Goal: Task Accomplishment & Management: Complete application form

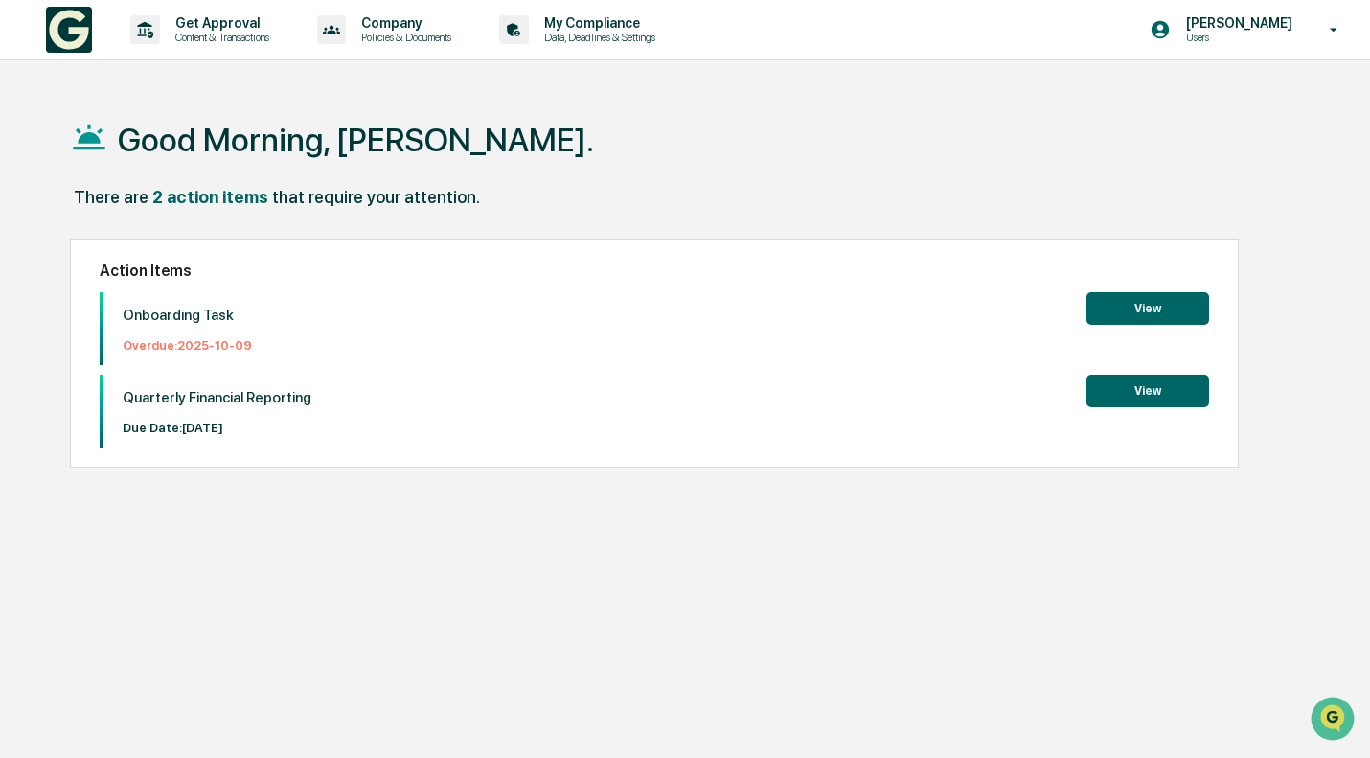
click at [190, 312] on p "Onboarding Task" at bounding box center [187, 315] width 129 height 17
click at [278, 414] on div "Quarterly Financial Reporting Due Date: [DATE]" at bounding box center [207, 411] width 208 height 73
drag, startPoint x: 201, startPoint y: 437, endPoint x: 124, endPoint y: 417, distance: 80.2
click at [124, 417] on div "Quarterly Financial Reporting Due Date: [DATE]" at bounding box center [207, 411] width 208 height 73
drag, startPoint x: 390, startPoint y: 407, endPoint x: 402, endPoint y: 405, distance: 11.7
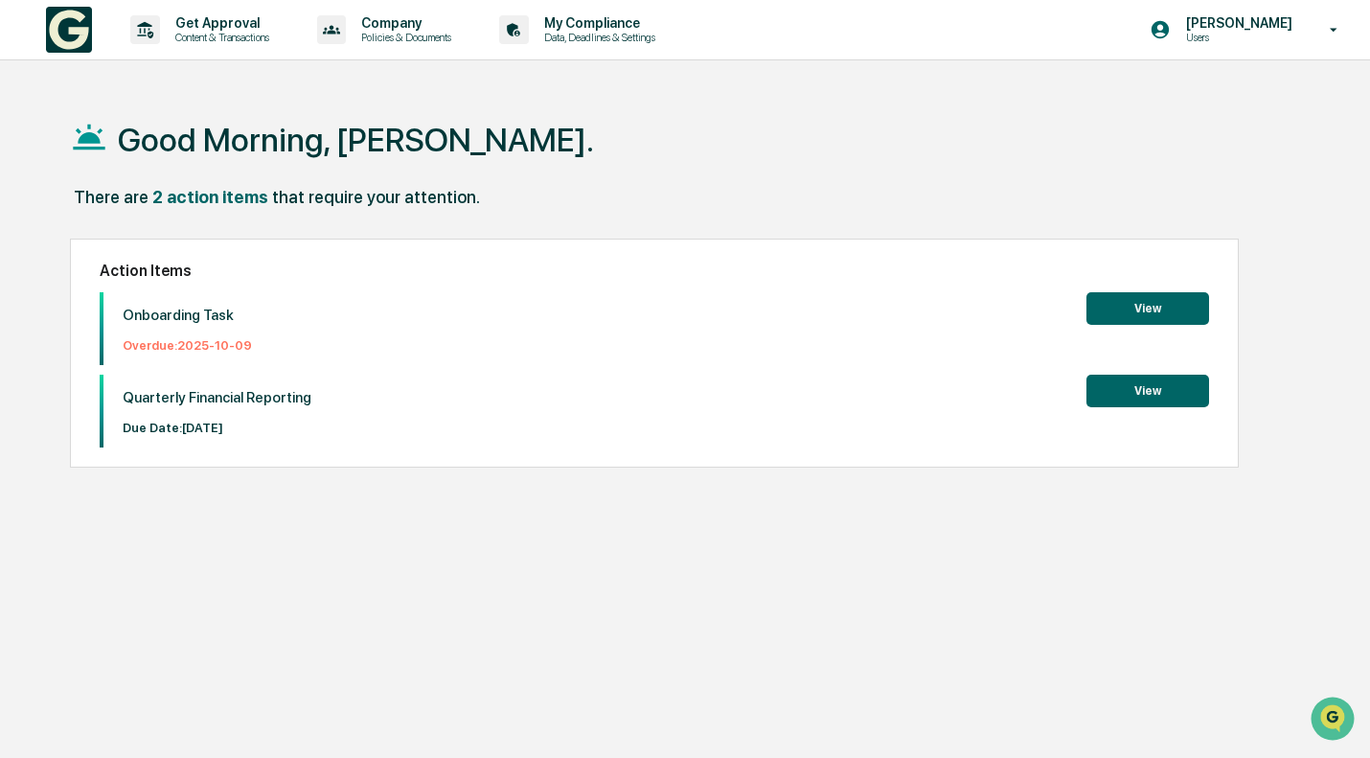
click at [390, 407] on div "Quarterly Financial Reporting Due Date: [DATE] View" at bounding box center [655, 411] width 1110 height 73
click at [1174, 310] on button "View" at bounding box center [1148, 308] width 123 height 33
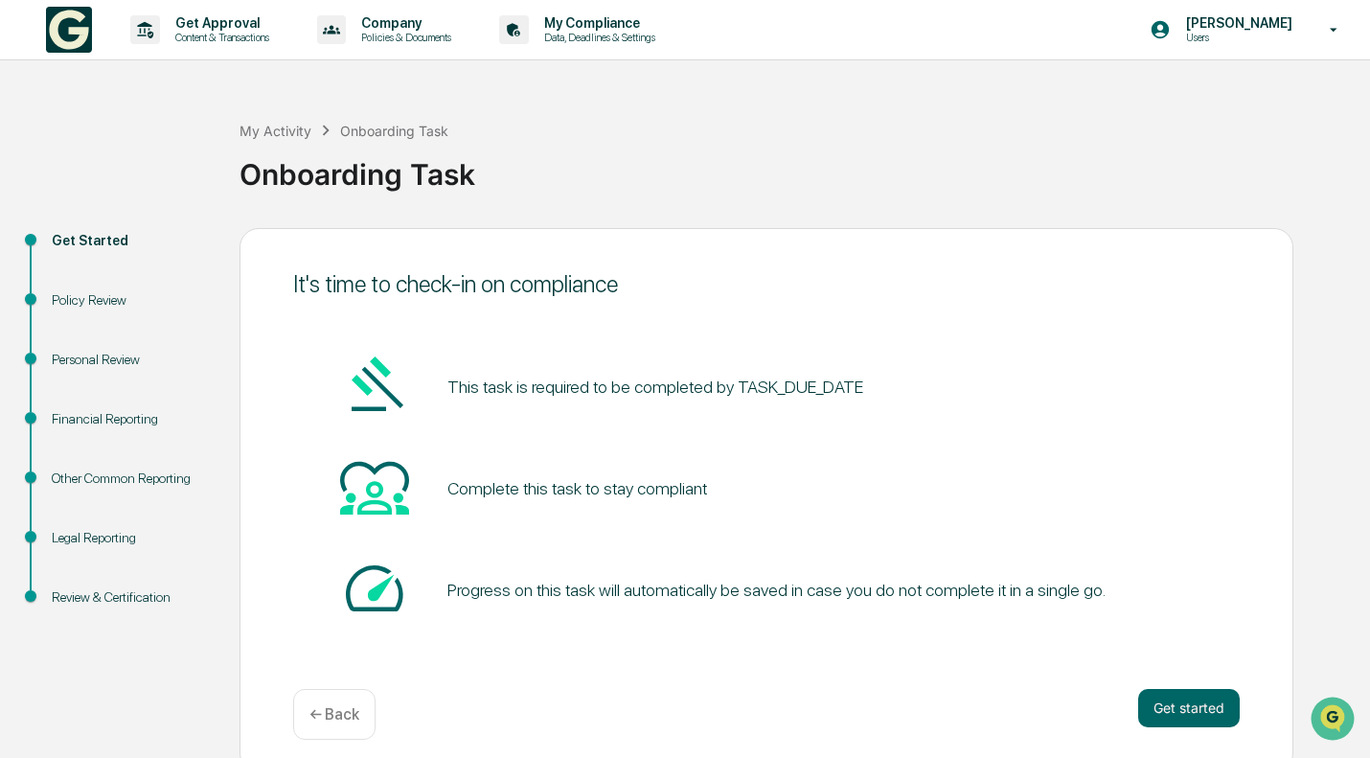
scroll to position [14, 0]
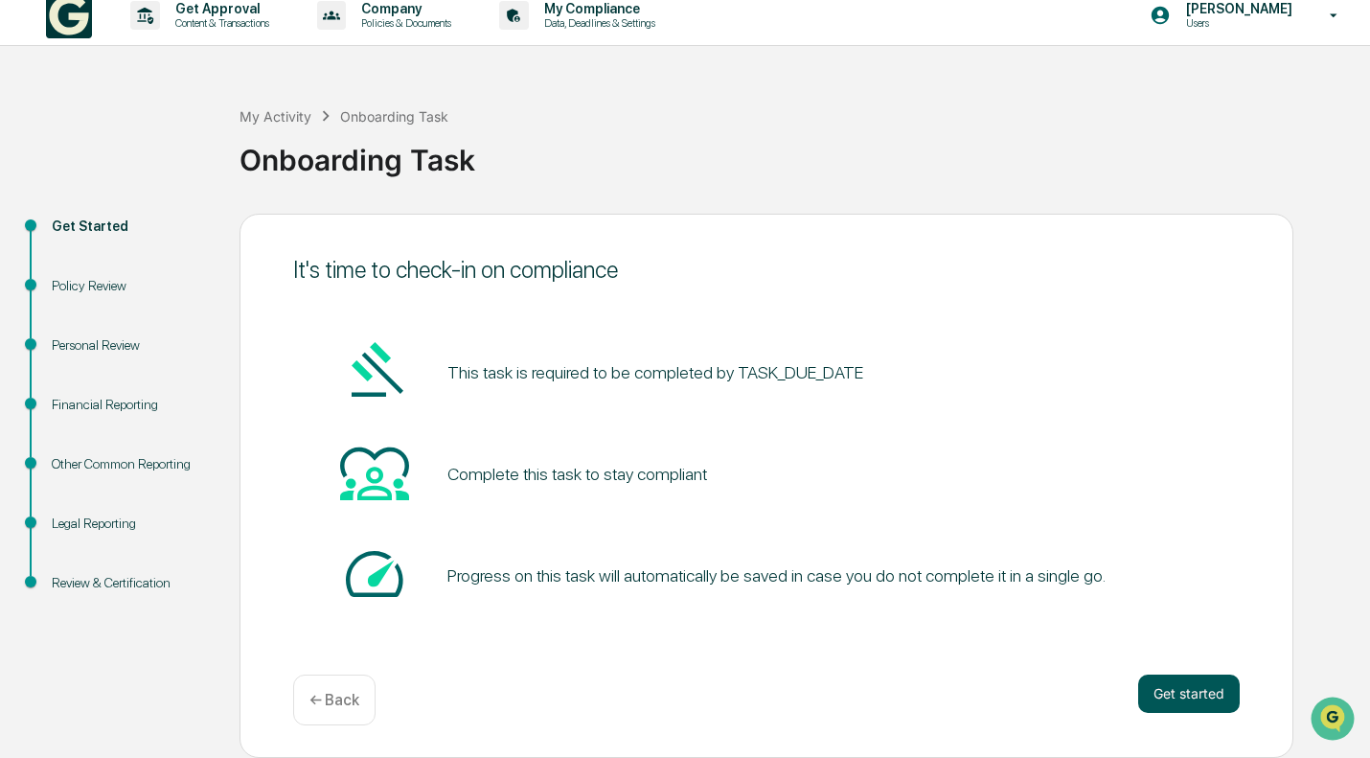
click at [1168, 687] on button "Get started" at bounding box center [1189, 694] width 102 height 38
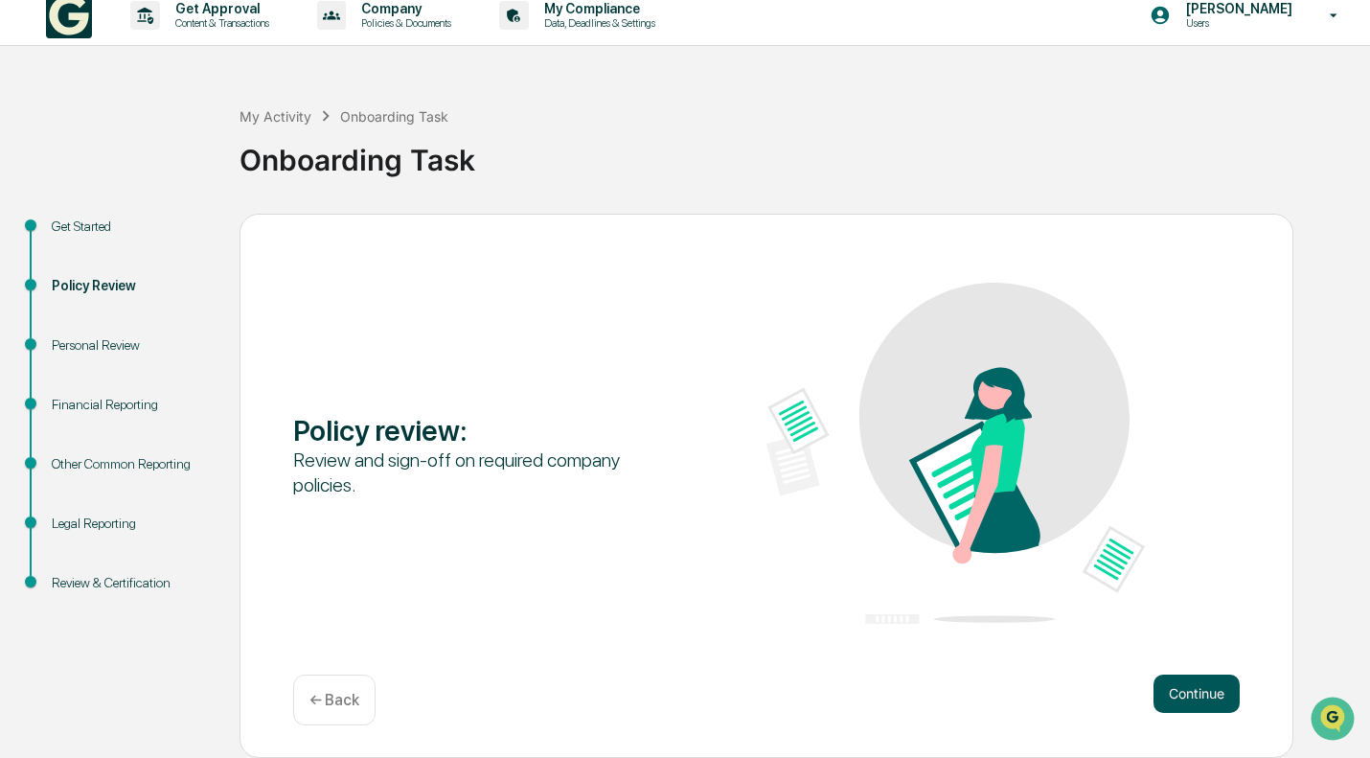
click at [1188, 703] on button "Continue" at bounding box center [1197, 694] width 86 height 38
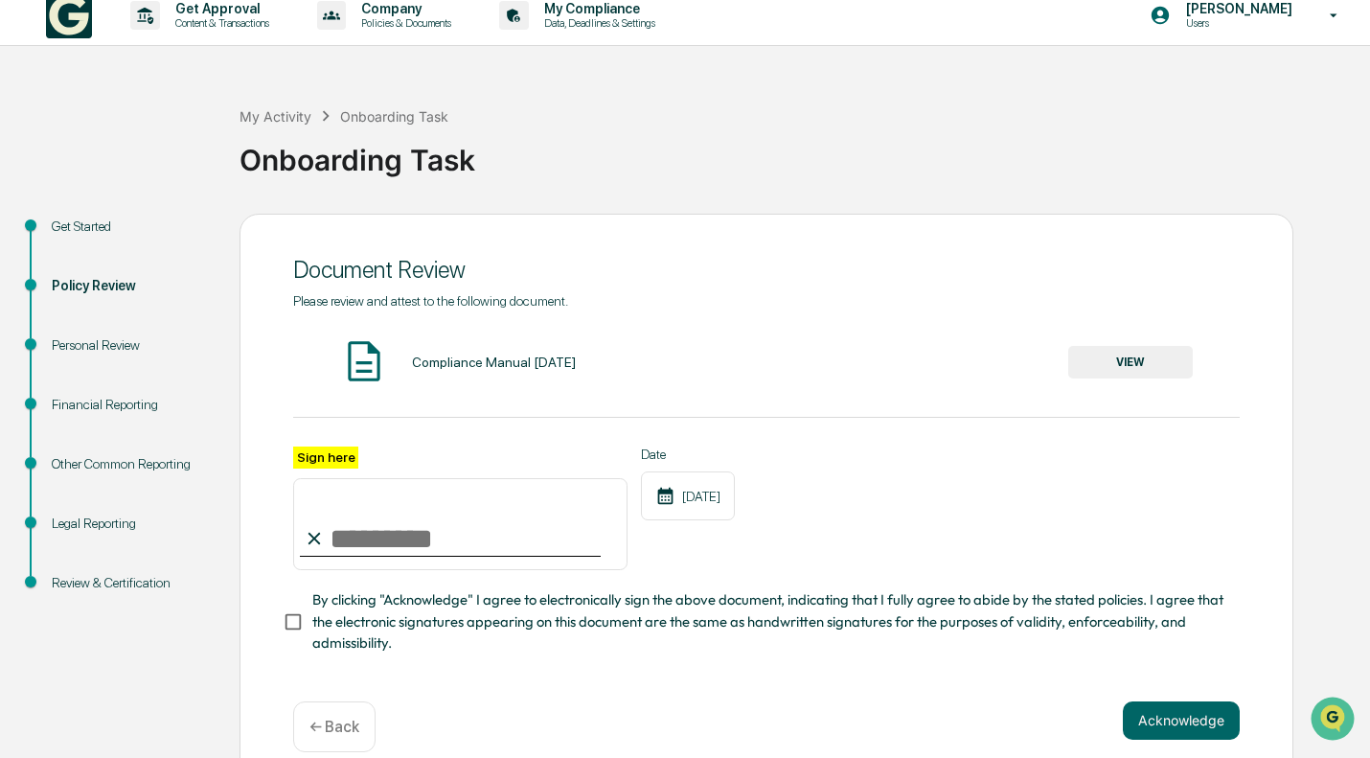
click at [340, 550] on input "Sign here" at bounding box center [460, 524] width 334 height 92
drag, startPoint x: 433, startPoint y: 550, endPoint x: 271, endPoint y: 536, distance: 162.6
click at [271, 536] on div "**********" at bounding box center [767, 499] width 1054 height 571
type input "**********"
click at [1183, 723] on button "Acknowledge" at bounding box center [1181, 720] width 117 height 38
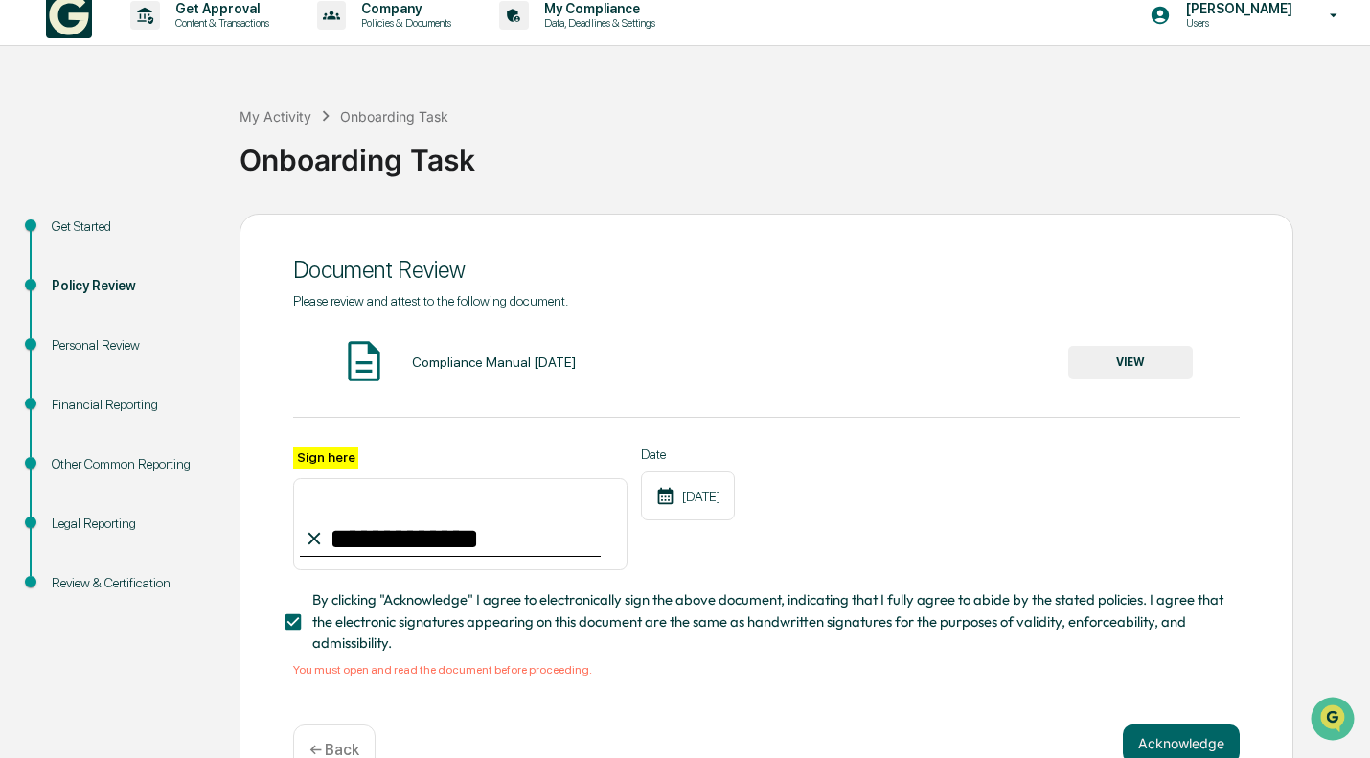
scroll to position [73, 0]
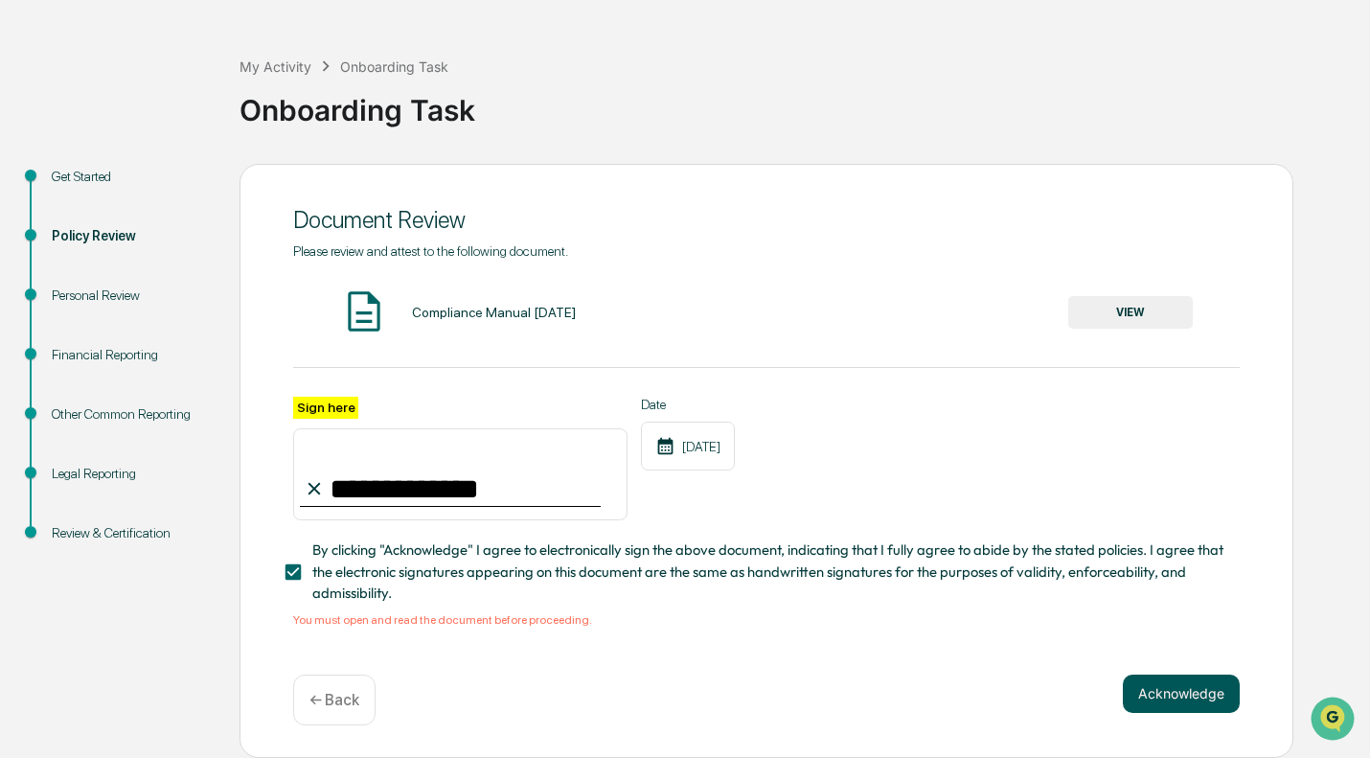
click at [1173, 703] on button "Acknowledge" at bounding box center [1181, 694] width 117 height 38
click at [1167, 296] on button "VIEW" at bounding box center [1130, 312] width 125 height 33
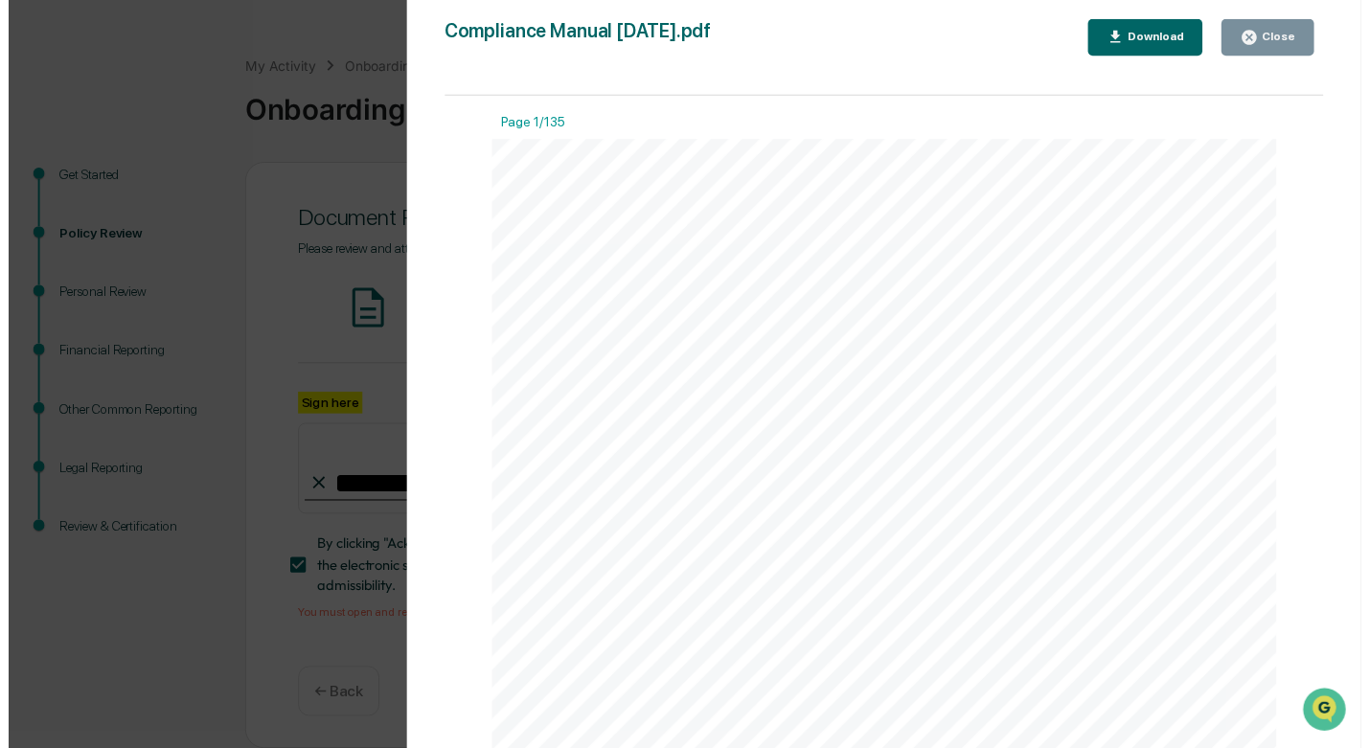
scroll to position [146808, 0]
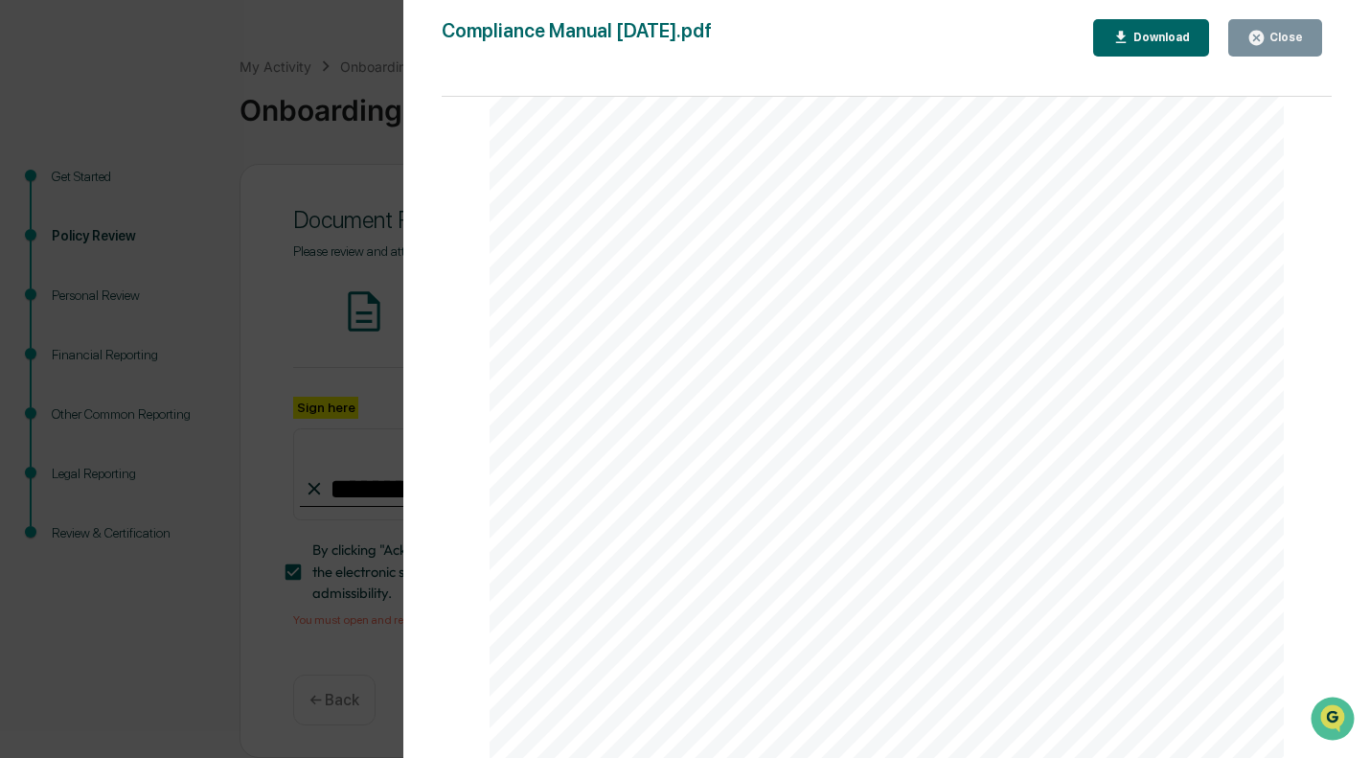
click at [1266, 40] on icon "button" at bounding box center [1257, 38] width 18 height 18
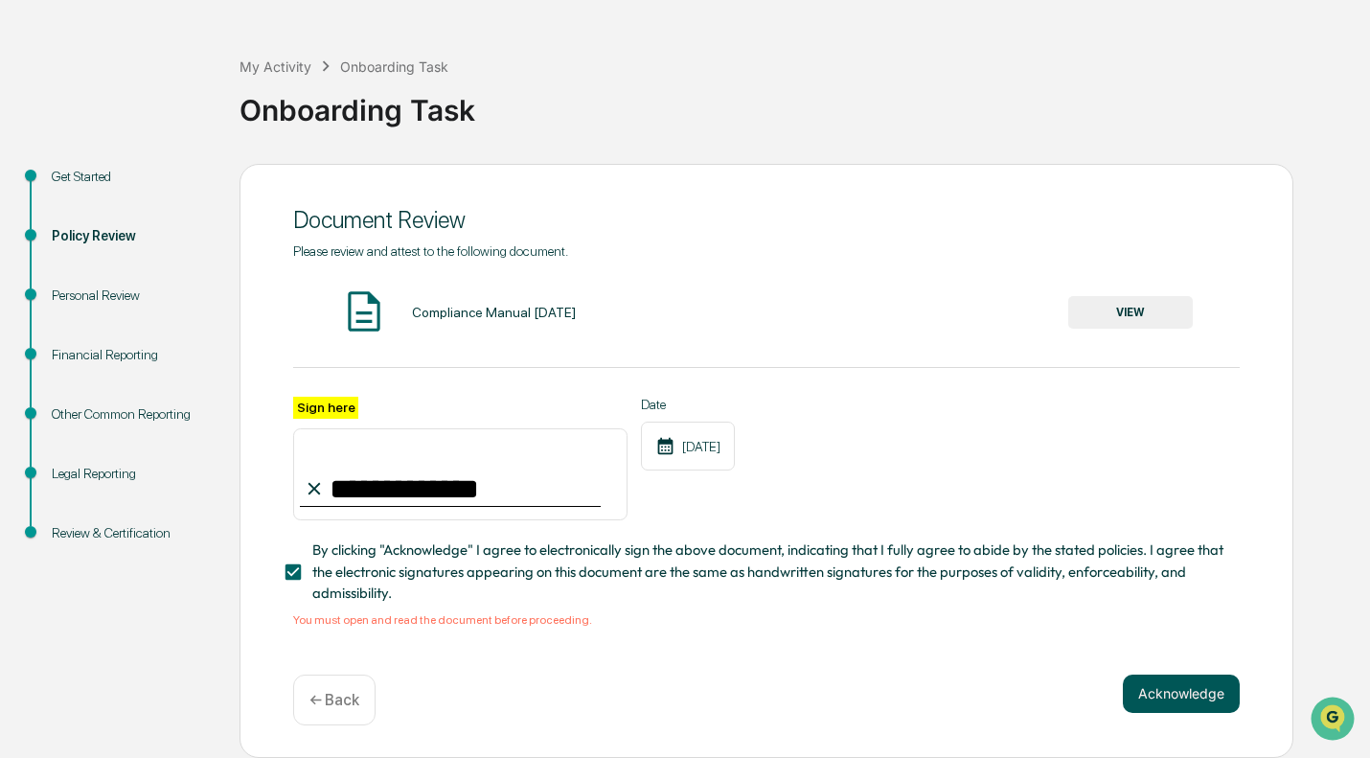
click at [1171, 709] on button "Acknowledge" at bounding box center [1181, 694] width 117 height 38
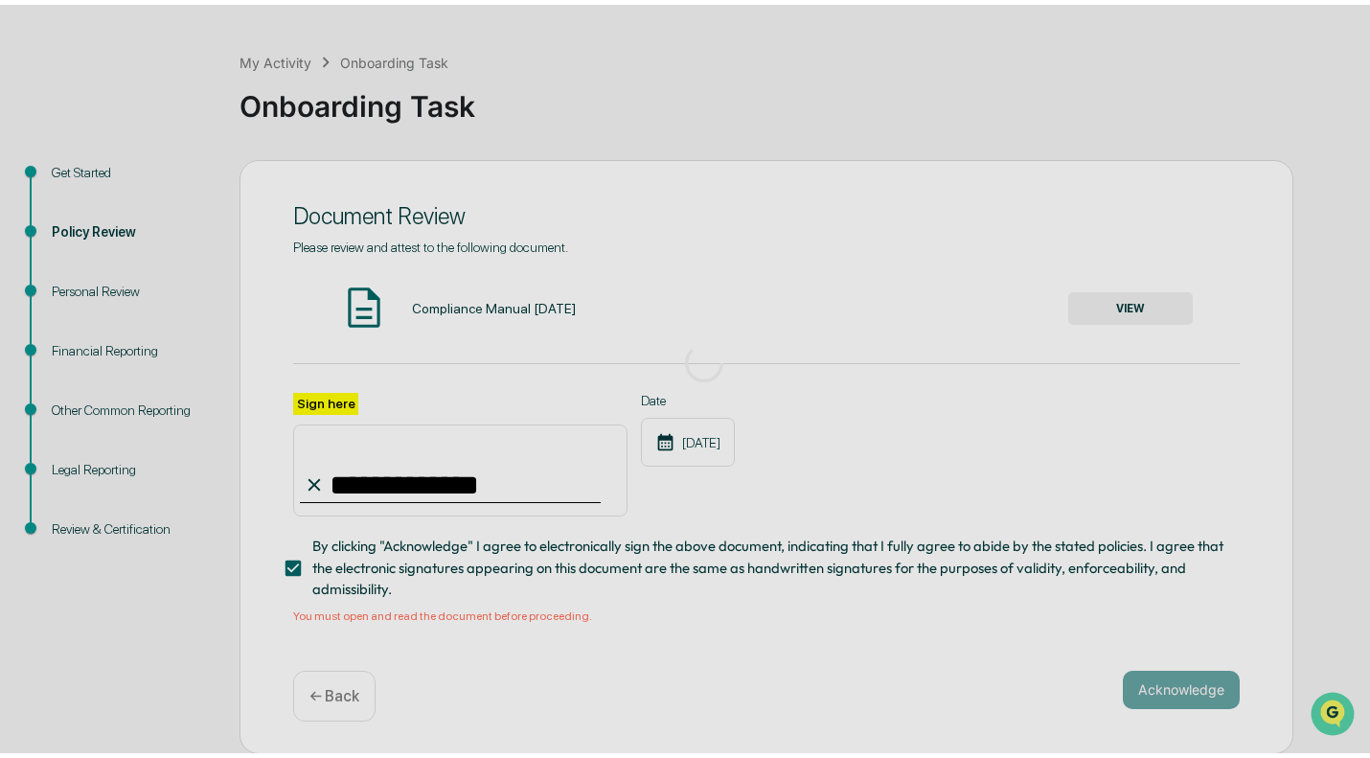
scroll to position [14, 0]
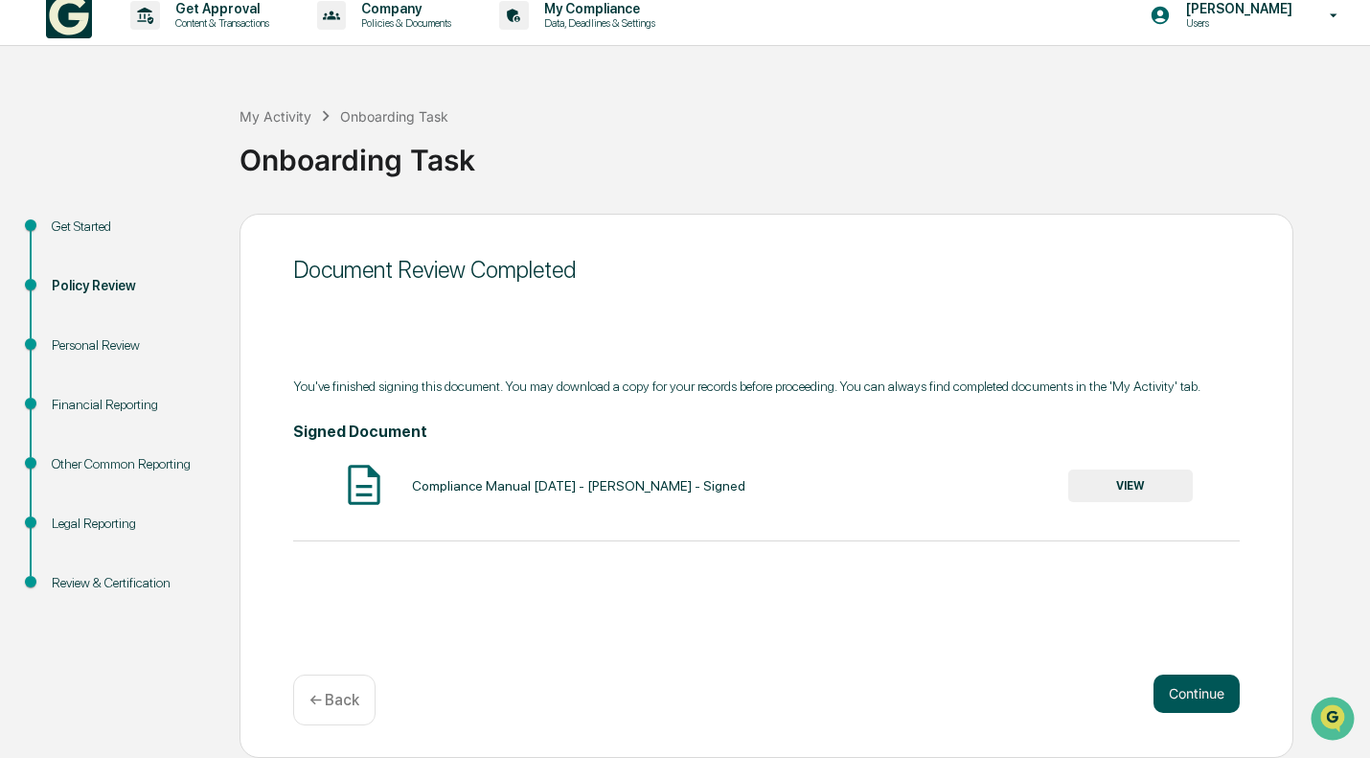
click at [1199, 690] on button "Continue" at bounding box center [1197, 694] width 86 height 38
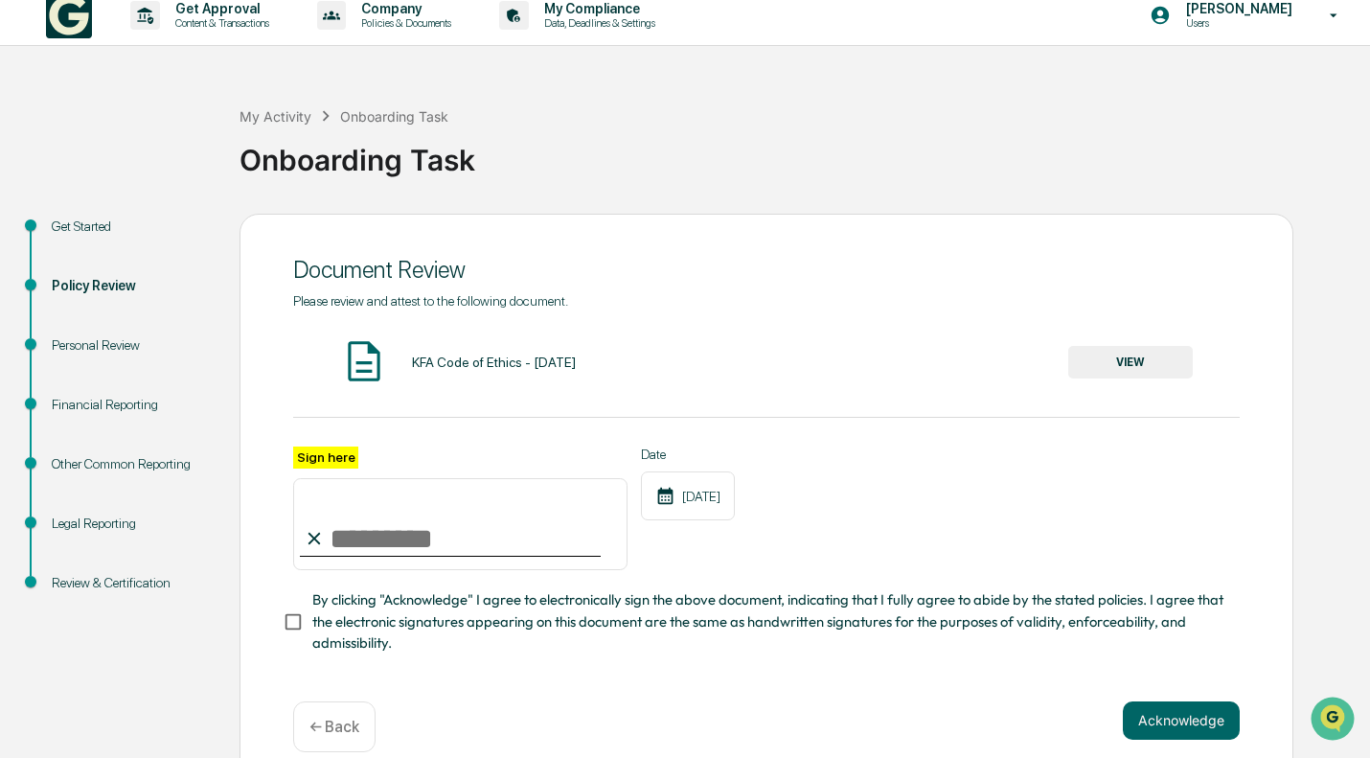
click at [462, 526] on input "Sign here" at bounding box center [460, 524] width 334 height 92
type input "*"
type input "**********"
click at [1209, 701] on div "**********" at bounding box center [767, 499] width 1054 height 571
click at [1221, 711] on button "Acknowledge" at bounding box center [1181, 720] width 117 height 38
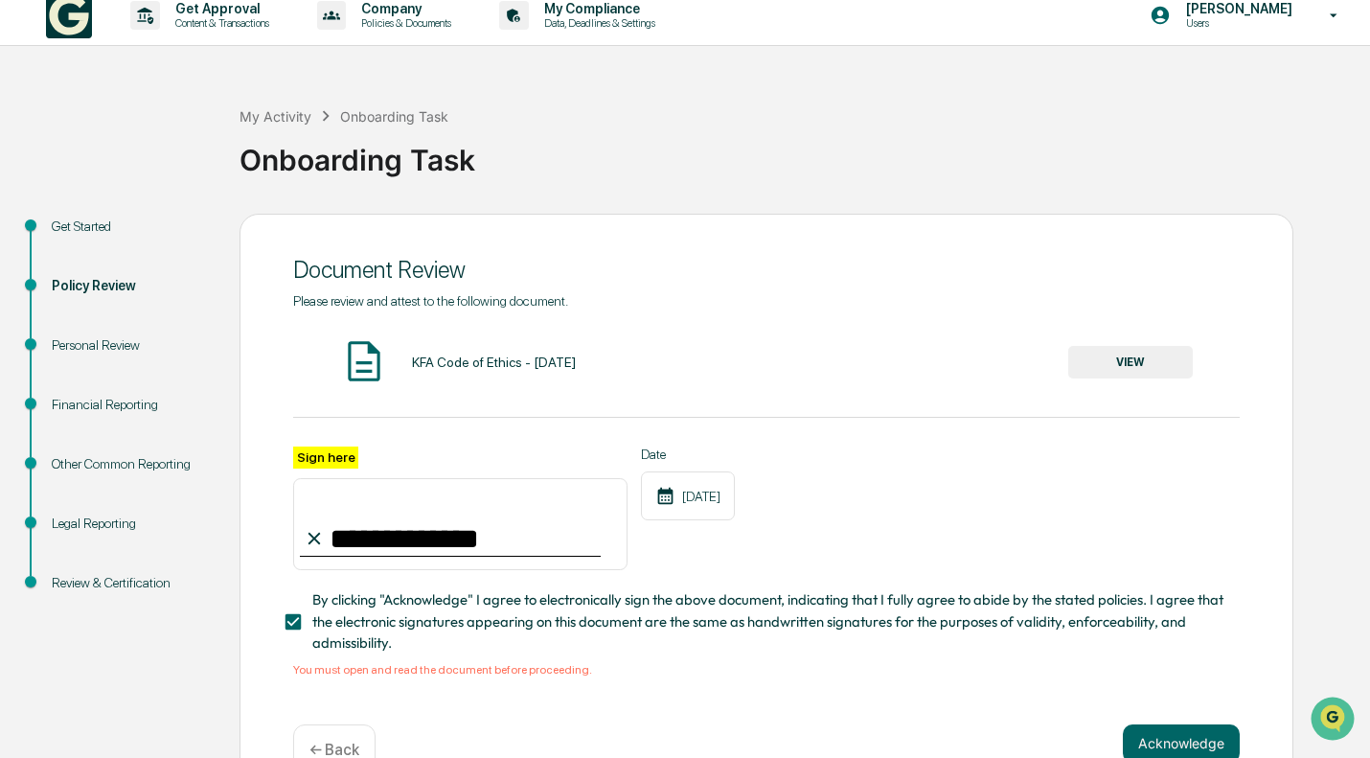
click at [1151, 361] on button "VIEW" at bounding box center [1130, 362] width 125 height 33
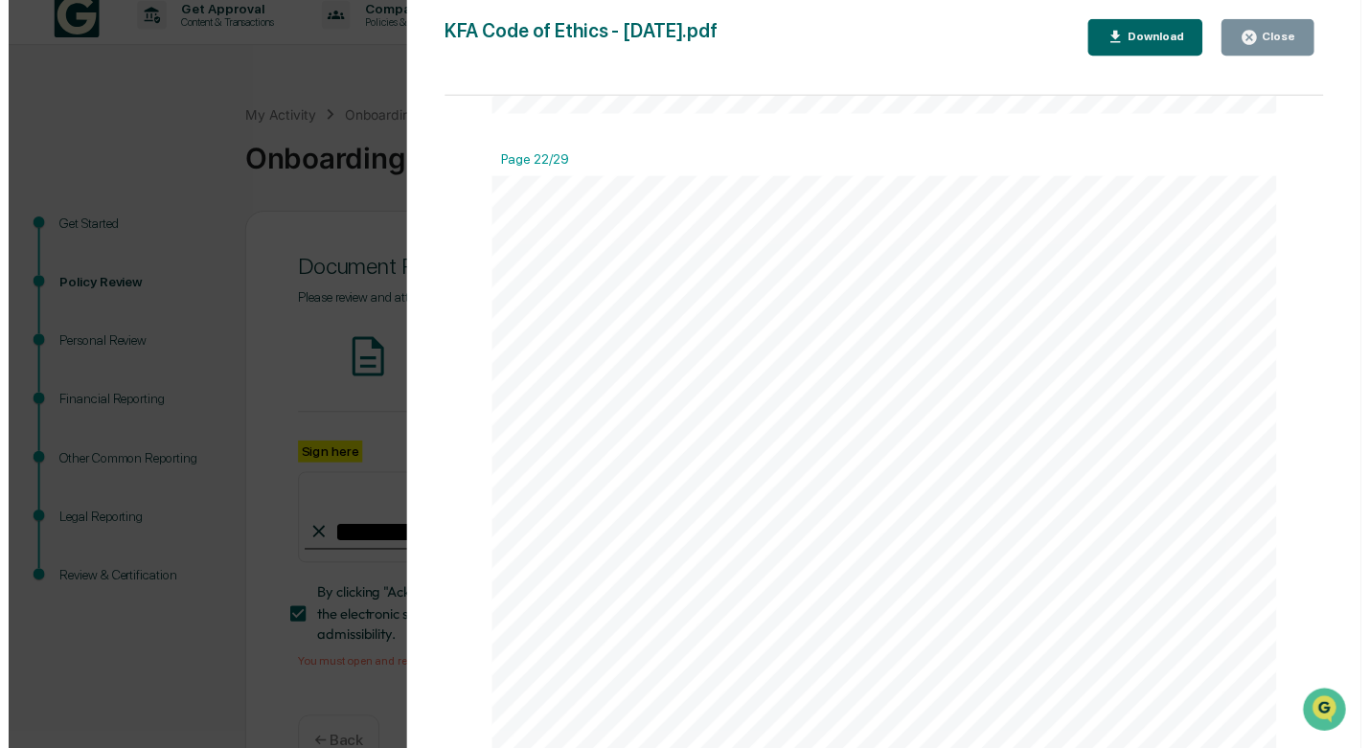
scroll to position [22980, 0]
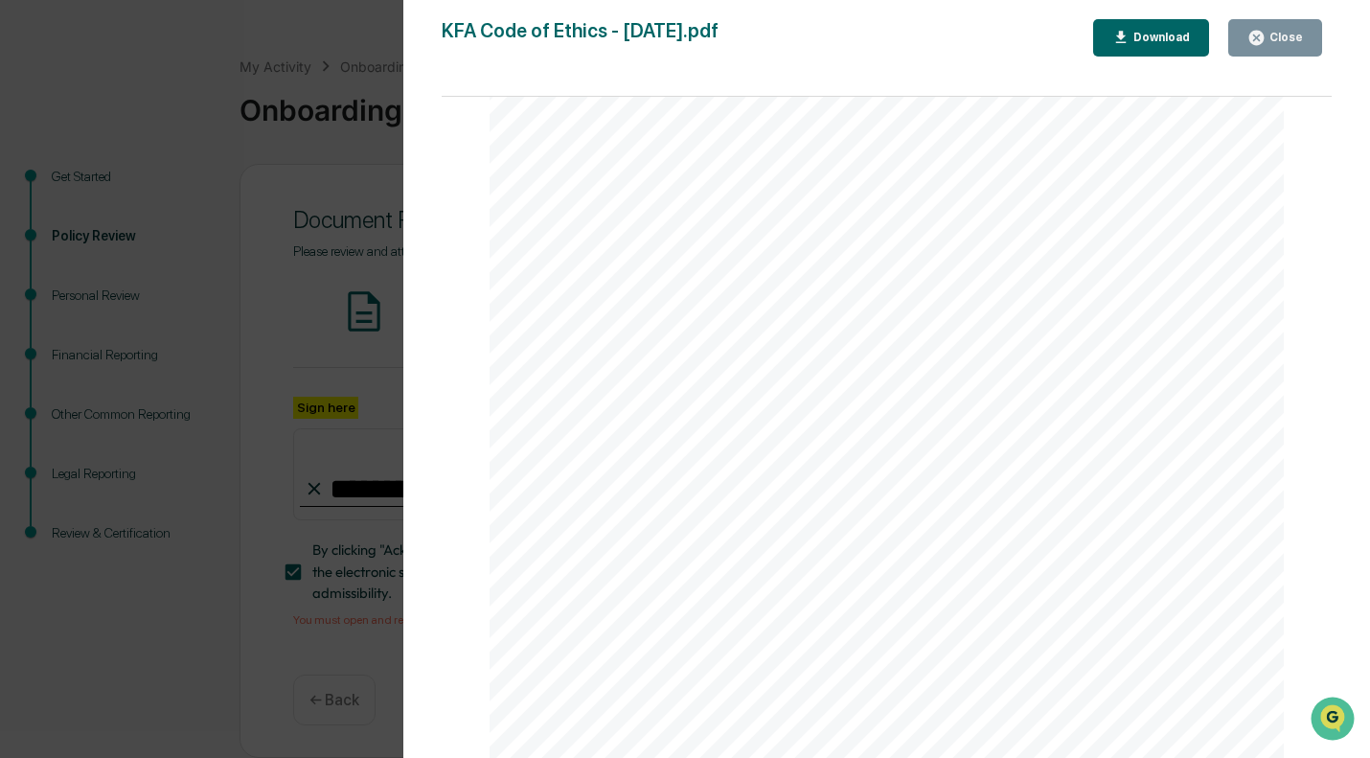
click at [1278, 43] on div "Close" at bounding box center [1284, 37] width 37 height 13
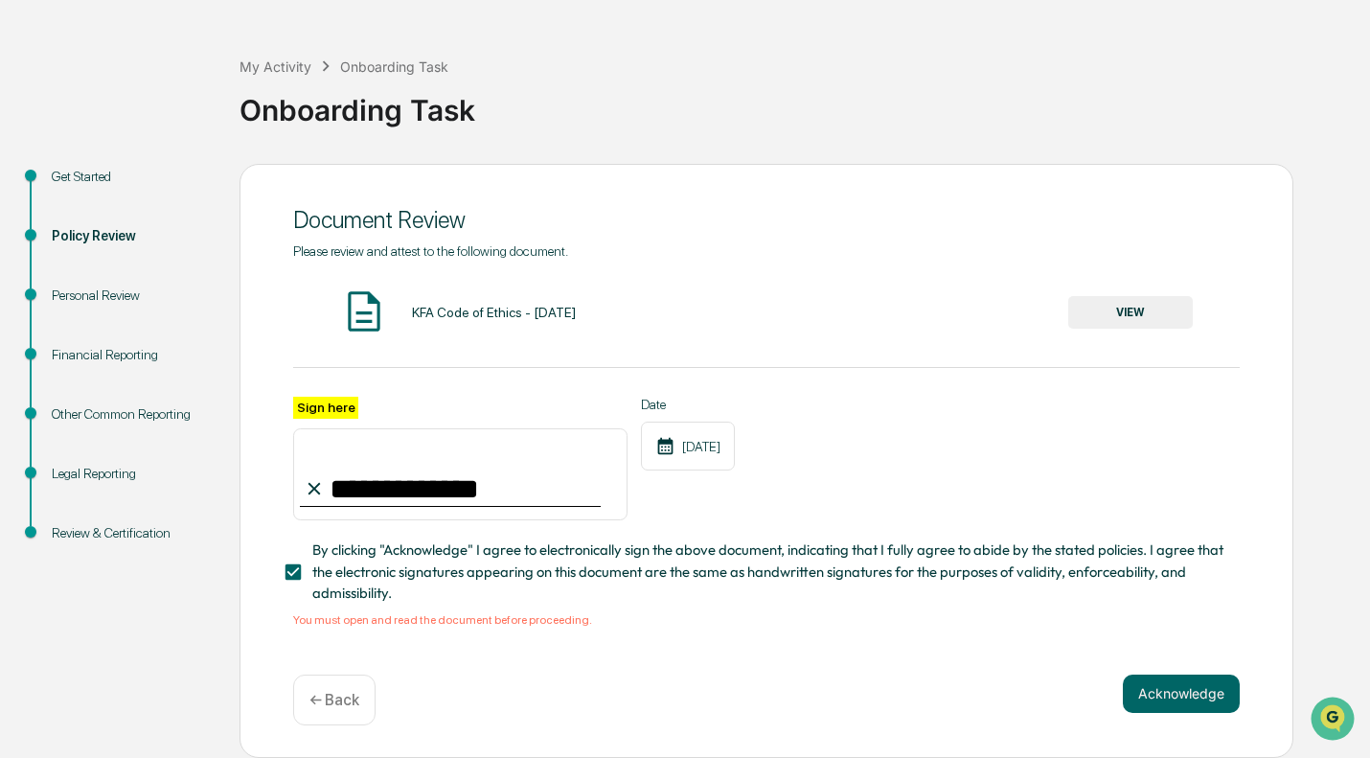
click at [1202, 721] on div "Acknowledge ← Back" at bounding box center [766, 700] width 947 height 51
click at [1199, 700] on button "Acknowledge" at bounding box center [1181, 694] width 117 height 38
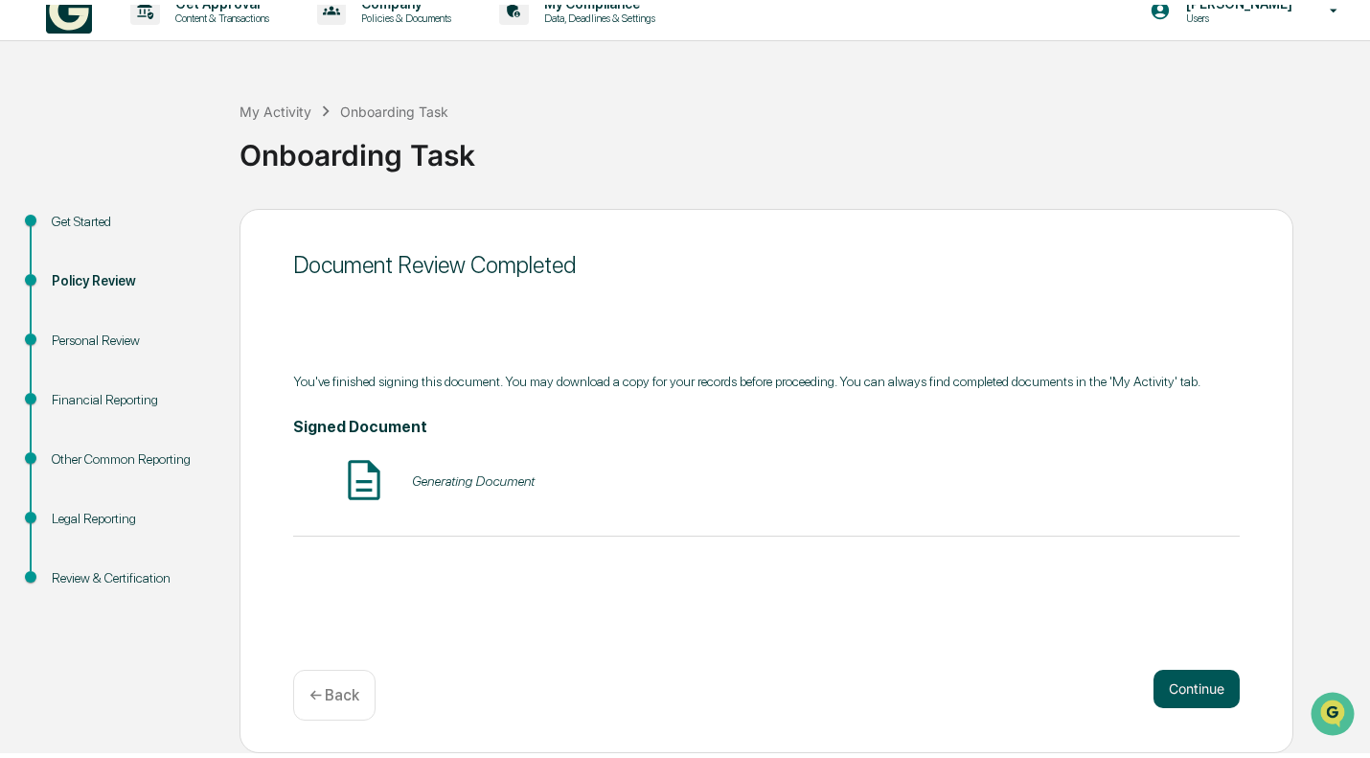
scroll to position [14, 0]
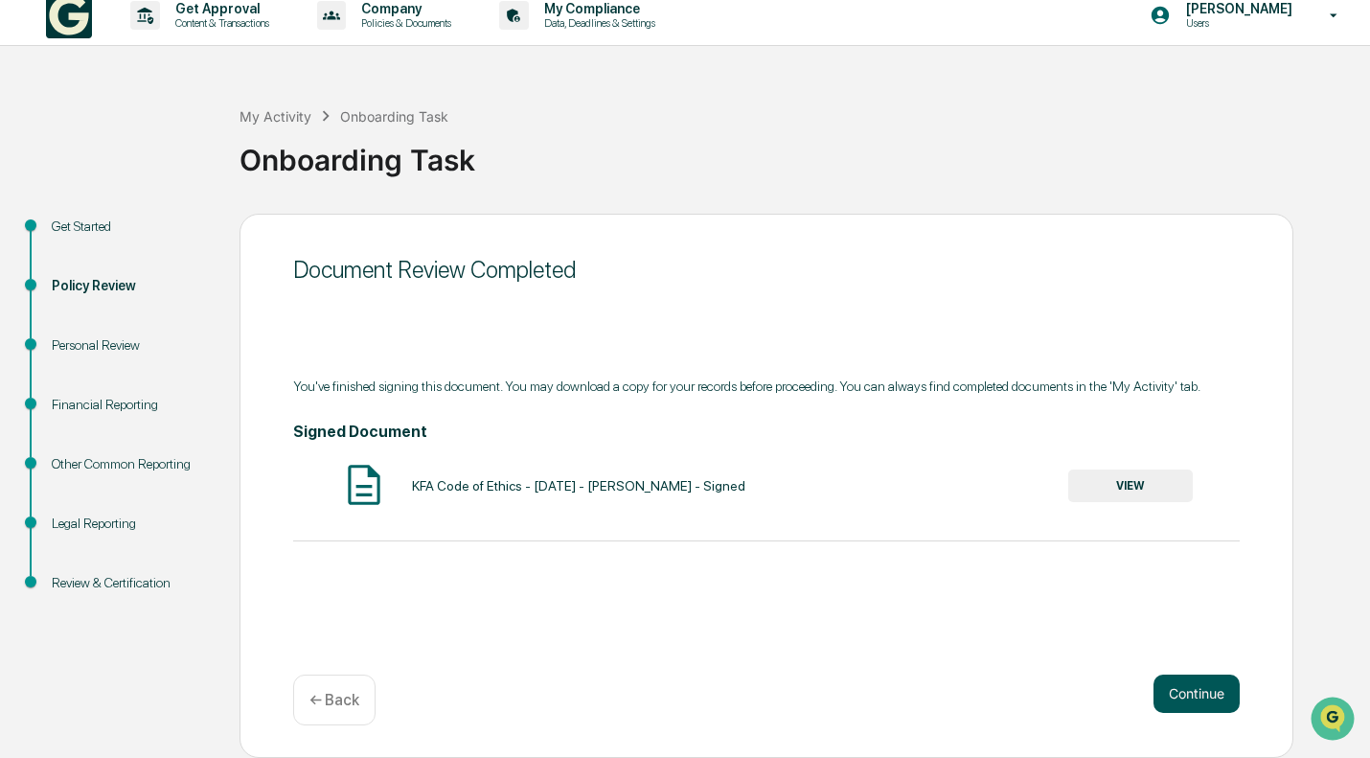
click at [1227, 678] on button "Continue" at bounding box center [1197, 694] width 86 height 38
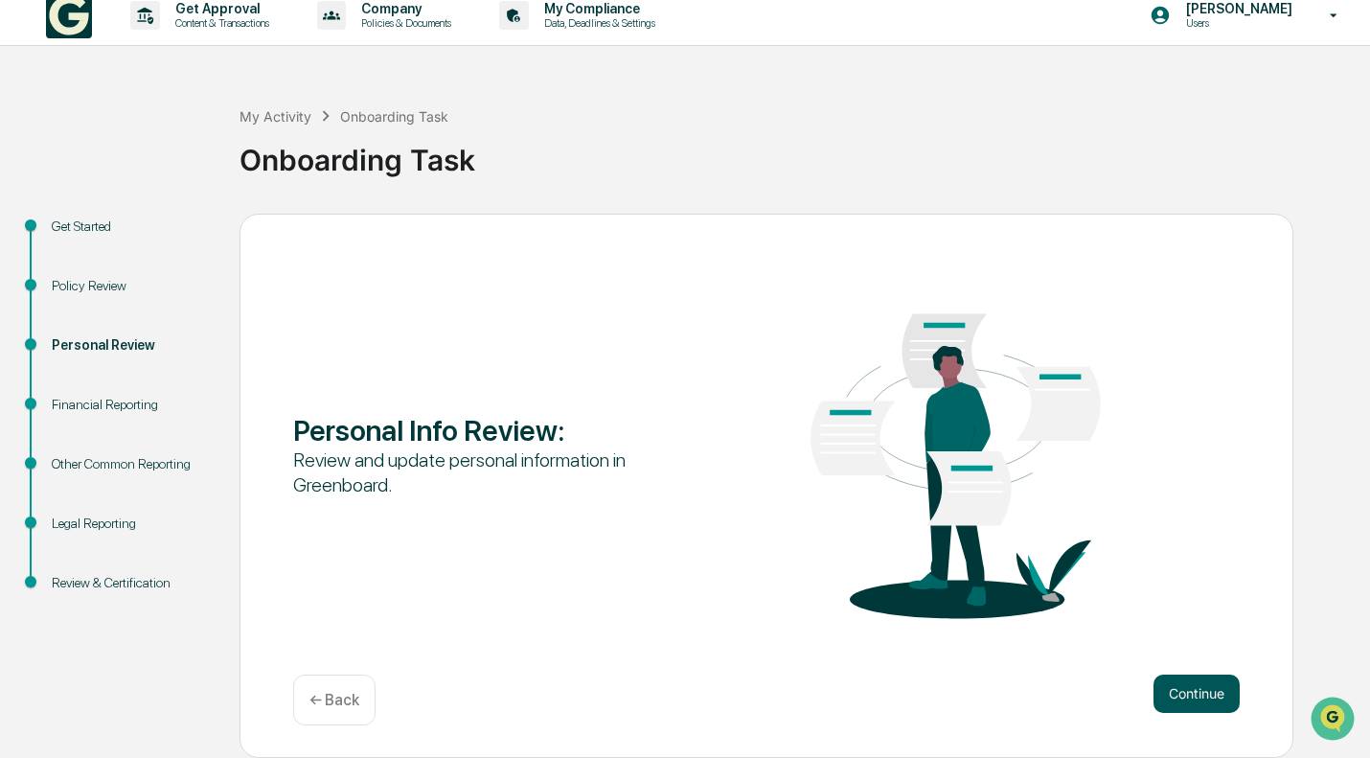
click at [1206, 690] on button "Continue" at bounding box center [1197, 694] width 86 height 38
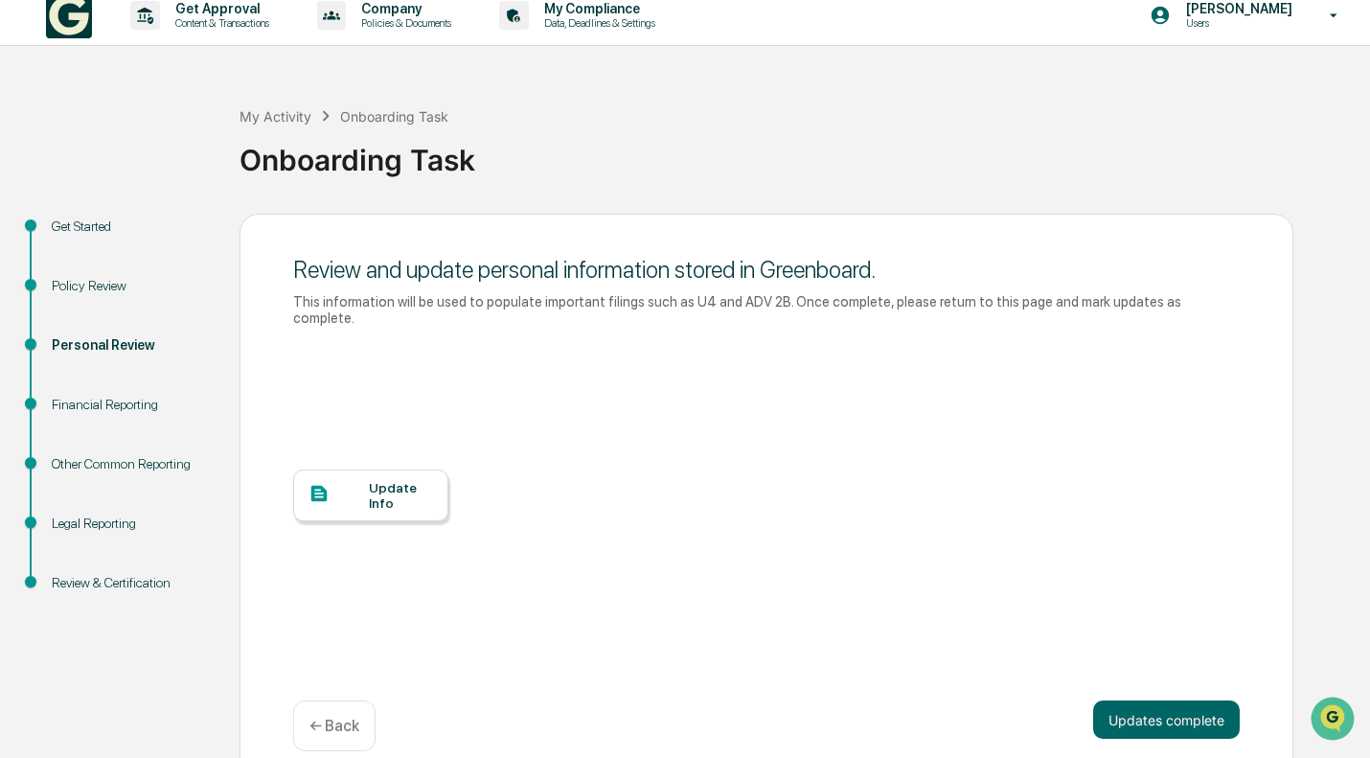
click at [365, 483] on div at bounding box center [339, 495] width 60 height 24
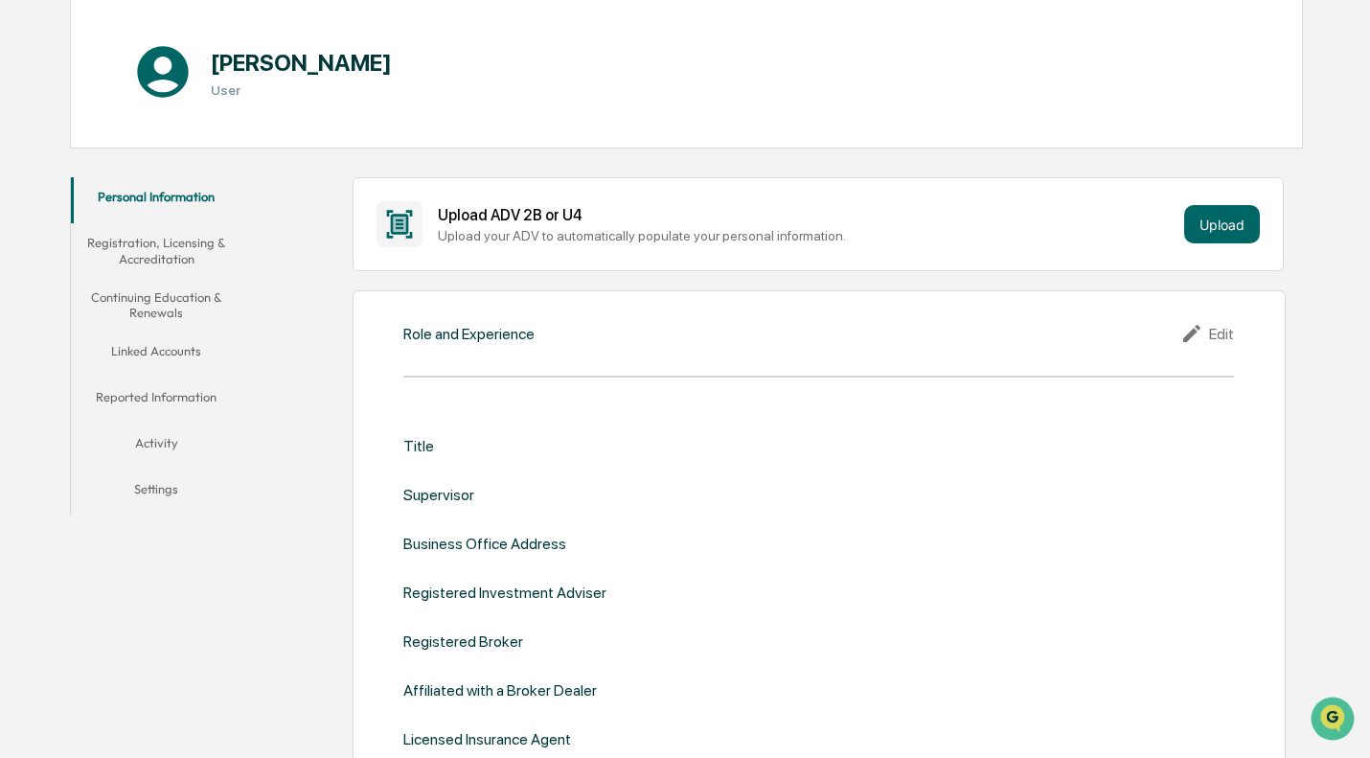
click at [1194, 335] on icon at bounding box center [1191, 333] width 17 height 17
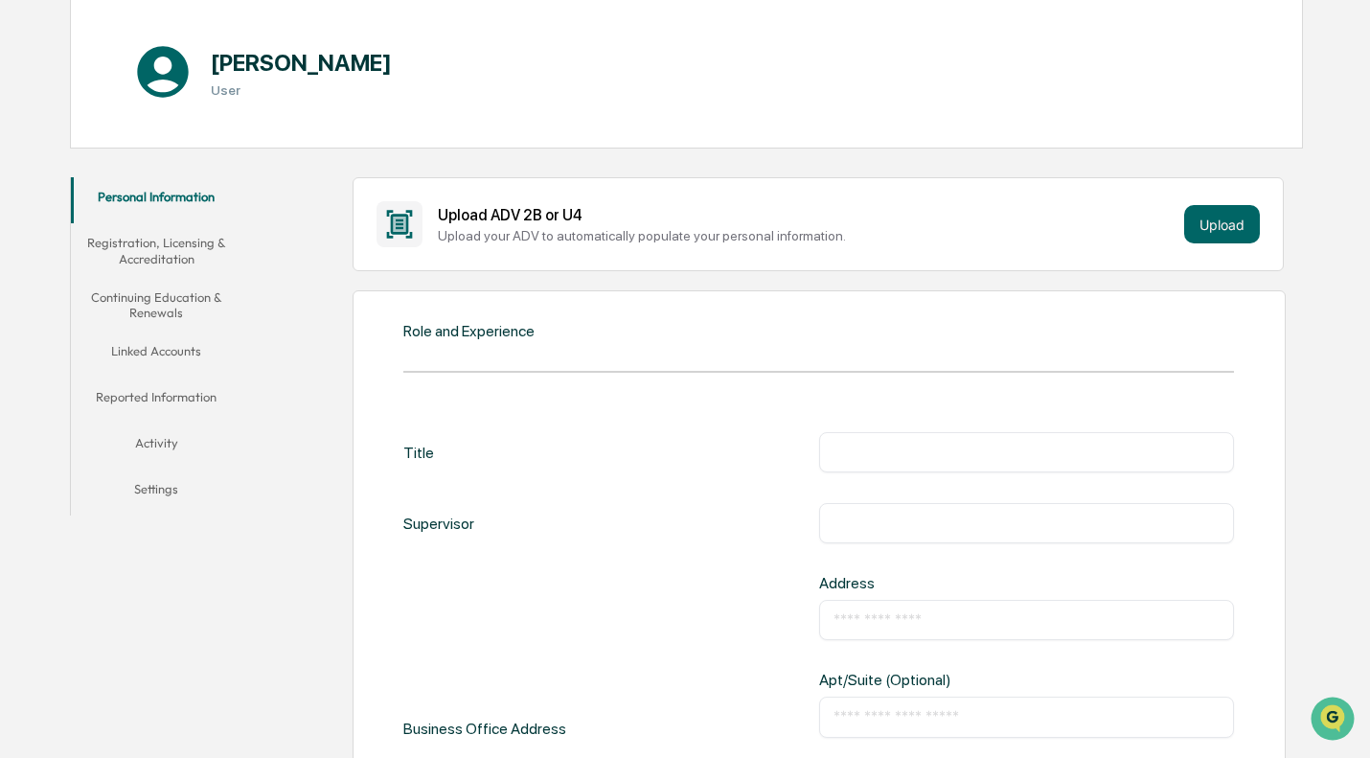
click at [884, 457] on input "text" at bounding box center [1027, 452] width 386 height 19
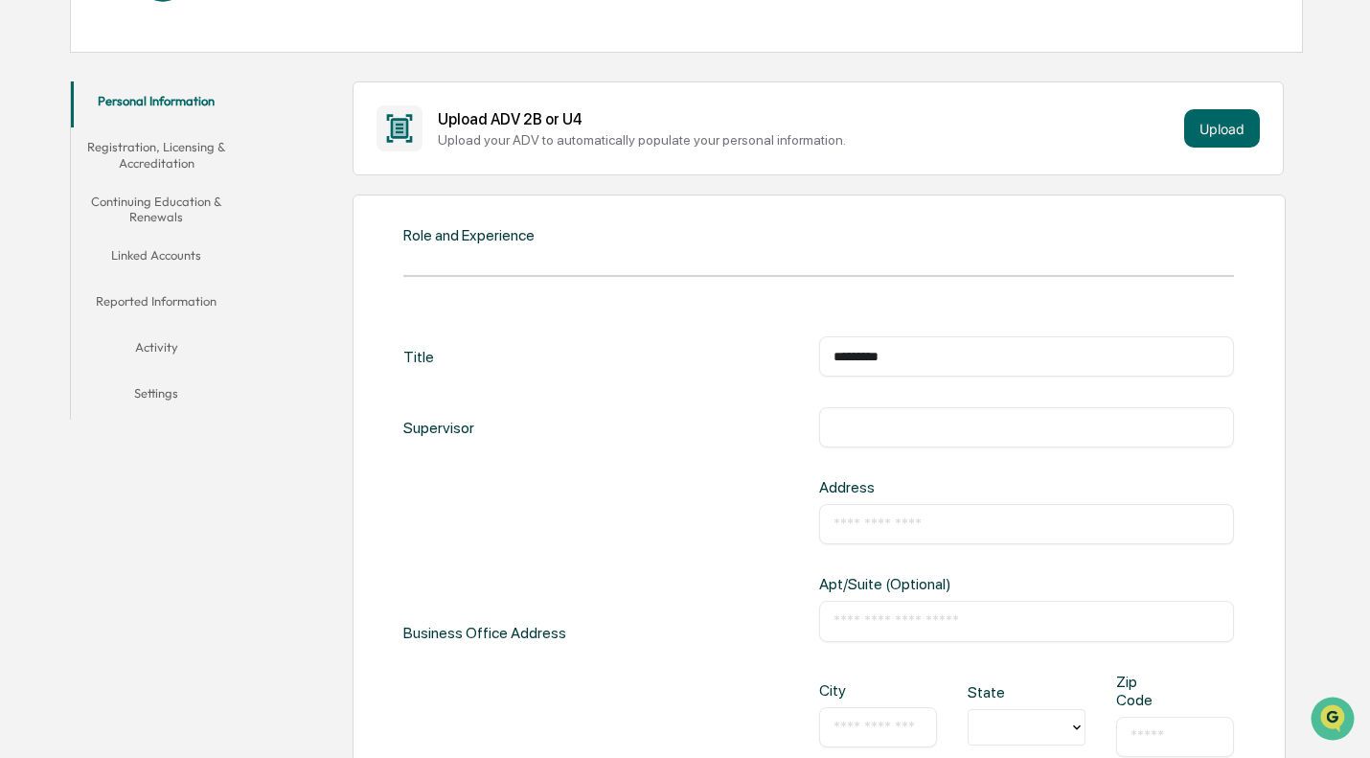
scroll to position [479, 0]
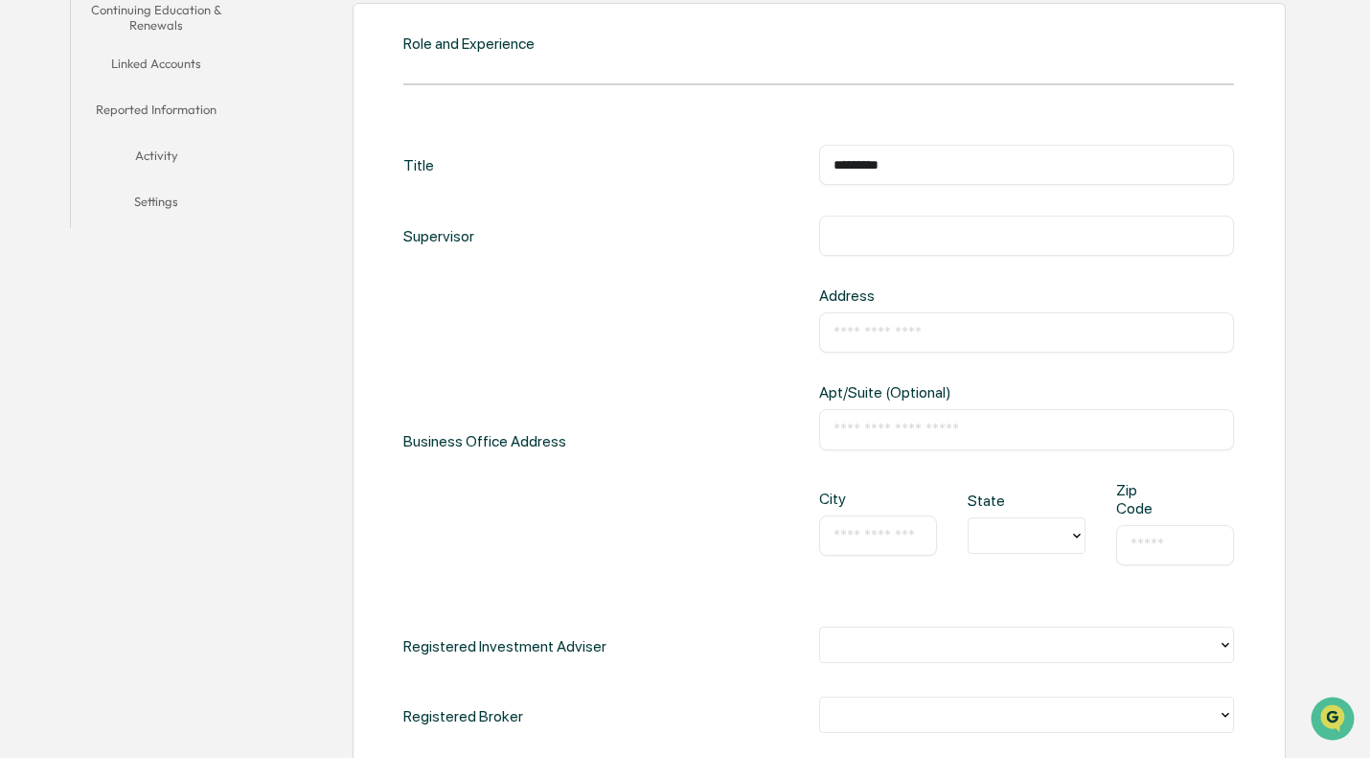
type input "*********"
click at [943, 322] on div "​" at bounding box center [1026, 332] width 415 height 40
click at [843, 351] on div "​" at bounding box center [1026, 332] width 415 height 40
click at [846, 336] on input "text" at bounding box center [1027, 332] width 386 height 19
type input "**********"
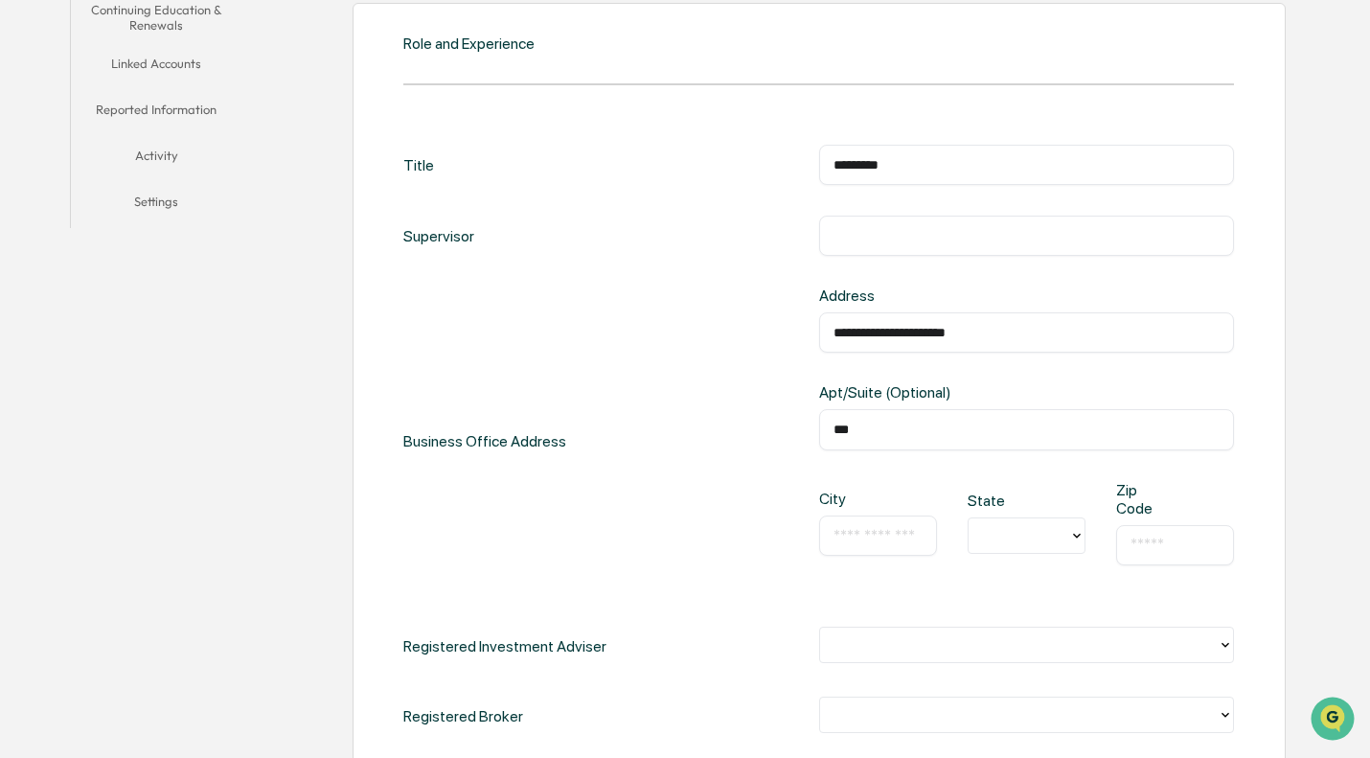
type input "***"
type input "********"
type input "*****"
drag, startPoint x: 1033, startPoint y: 543, endPoint x: 941, endPoint y: 546, distance: 92.0
click at [939, 545] on div "City ******** ​ State Zip Code ​" at bounding box center [1026, 538] width 415 height 115
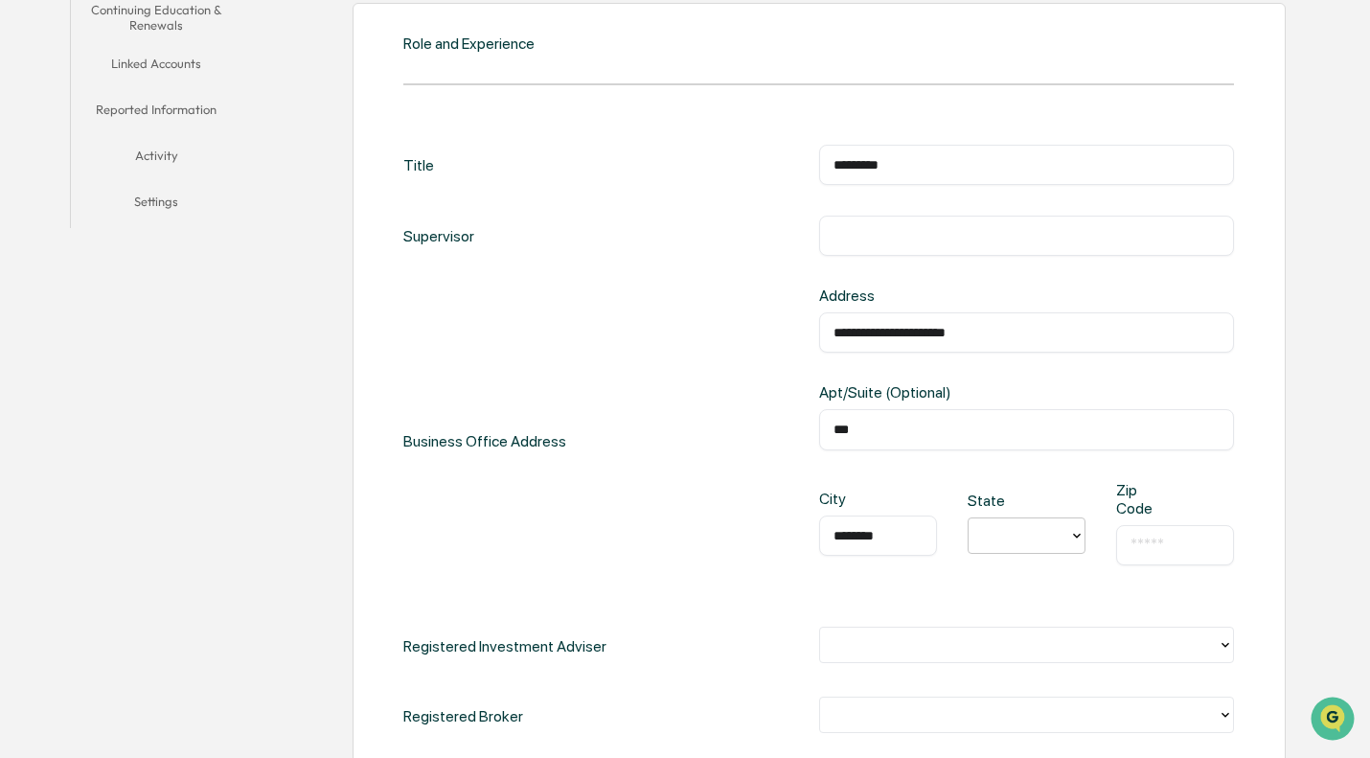
click at [1039, 536] on div at bounding box center [1018, 536] width 81 height 22
click at [990, 564] on div "NY" at bounding box center [1027, 560] width 118 height 38
click at [1169, 541] on input "text" at bounding box center [1175, 545] width 89 height 19
type input "*****"
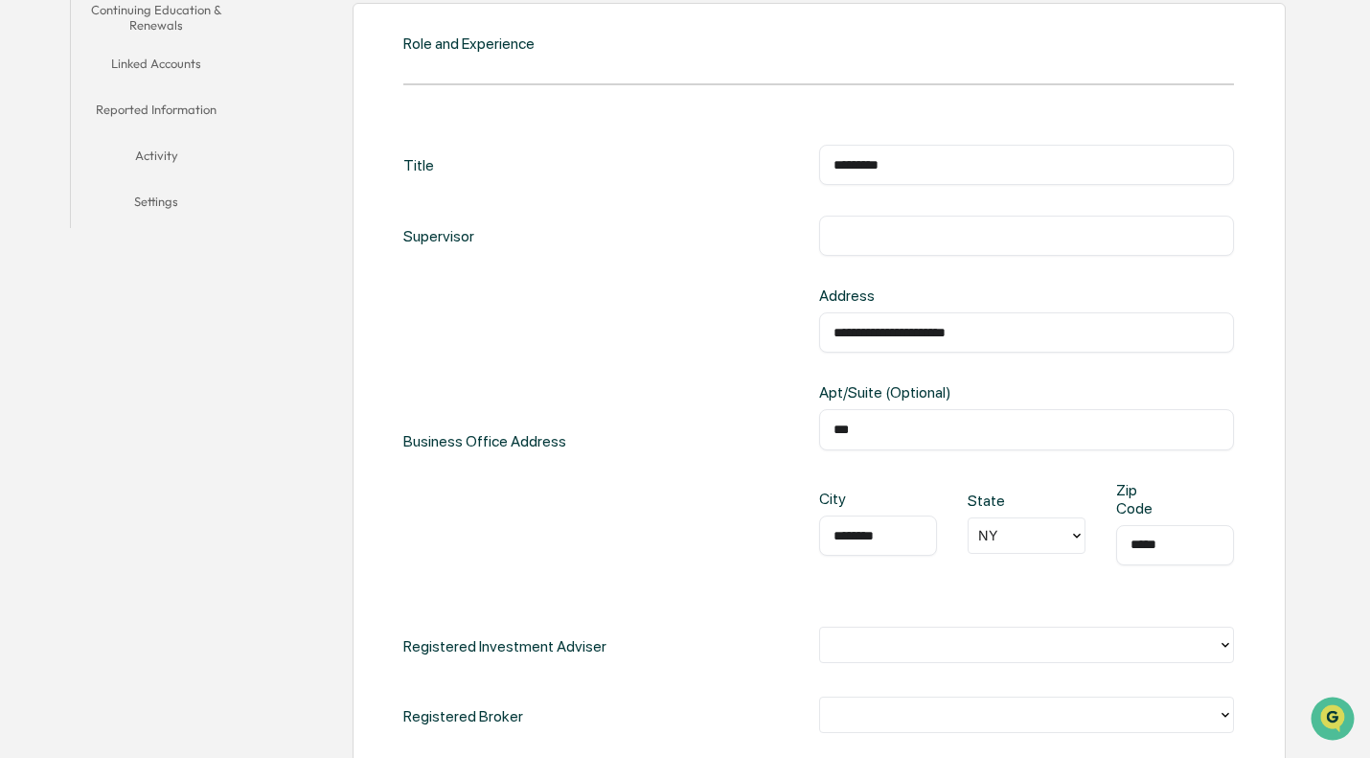
click at [1022, 637] on div at bounding box center [1019, 644] width 379 height 22
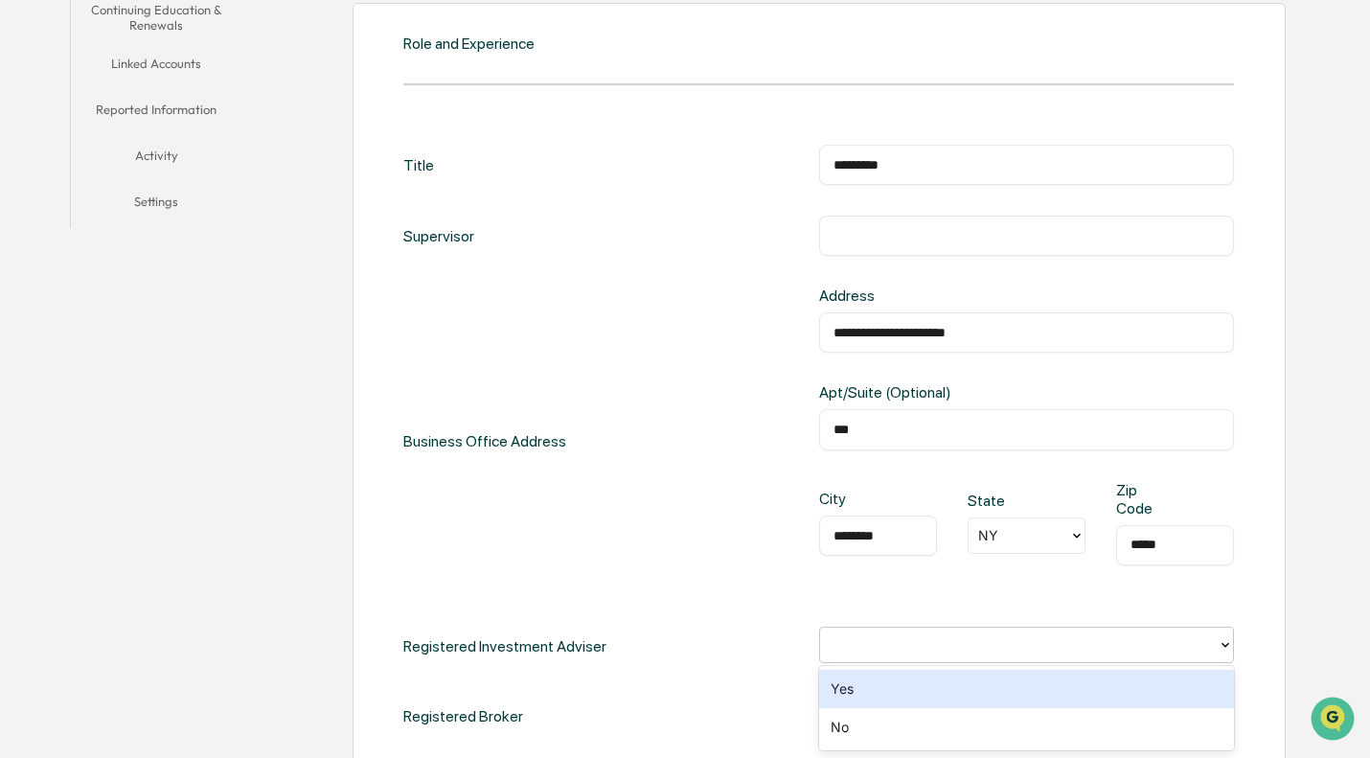
scroll to position [671, 0]
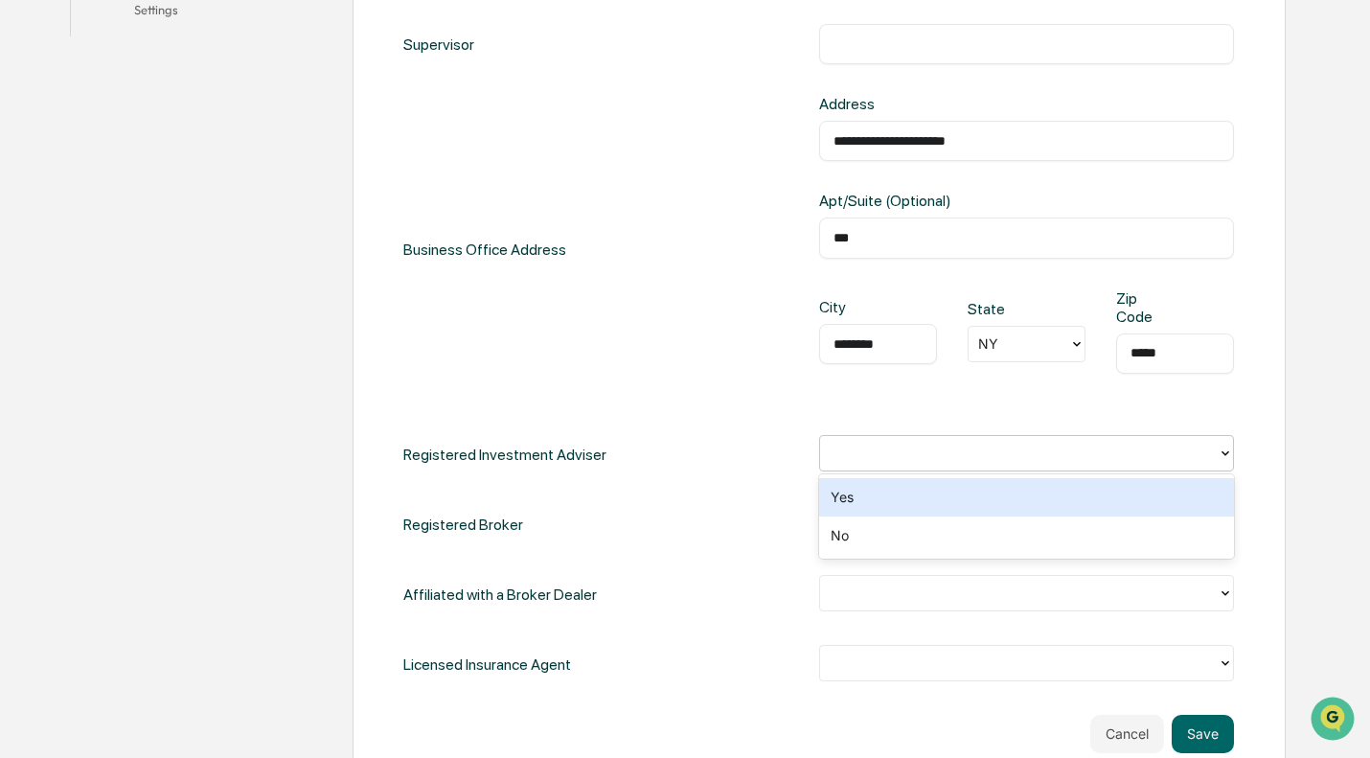
click at [839, 508] on div "Yes" at bounding box center [1026, 497] width 415 height 38
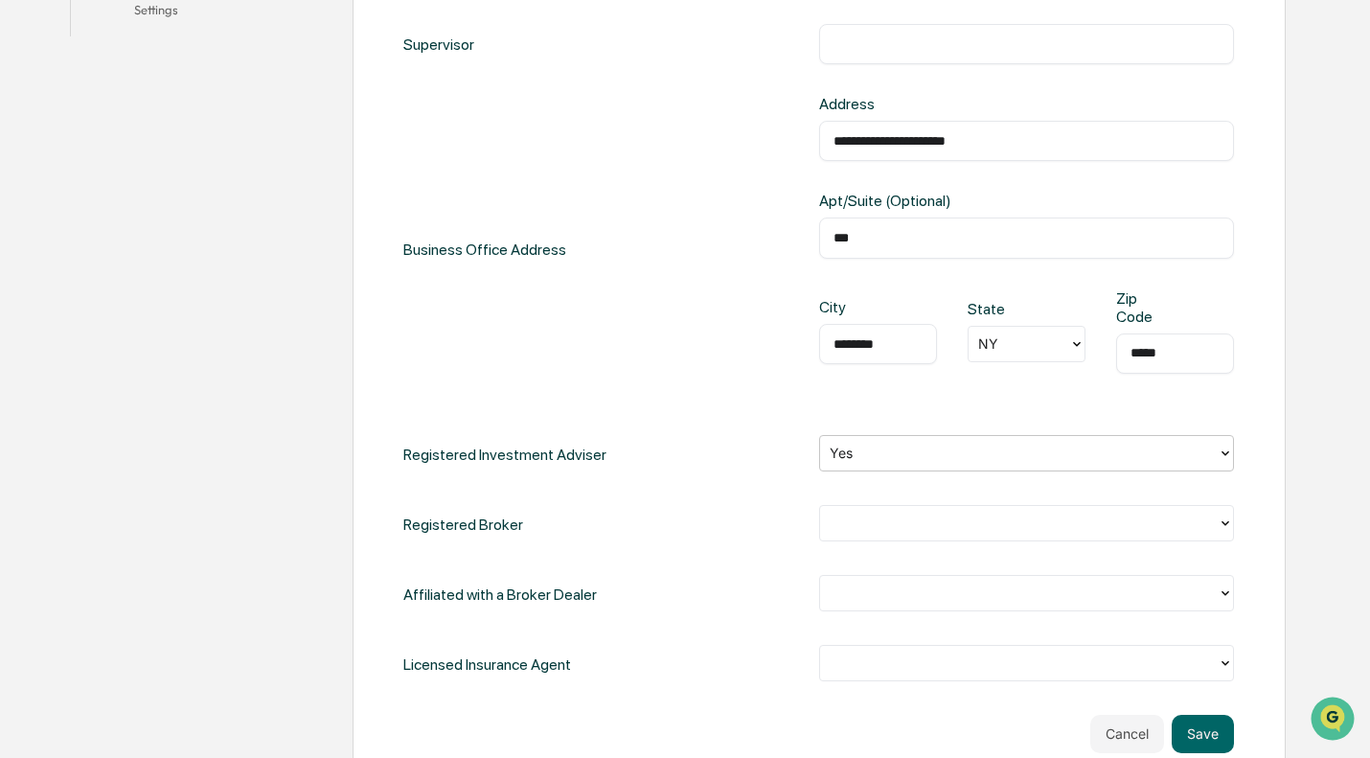
click at [896, 522] on div at bounding box center [1019, 523] width 379 height 22
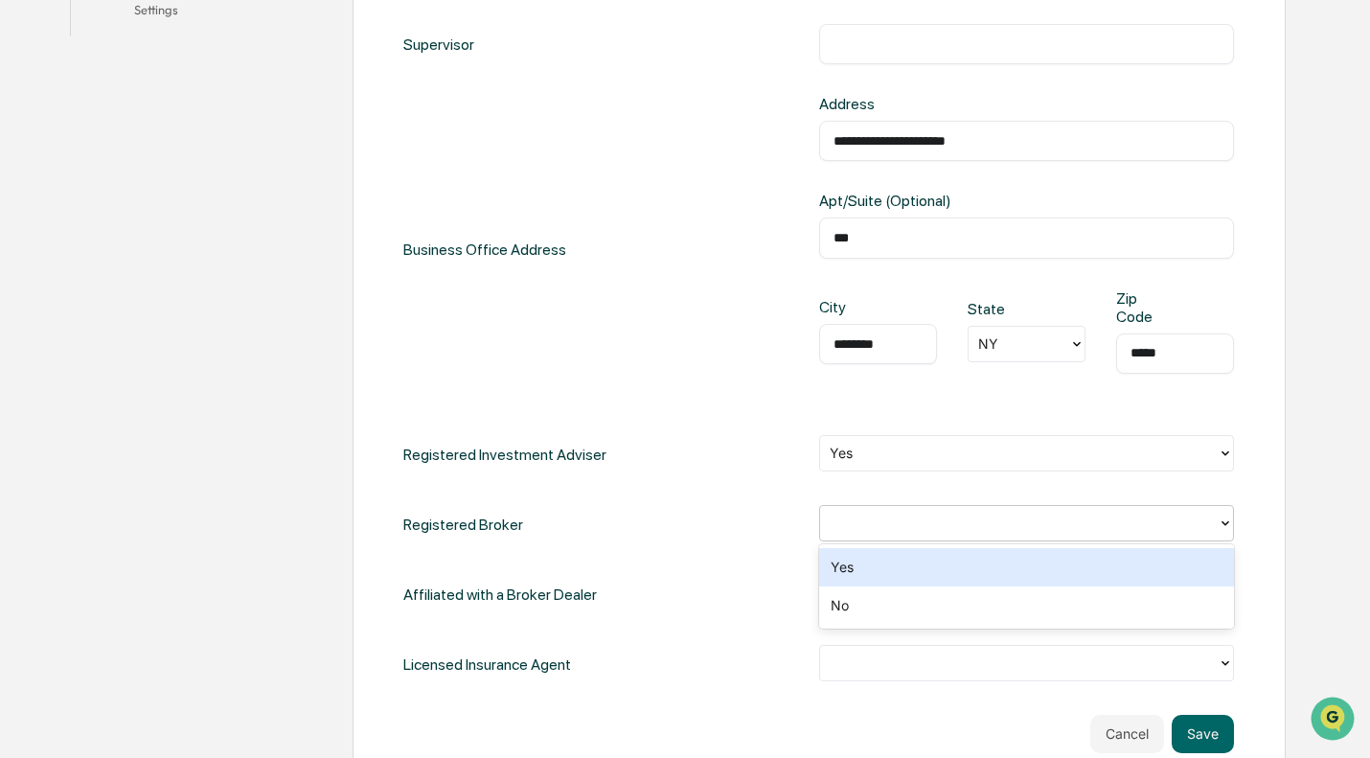
click at [880, 564] on div "Yes" at bounding box center [1026, 567] width 415 height 38
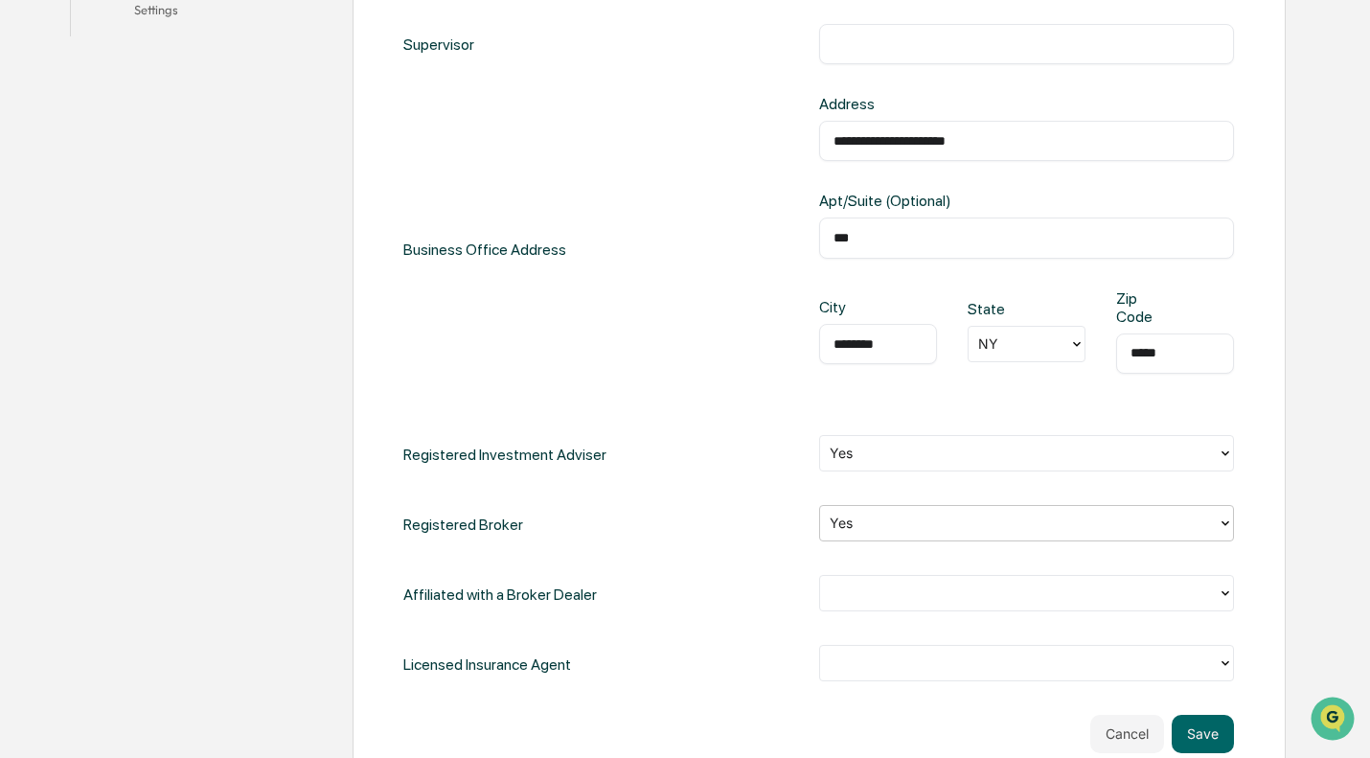
click at [856, 601] on div at bounding box center [1019, 593] width 379 height 22
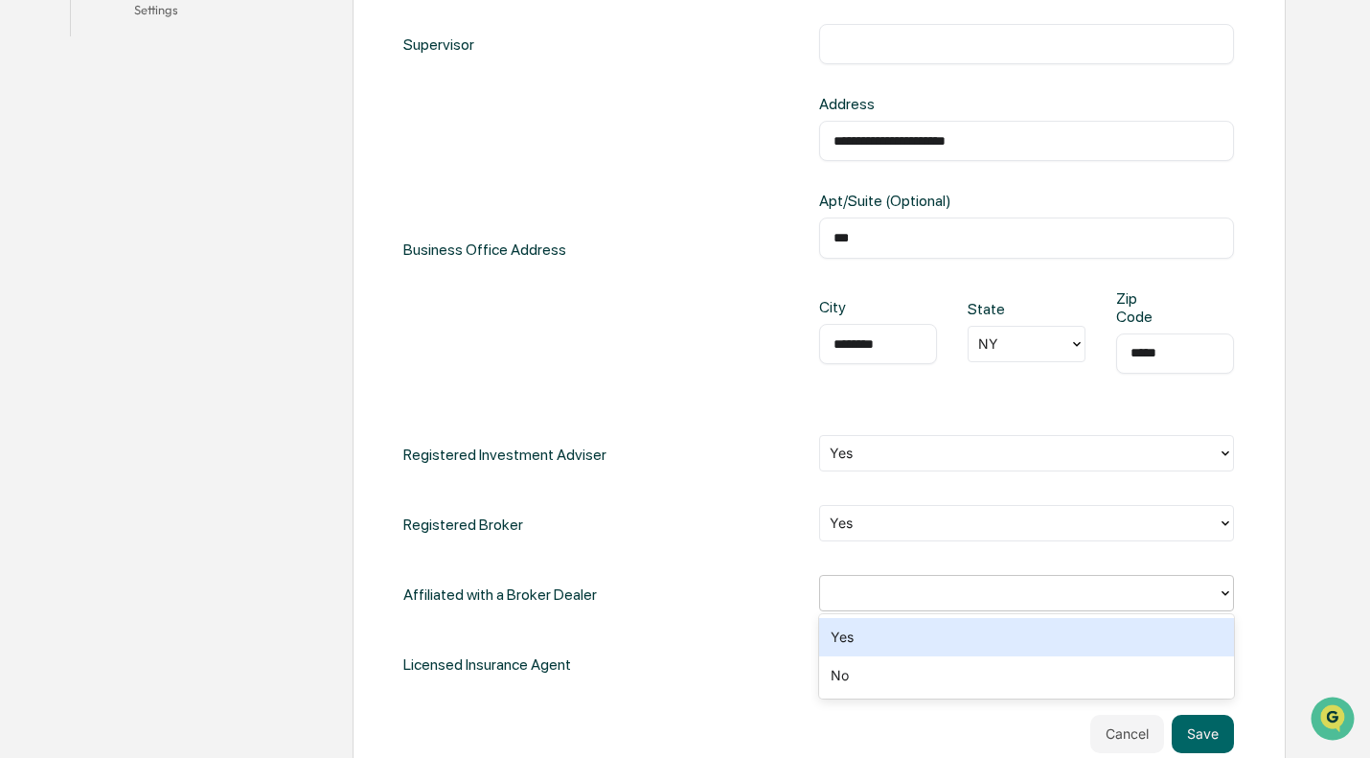
scroll to position [862, 0]
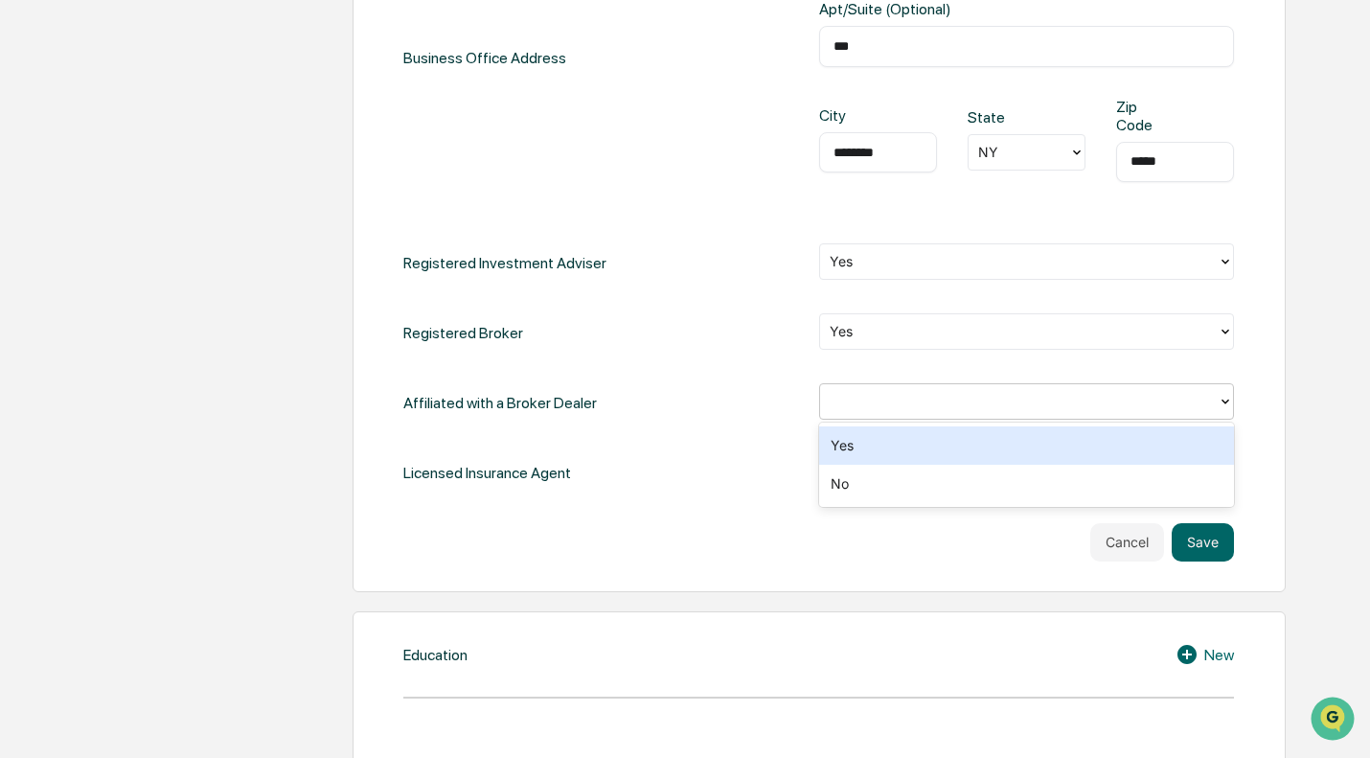
click at [890, 449] on div "Yes" at bounding box center [1026, 445] width 415 height 38
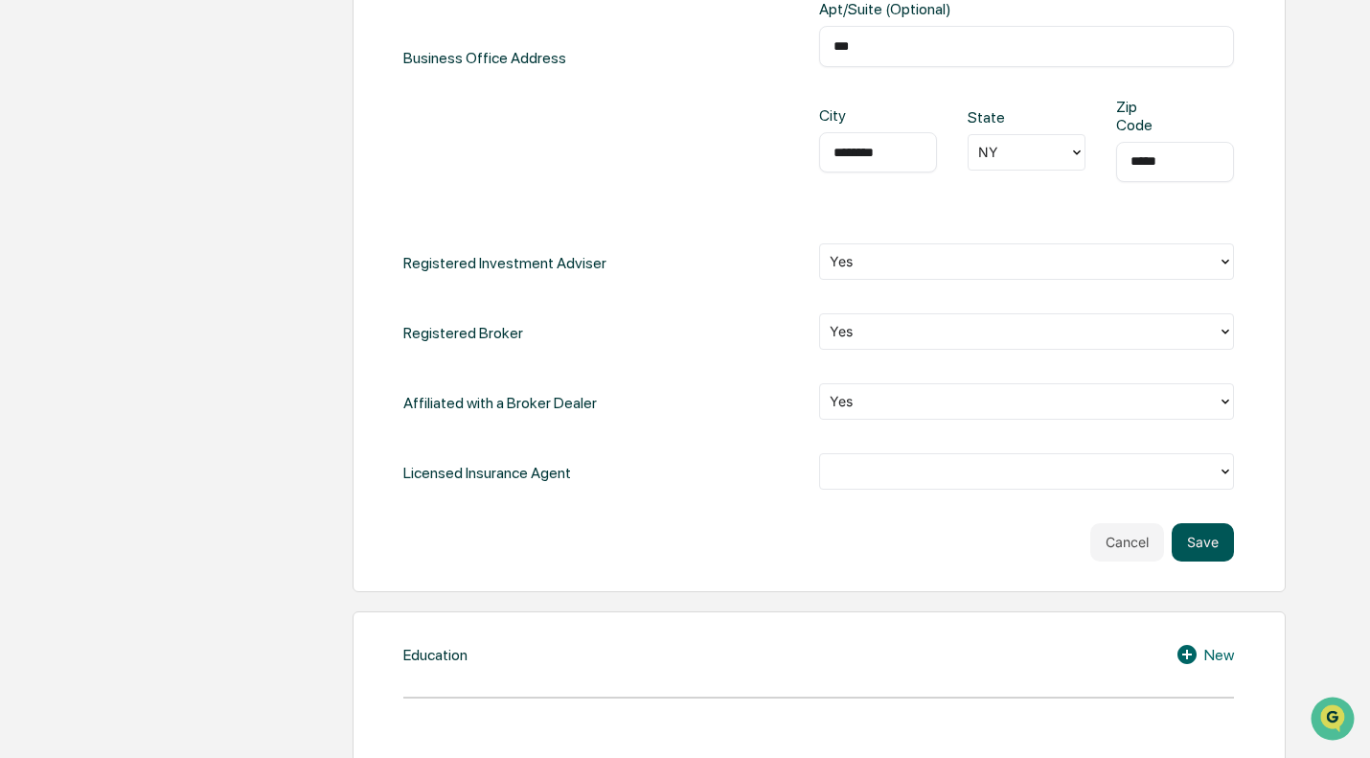
click at [1217, 538] on button "Save" at bounding box center [1203, 542] width 62 height 38
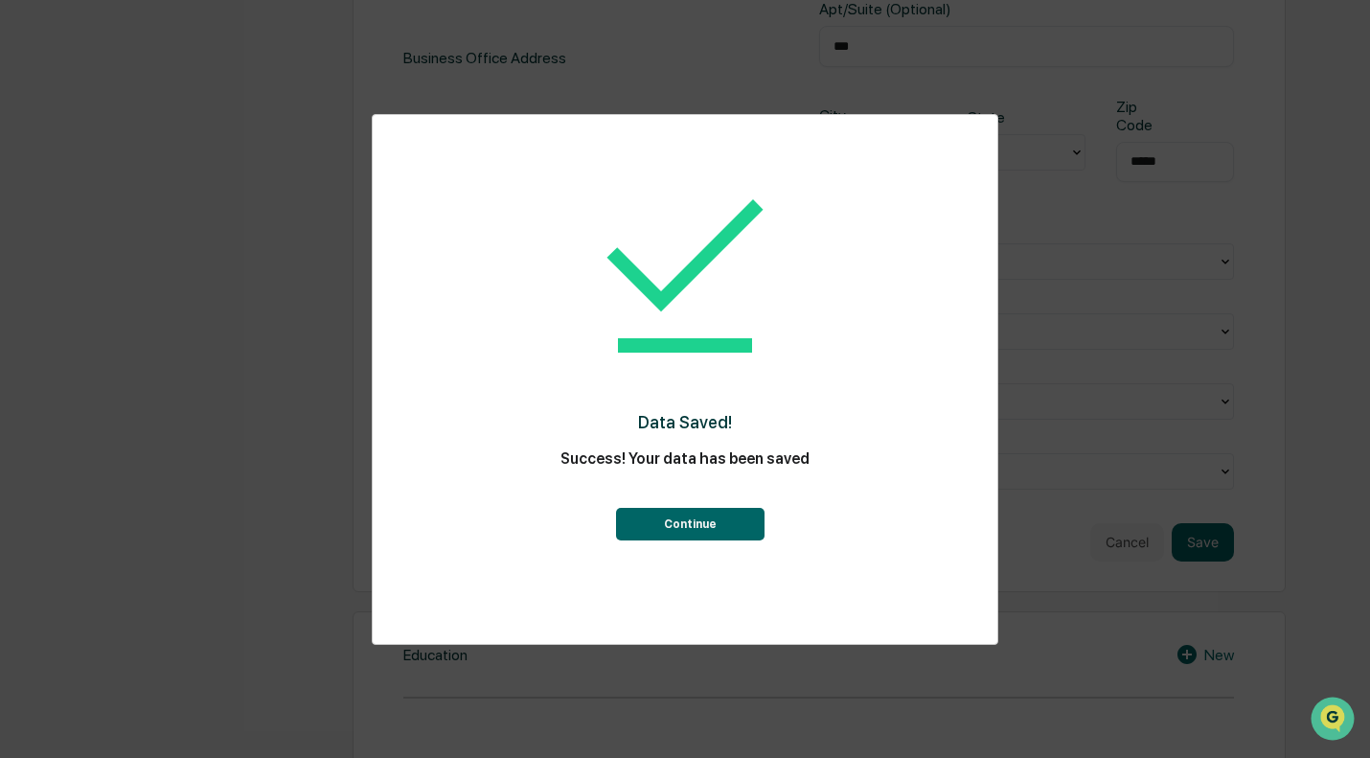
click at [733, 515] on button "Continue" at bounding box center [690, 524] width 149 height 33
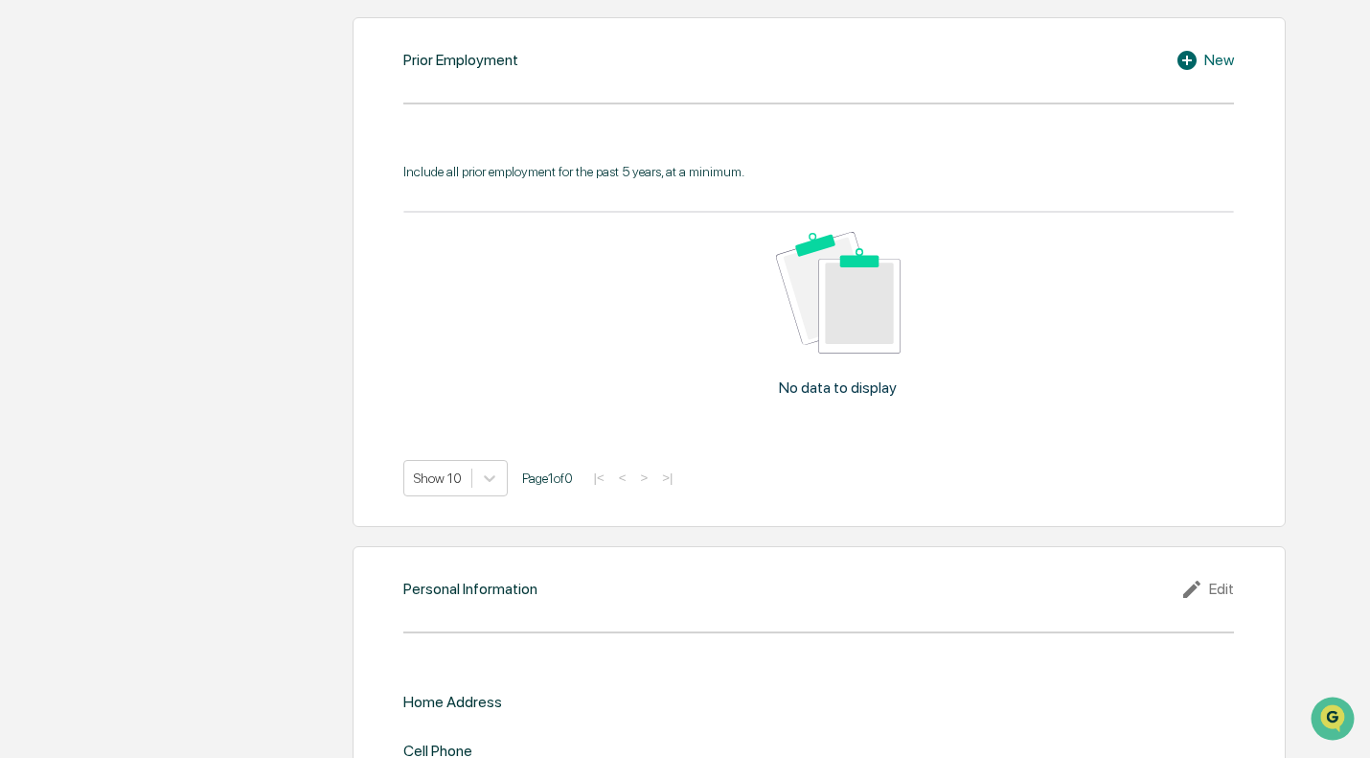
scroll to position [1654, 0]
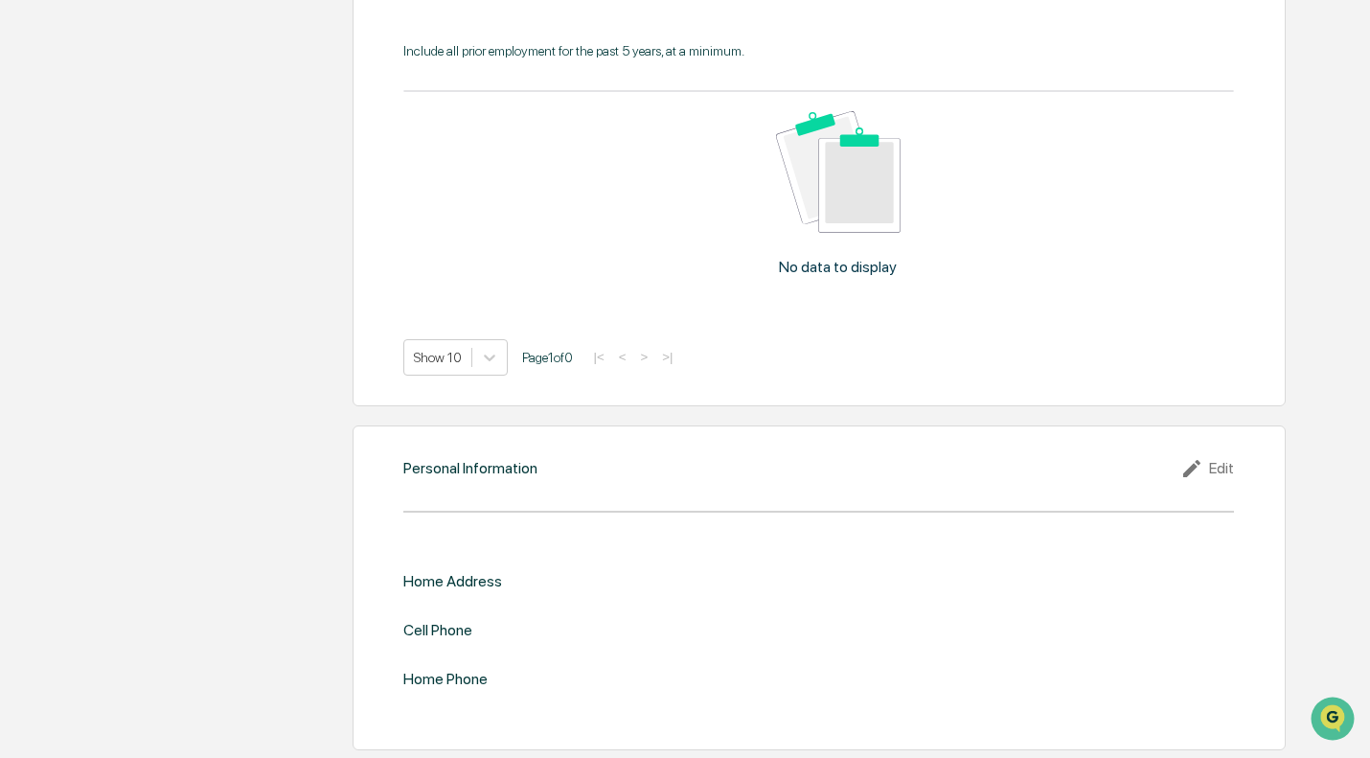
click at [1195, 469] on icon at bounding box center [1195, 468] width 29 height 23
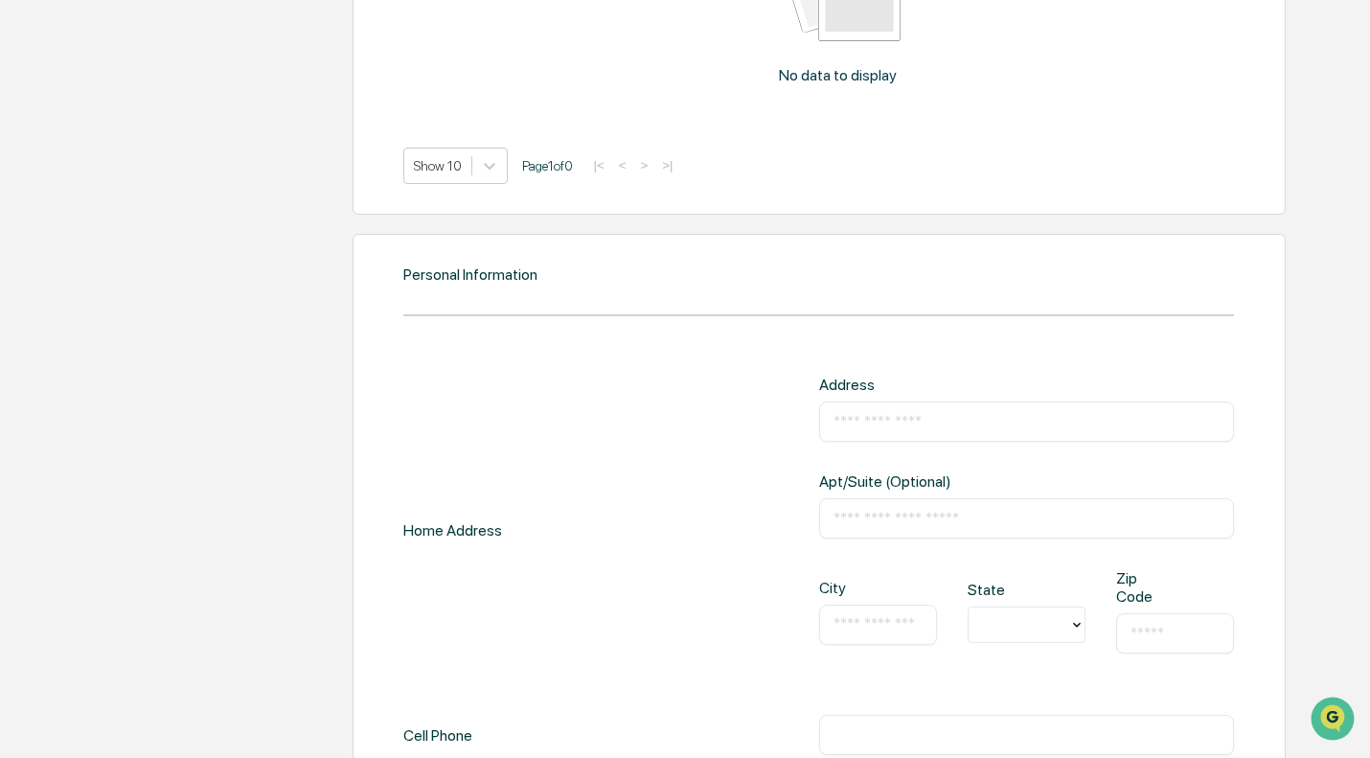
click at [947, 424] on input "text" at bounding box center [1027, 421] width 386 height 19
type input "**********"
type input "*********"
type input "**"
click at [995, 417] on input "**********" at bounding box center [1027, 421] width 386 height 19
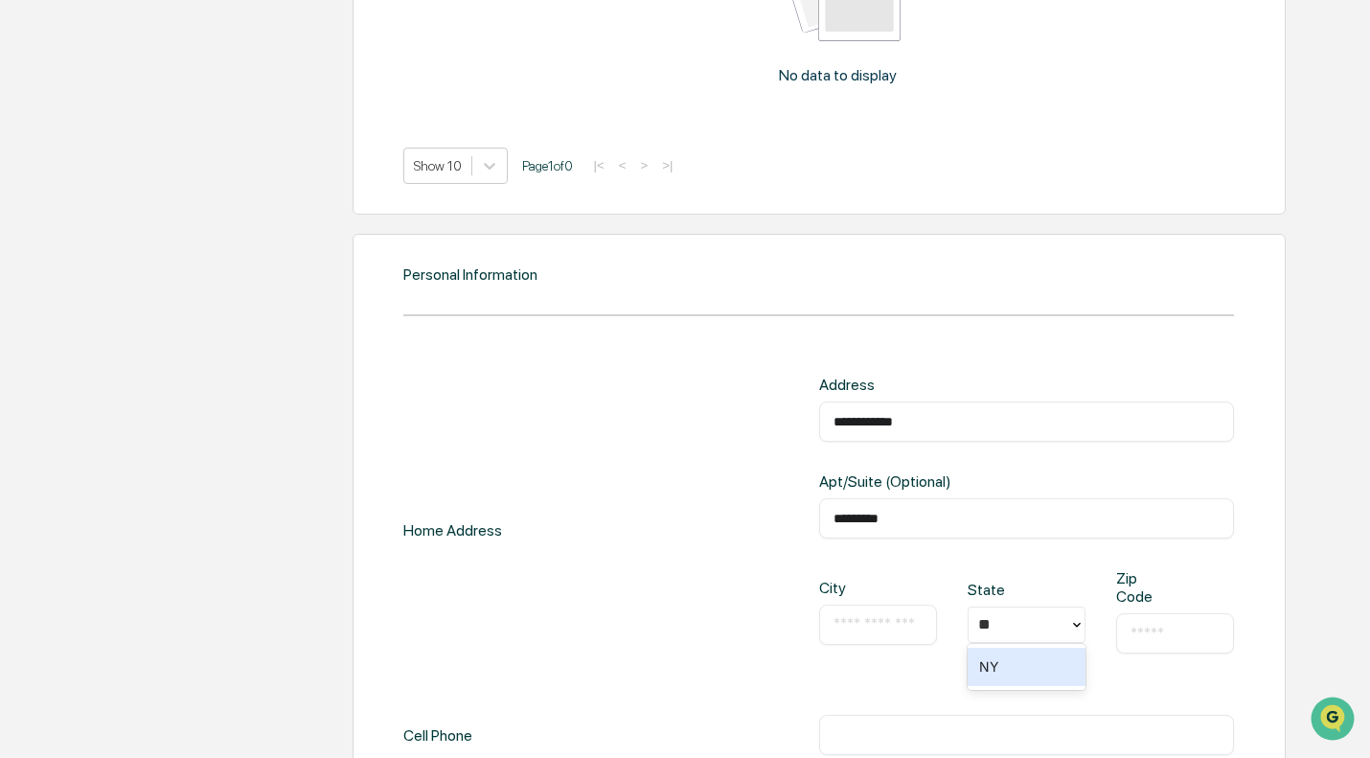
type input "**********"
drag, startPoint x: 905, startPoint y: 526, endPoint x: 600, endPoint y: 519, distance: 304.8
click at [599, 519] on div "**********" at bounding box center [818, 530] width 831 height 309
click at [870, 609] on div "​" at bounding box center [878, 625] width 118 height 40
click at [880, 621] on input "text" at bounding box center [878, 624] width 89 height 19
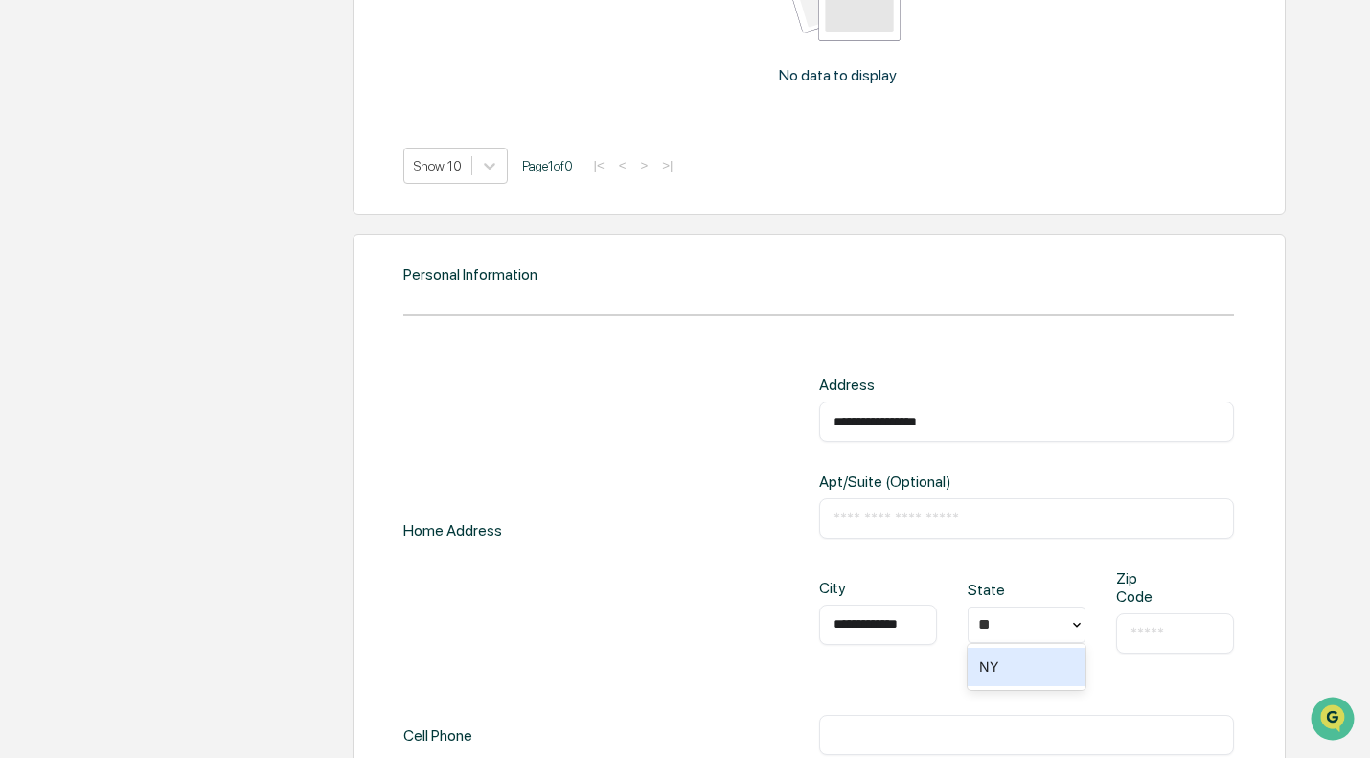
type input "**********"
click at [1205, 649] on div "​" at bounding box center [1175, 633] width 118 height 40
click at [1207, 638] on input "text" at bounding box center [1175, 633] width 89 height 19
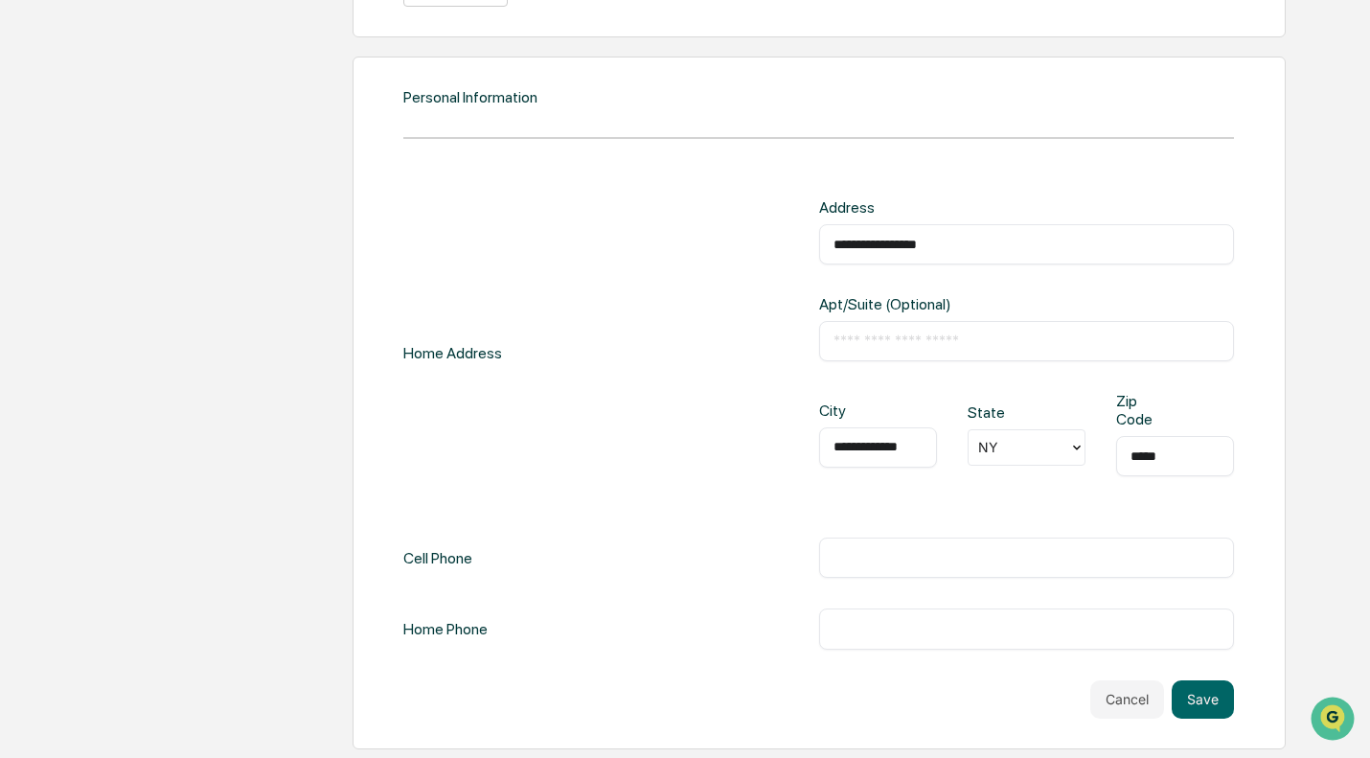
type input "*****"
click at [864, 563] on input "text" at bounding box center [1027, 557] width 386 height 19
type input "*"
type input "**********"
click at [1223, 712] on button "Save" at bounding box center [1203, 699] width 62 height 38
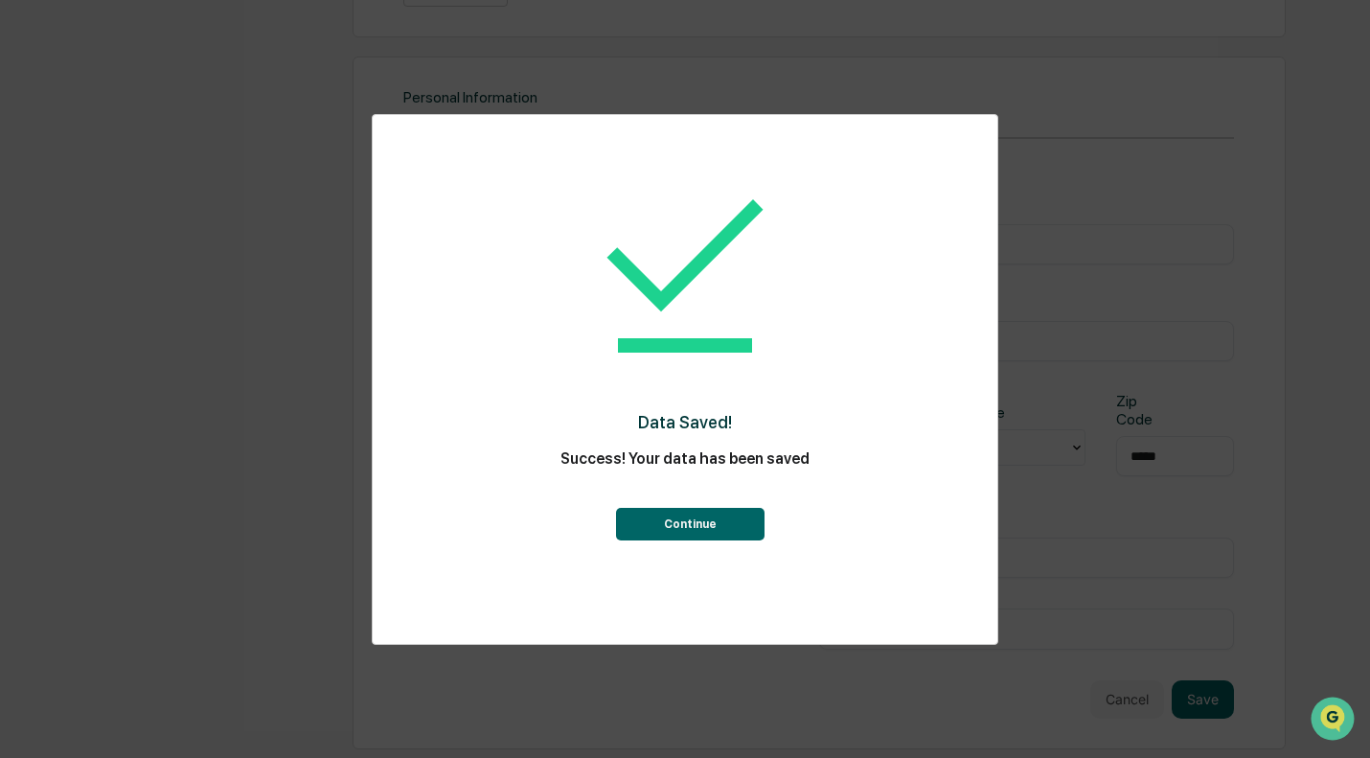
click at [748, 523] on button "Continue" at bounding box center [690, 524] width 149 height 33
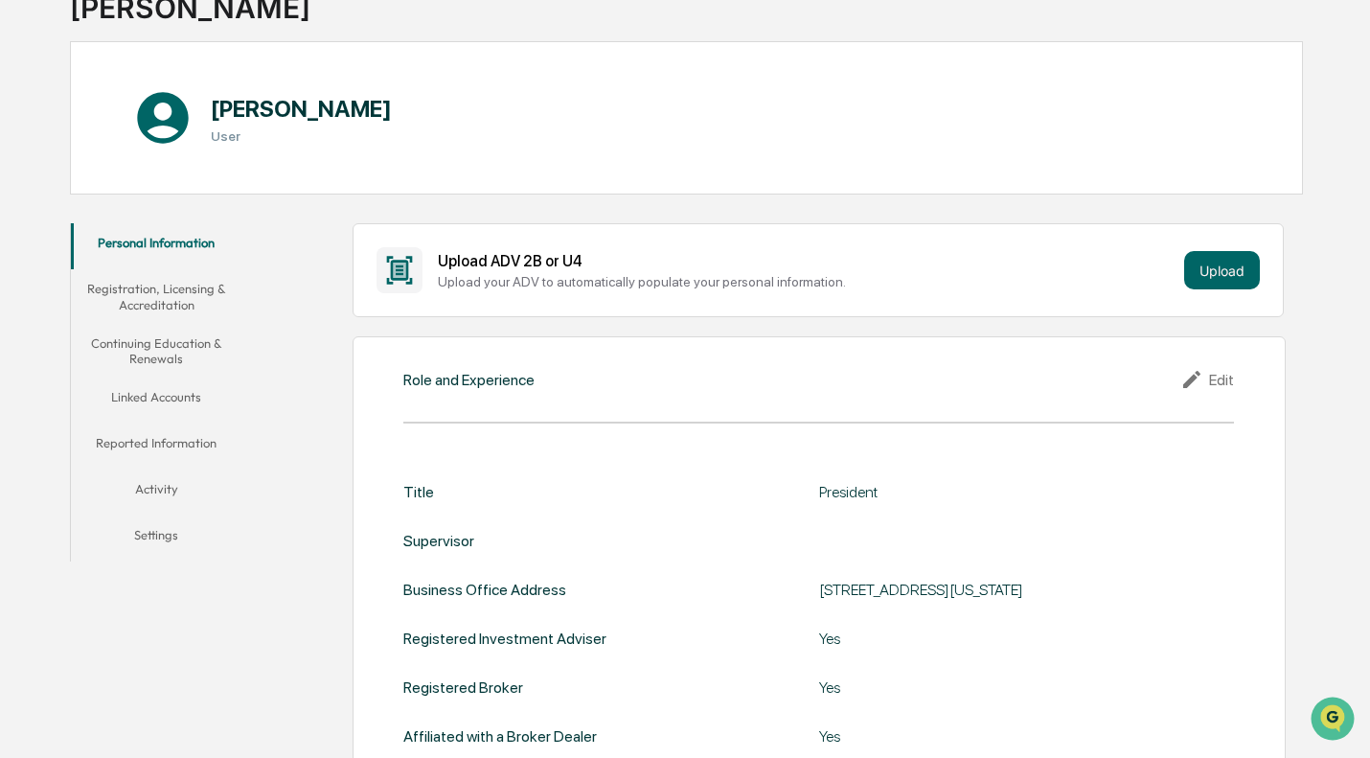
scroll to position [0, 0]
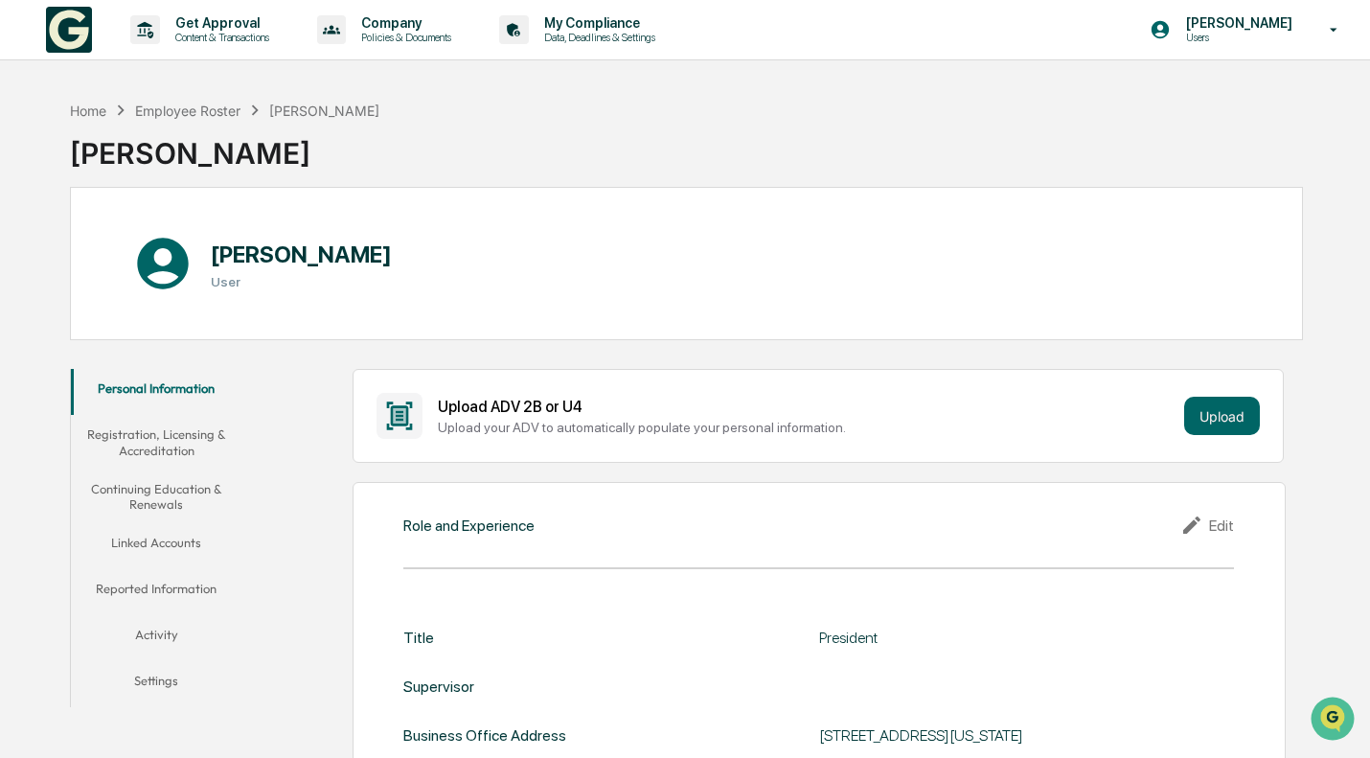
click at [178, 436] on button "Registration, Licensing & Accreditation" at bounding box center [157, 442] width 172 height 55
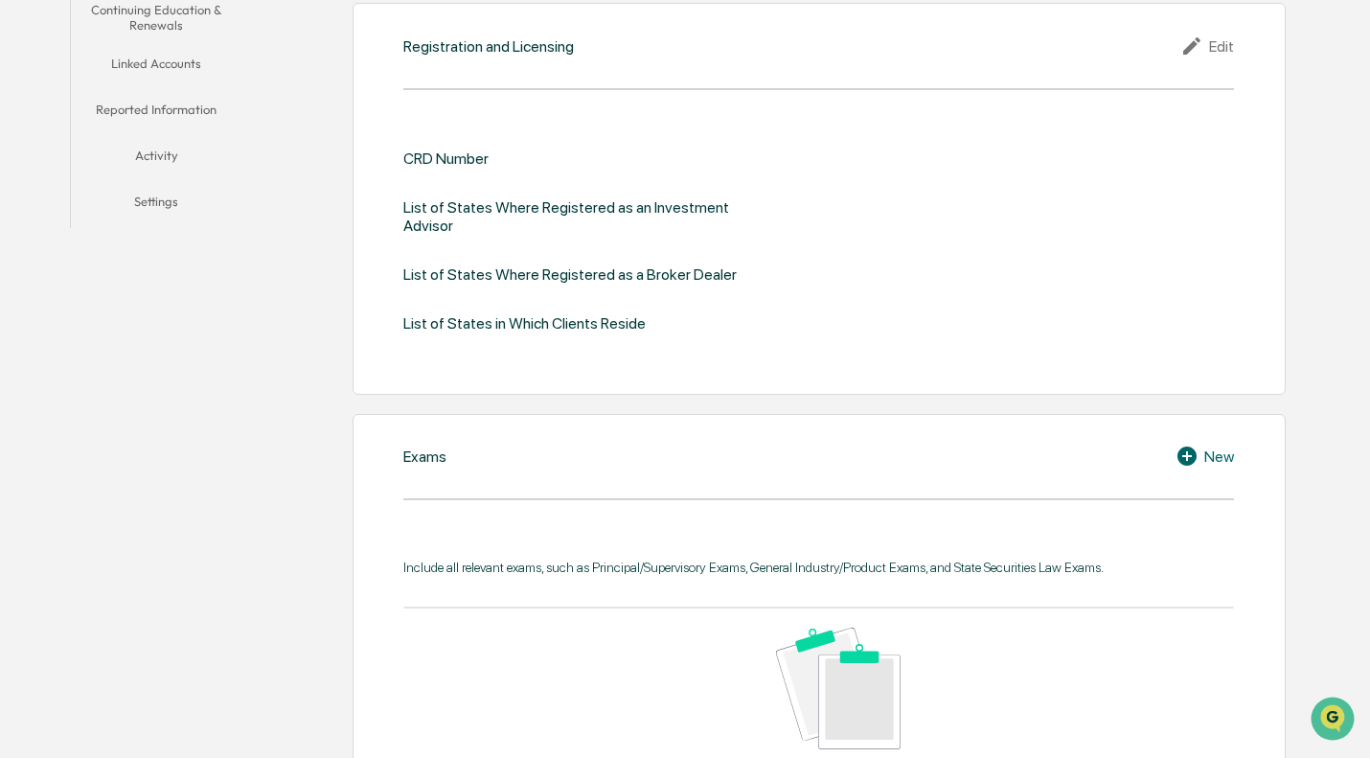
scroll to position [383, 0]
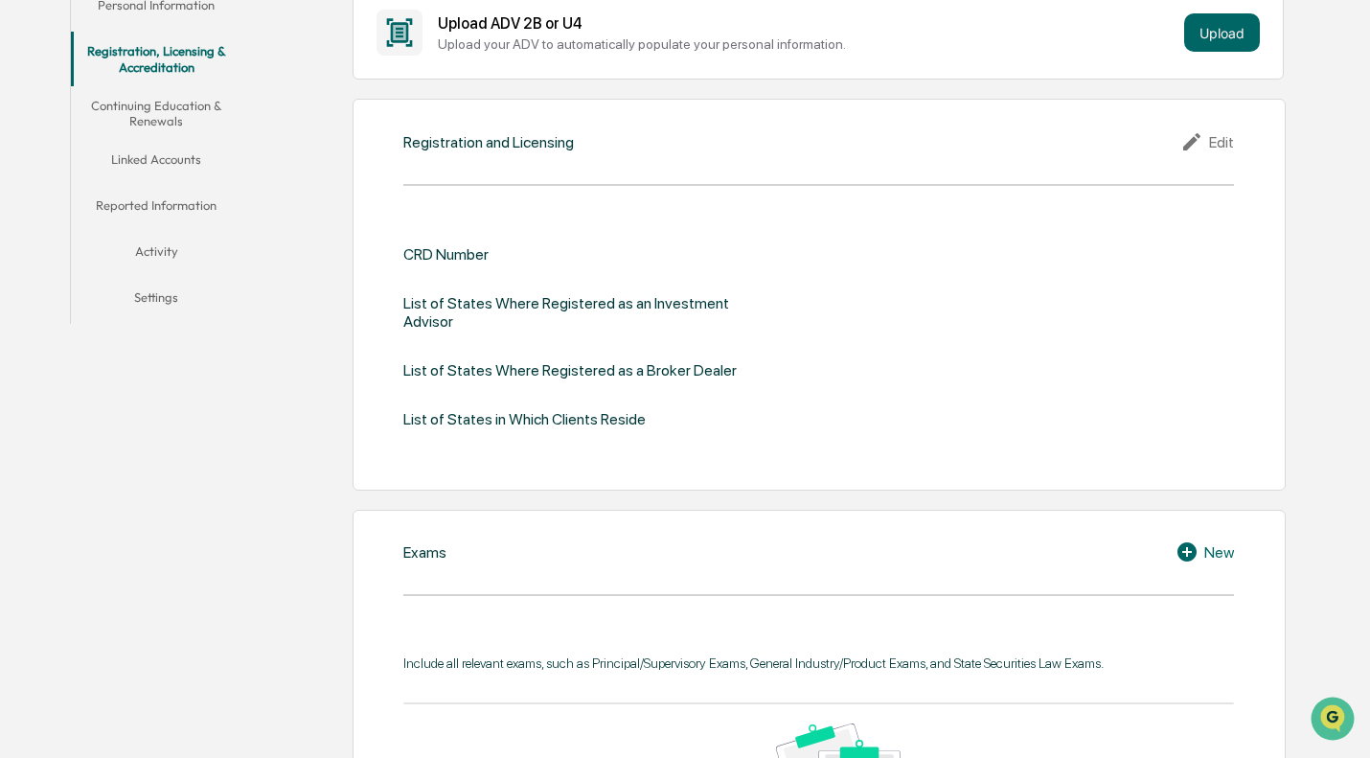
click at [112, 135] on button "Continuing Education & Renewals" at bounding box center [157, 113] width 172 height 55
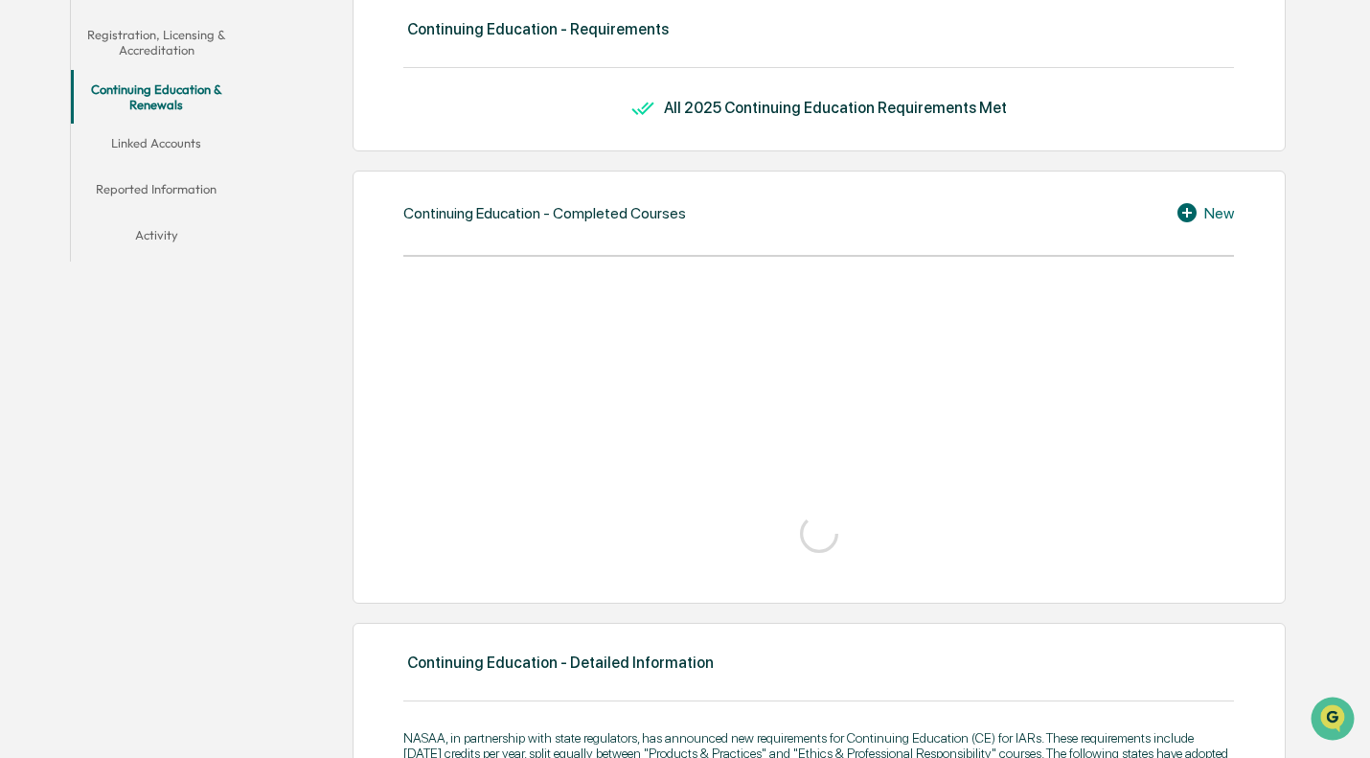
click at [142, 123] on button "Continuing Education & Renewals" at bounding box center [157, 97] width 172 height 55
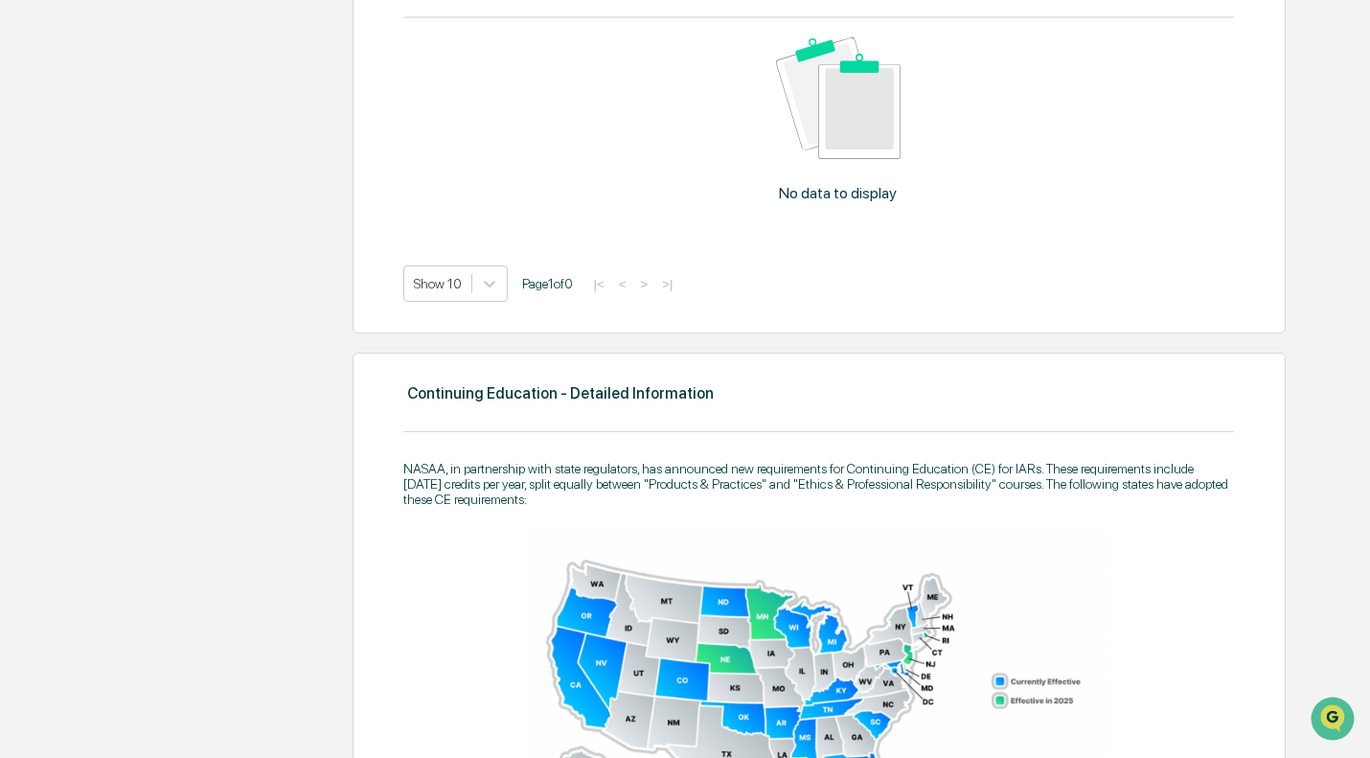
scroll to position [516, 0]
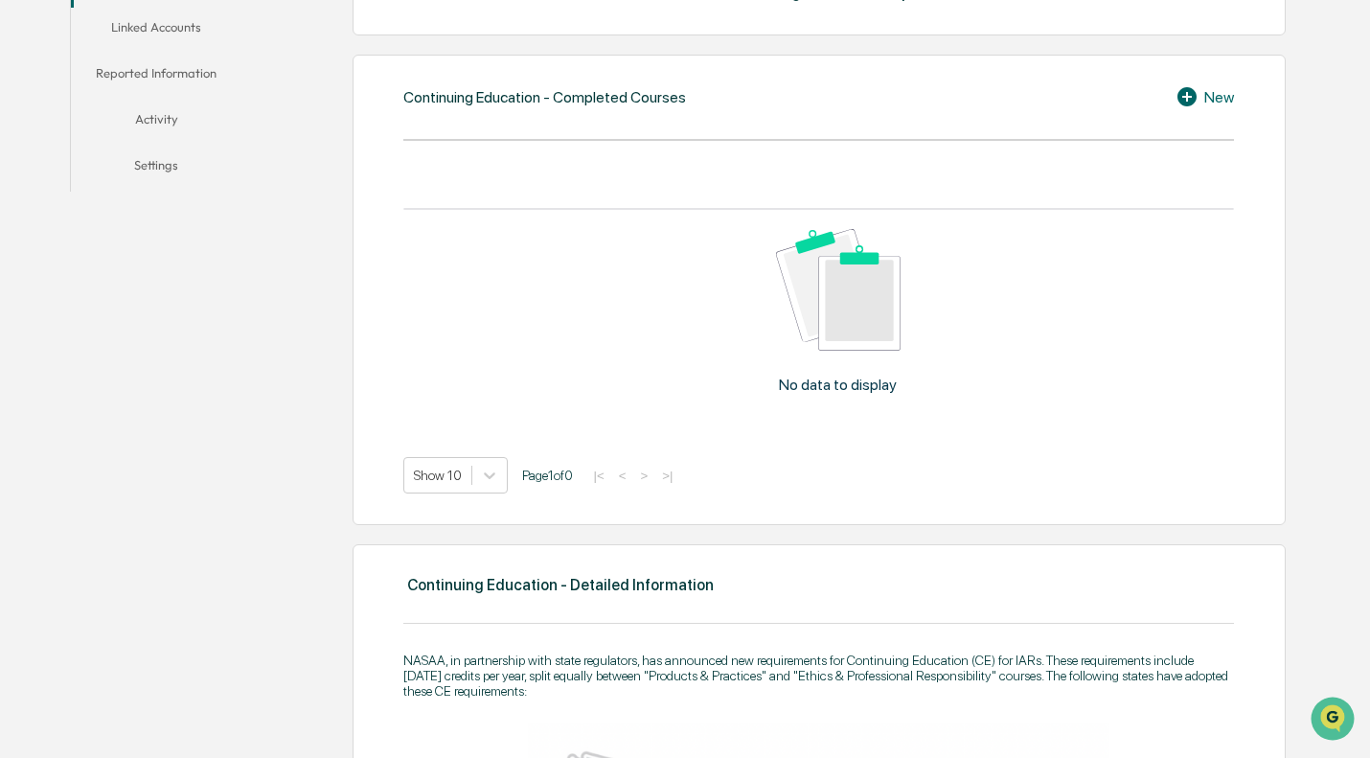
click at [171, 36] on button "Linked Accounts" at bounding box center [157, 31] width 172 height 46
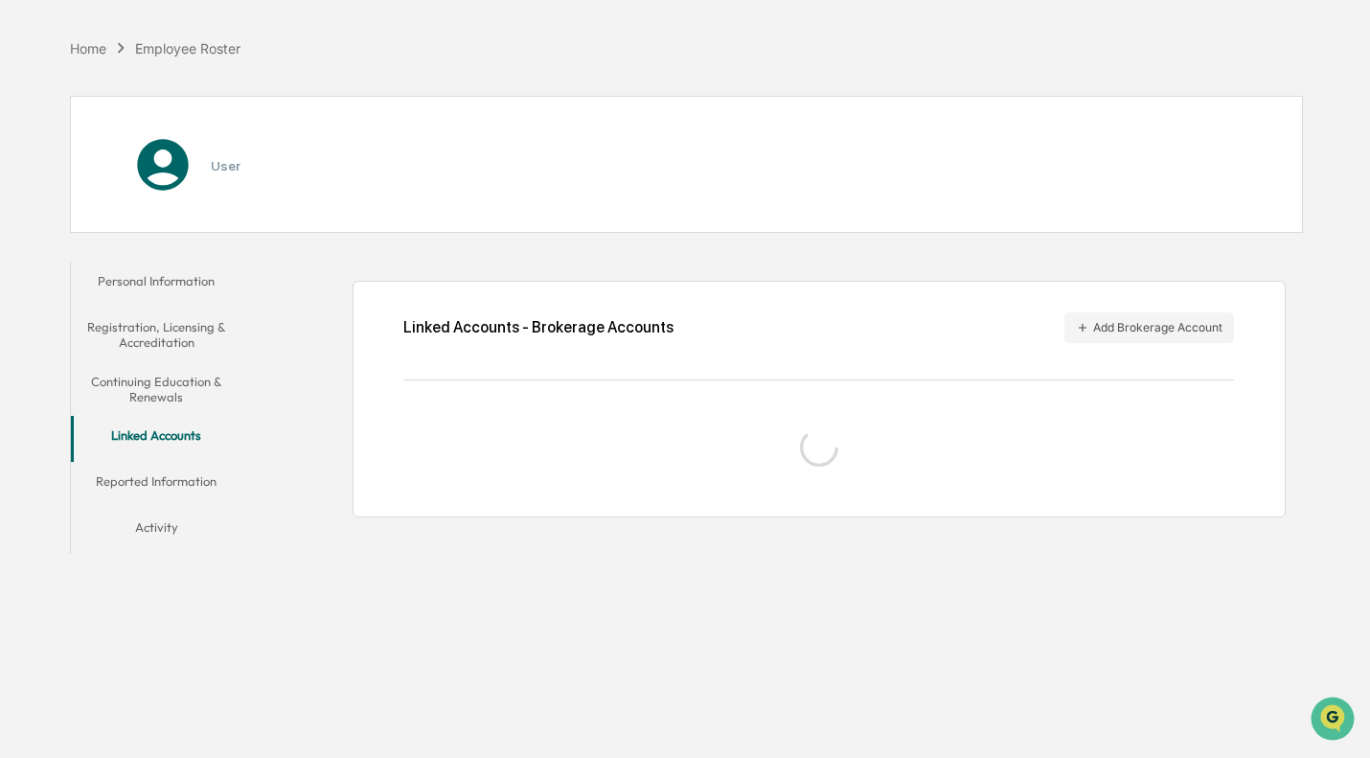
scroll to position [91, 0]
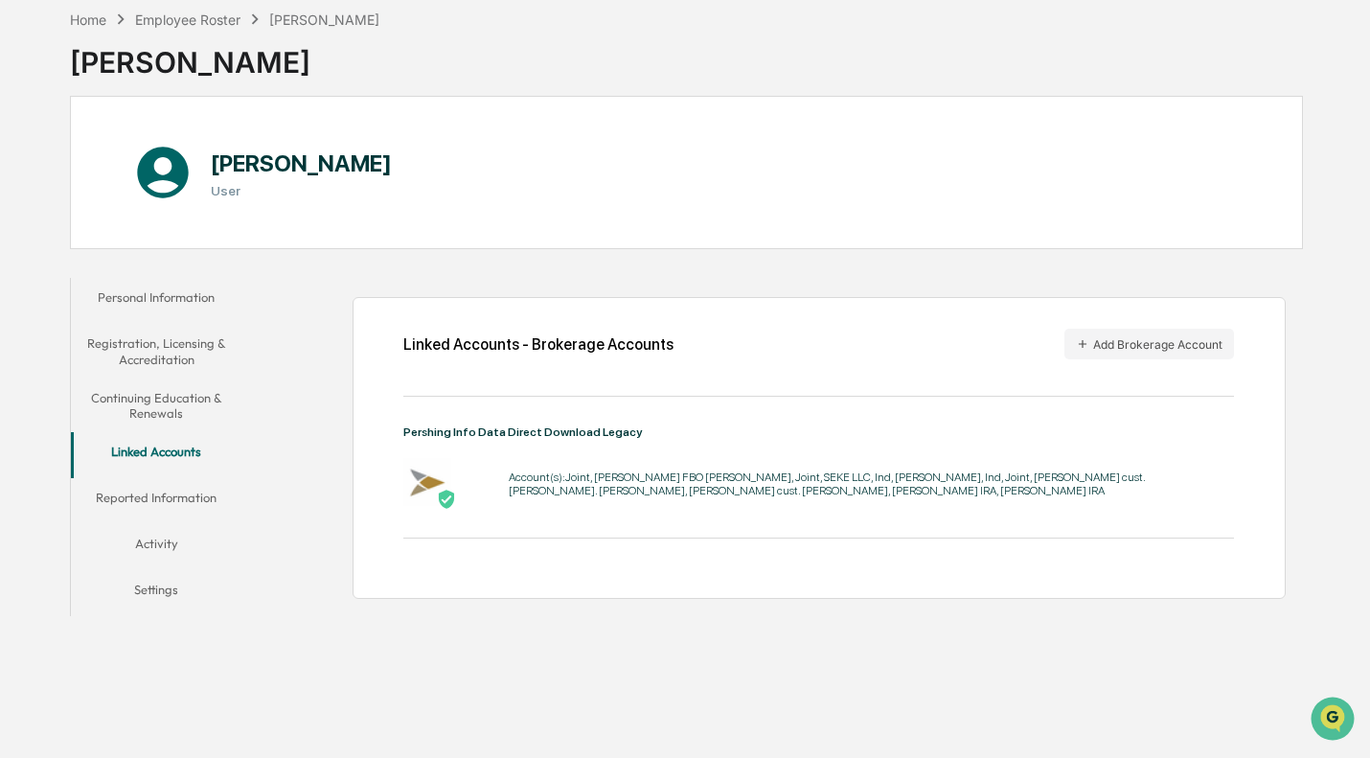
click at [207, 508] on button "Reported Information" at bounding box center [157, 501] width 172 height 46
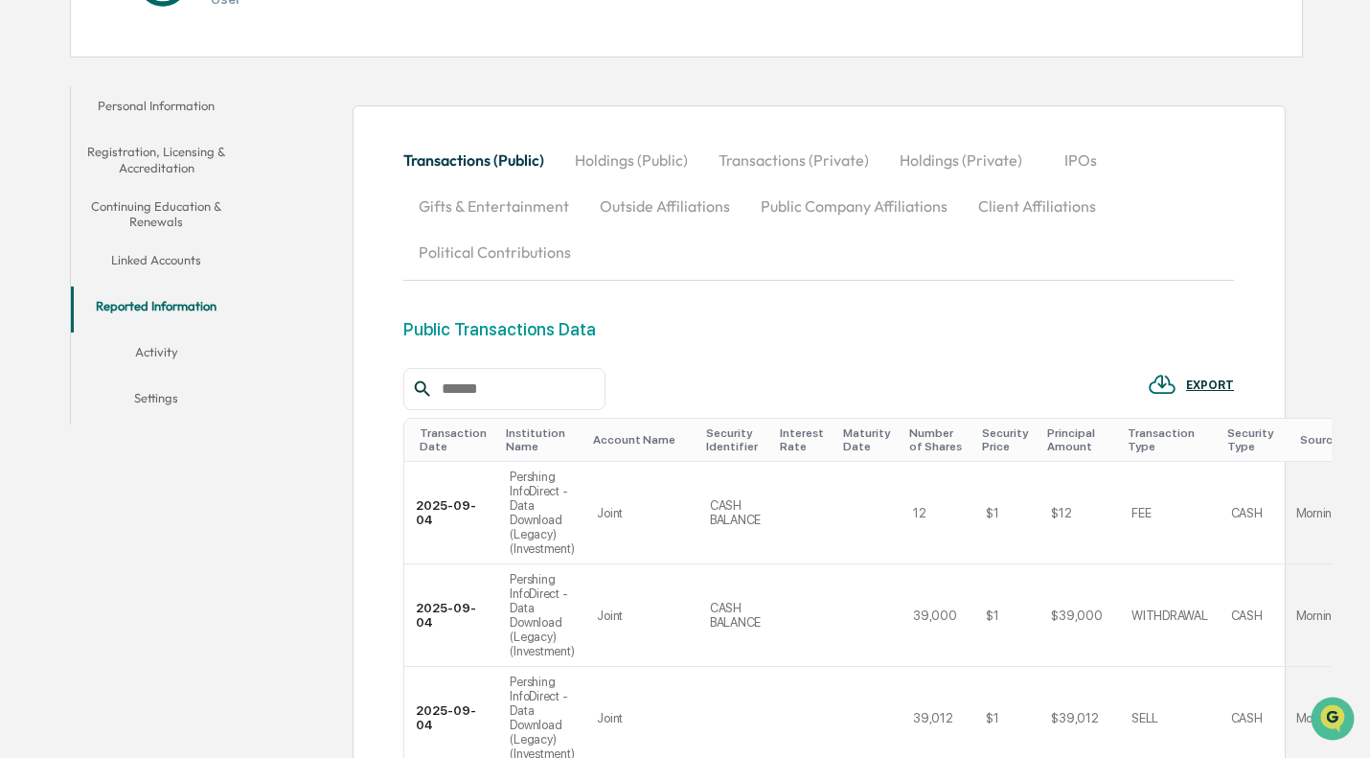
scroll to position [379, 0]
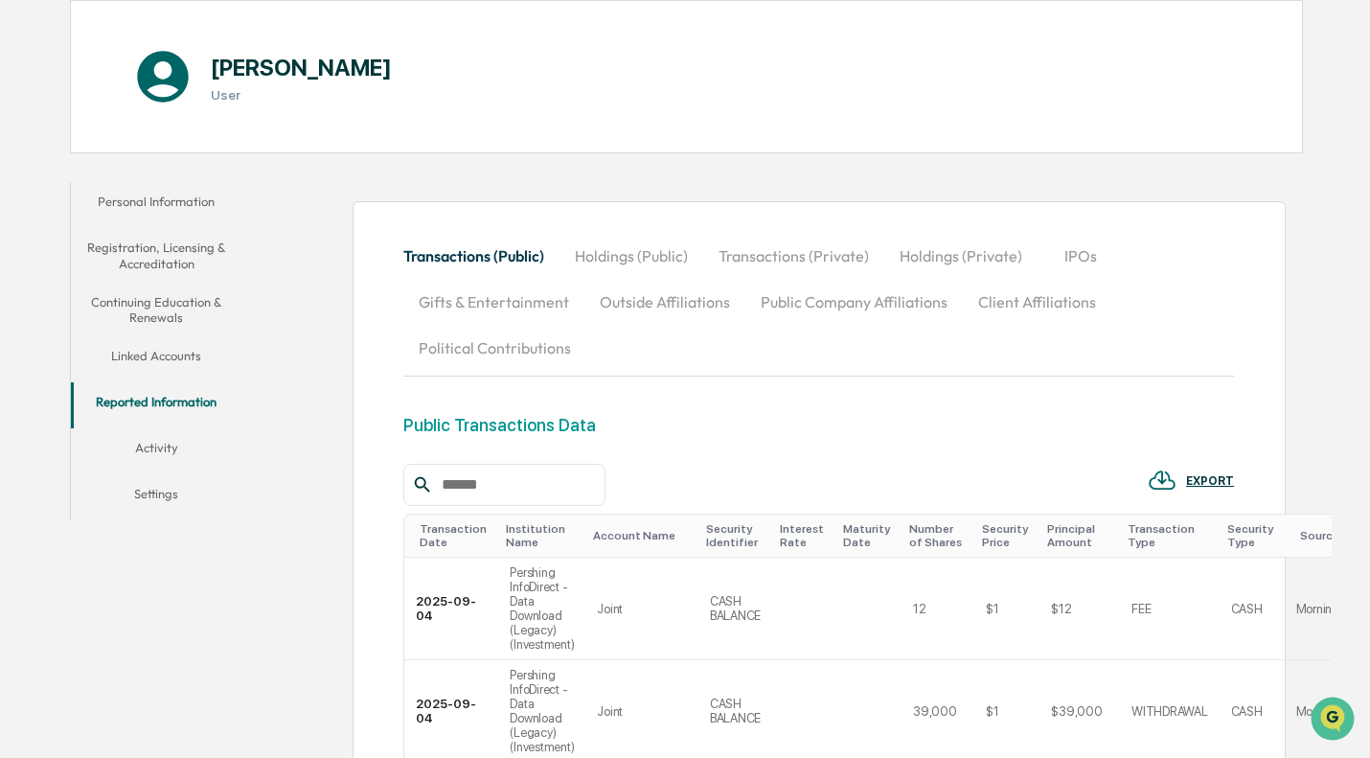
click at [156, 444] on button "Activity" at bounding box center [157, 451] width 172 height 46
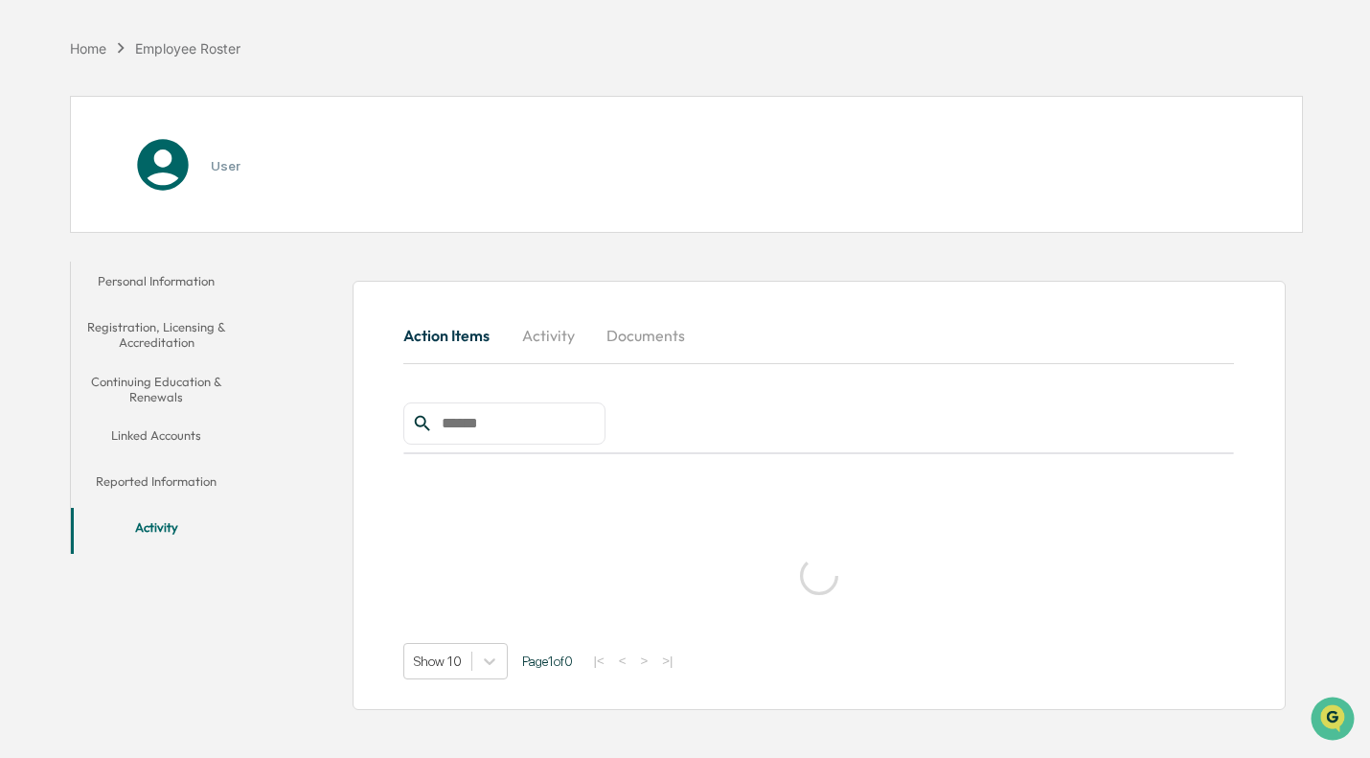
scroll to position [91, 0]
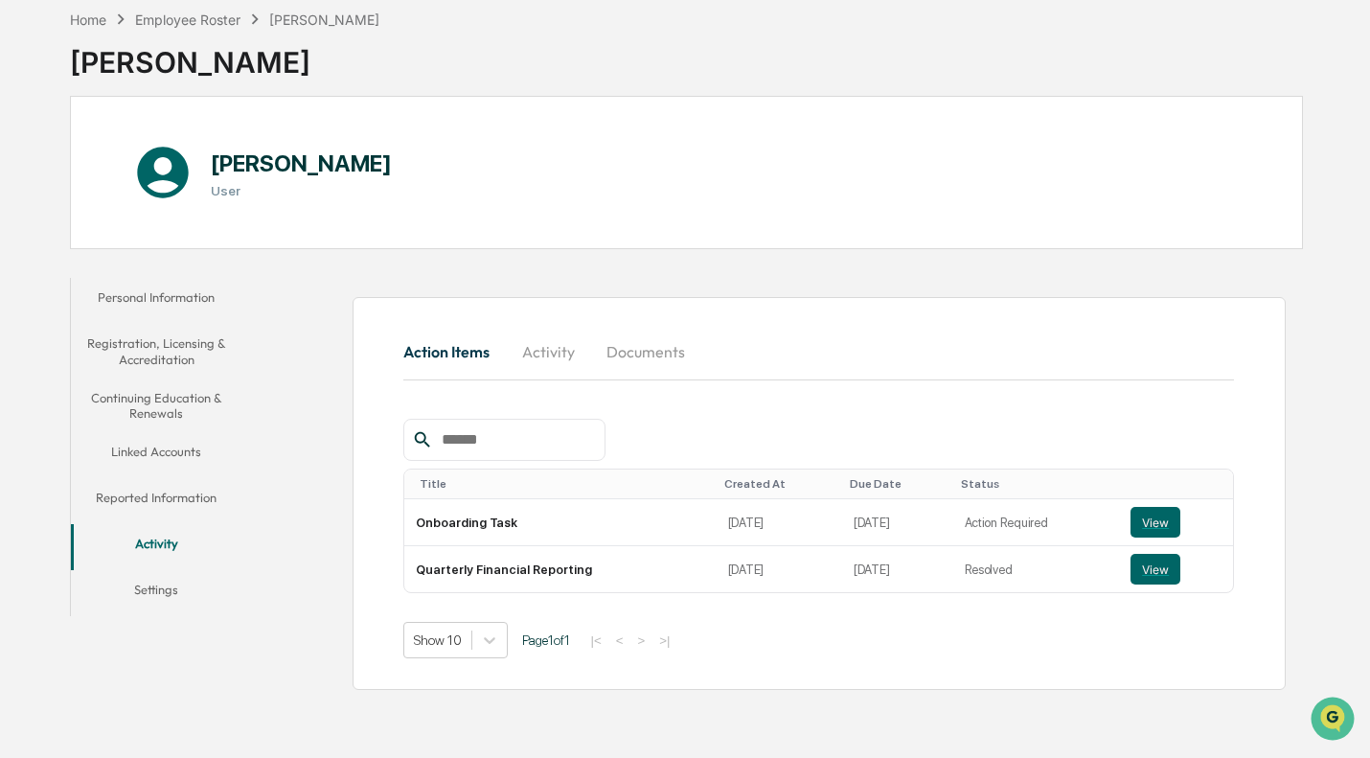
click at [179, 583] on button "Settings" at bounding box center [157, 593] width 172 height 46
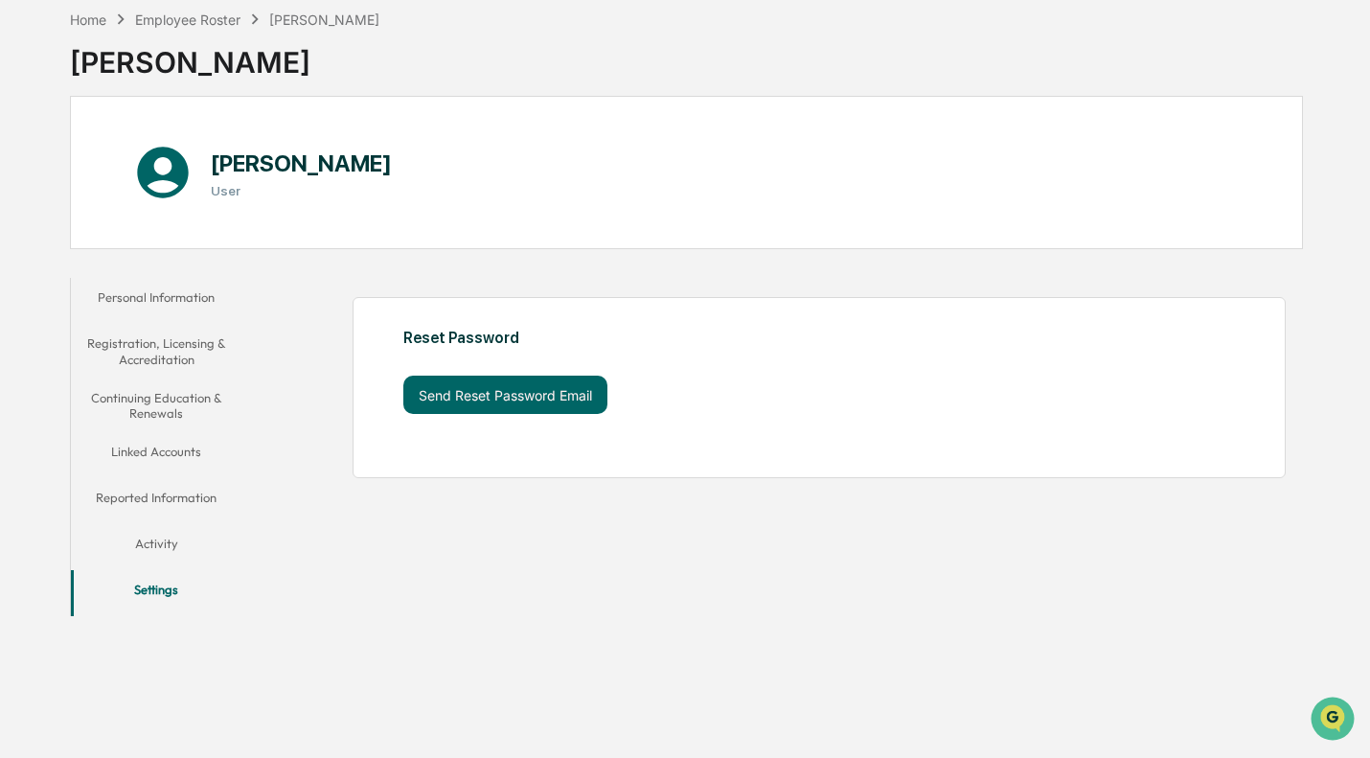
click at [161, 534] on button "Activity" at bounding box center [157, 547] width 172 height 46
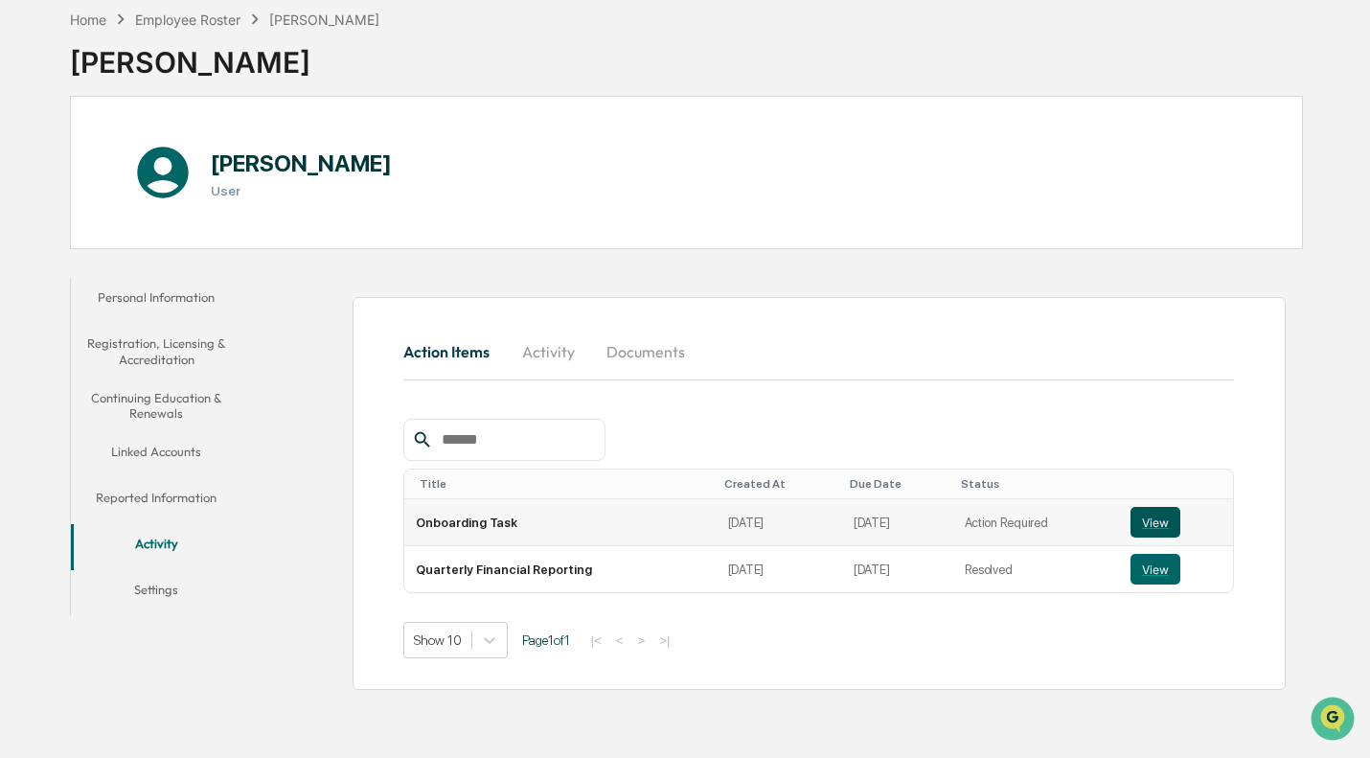
click at [1154, 530] on button "View" at bounding box center [1156, 522] width 50 height 31
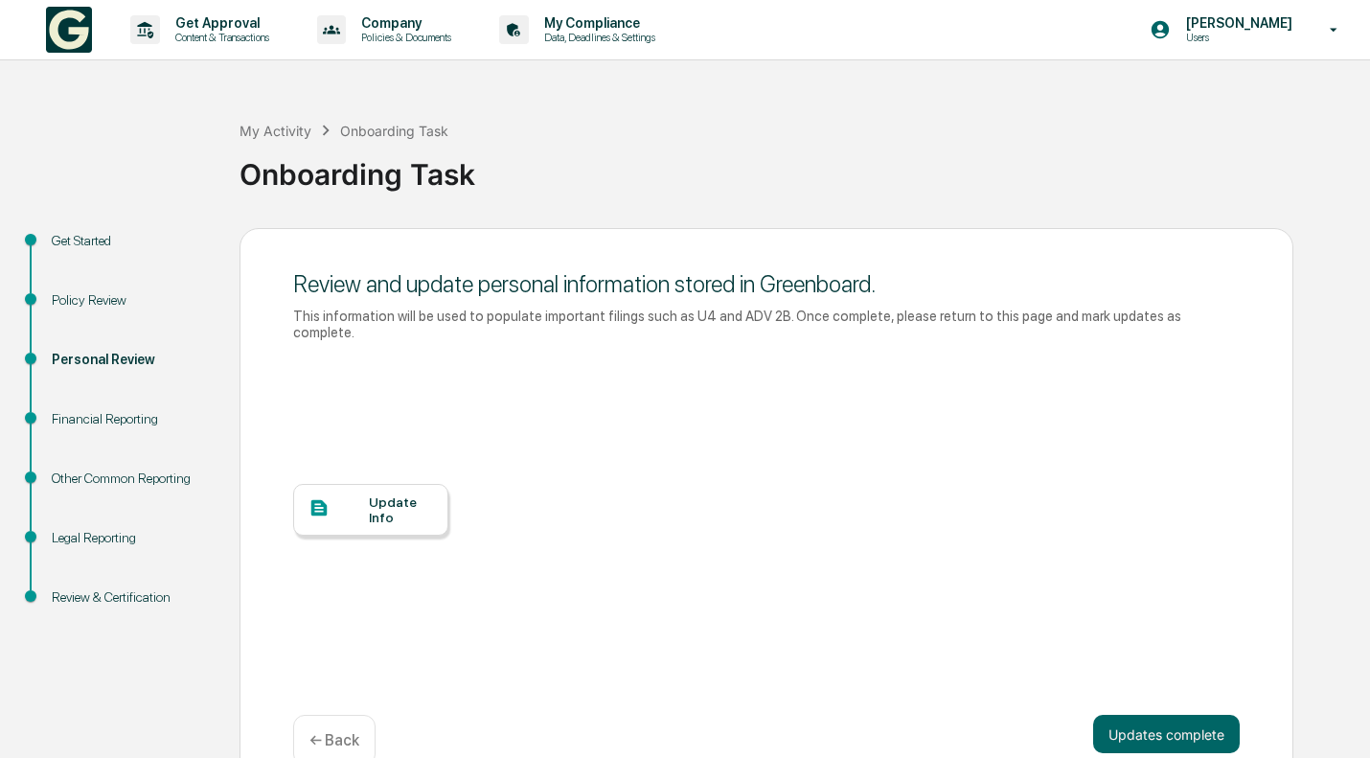
click at [693, 588] on div "Update Info" at bounding box center [766, 524] width 947 height 345
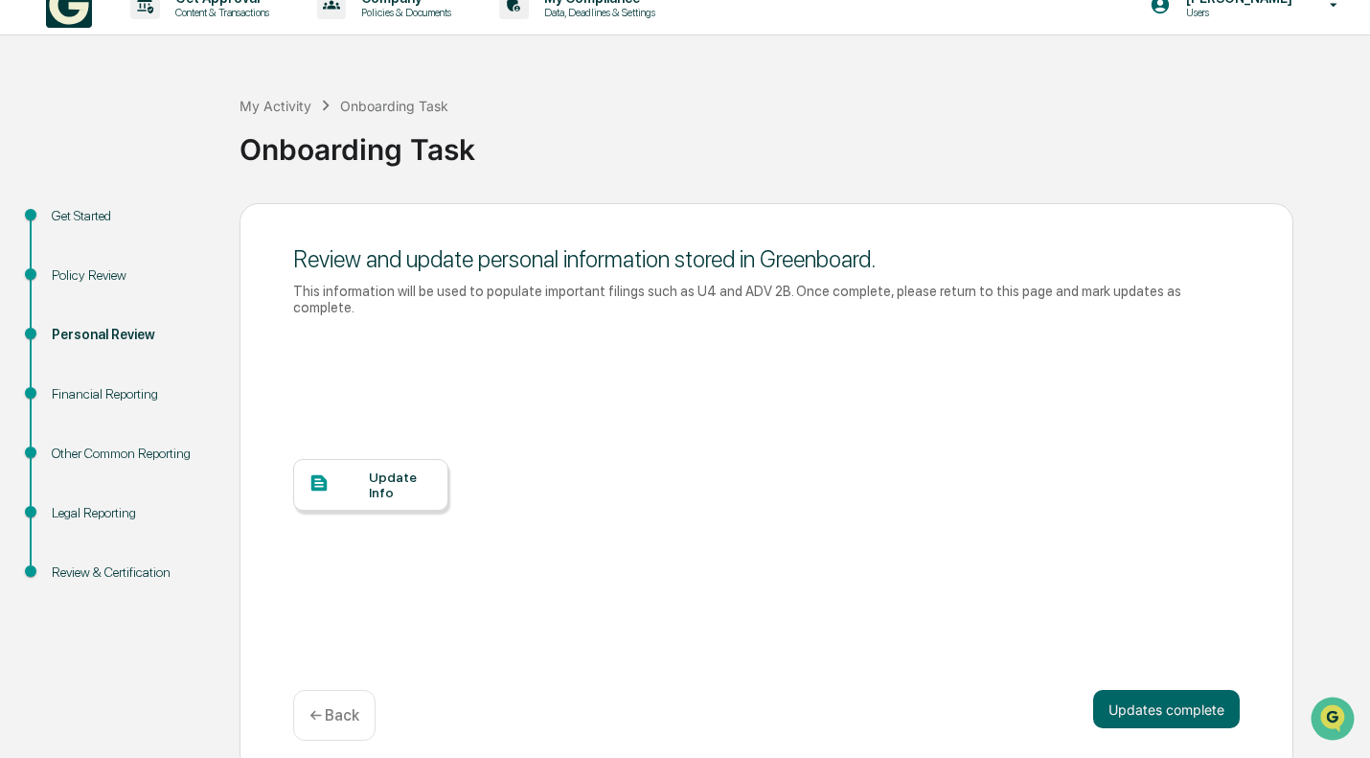
click at [363, 494] on div "Update Info" at bounding box center [370, 485] width 155 height 52
click at [1188, 690] on button "Updates complete" at bounding box center [1166, 709] width 147 height 38
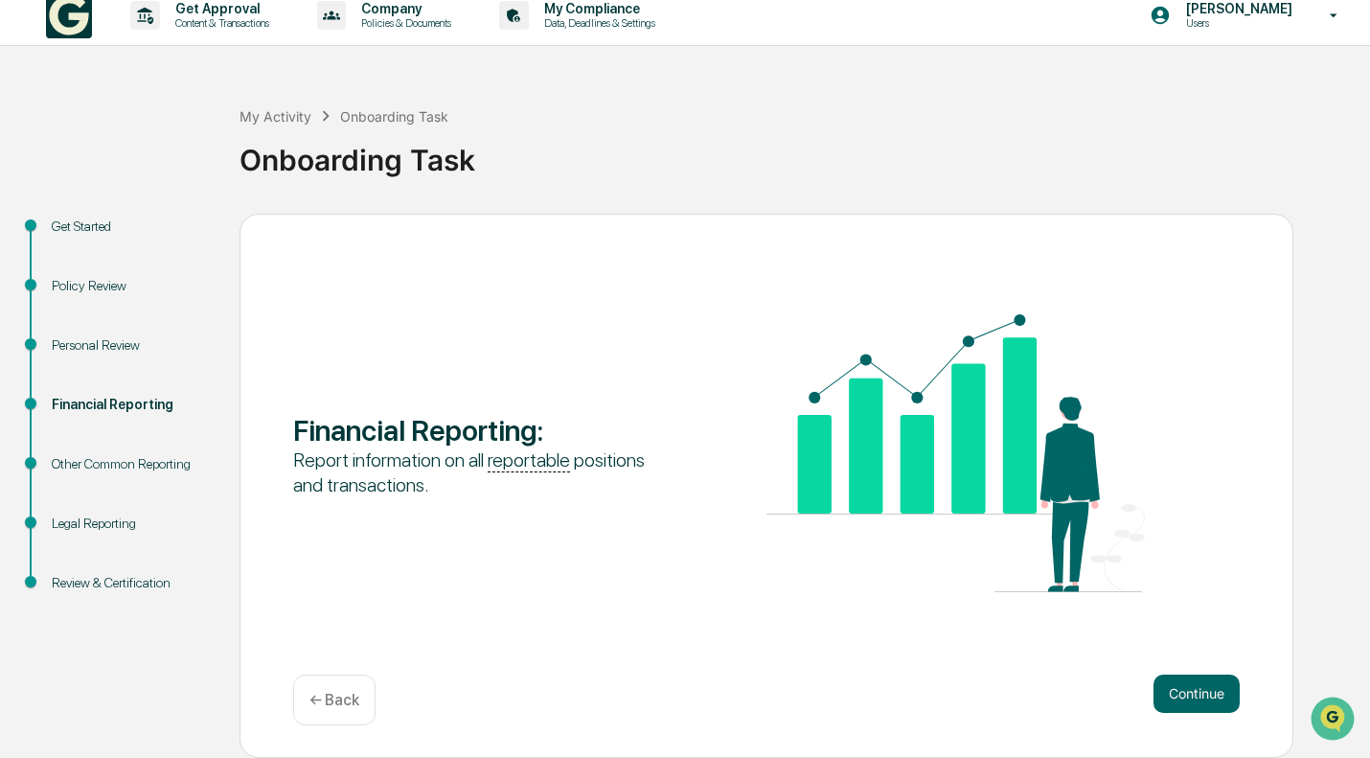
click at [517, 537] on div "Financial Reporting : Report information on all reportable positions and transa…" at bounding box center [766, 455] width 947 height 282
click at [1228, 695] on button "Continue" at bounding box center [1197, 694] width 86 height 38
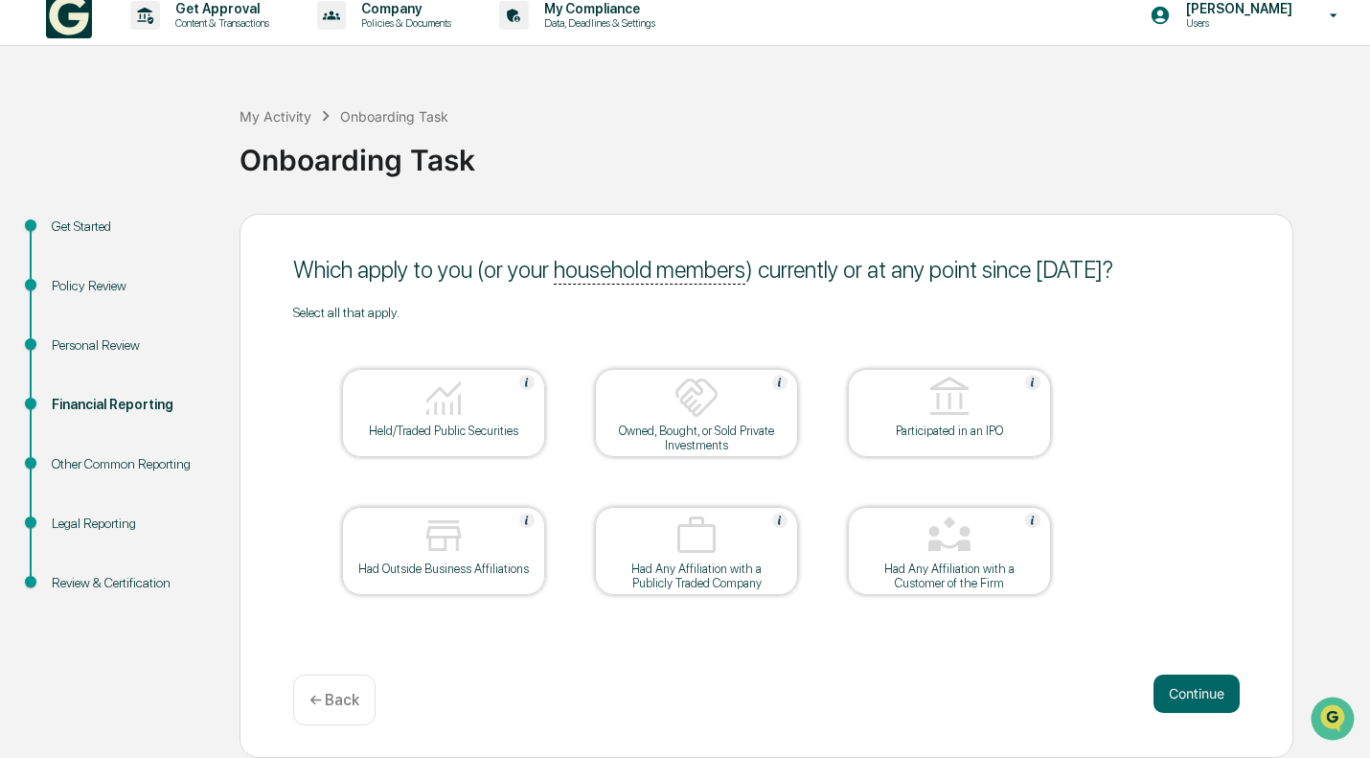
click at [484, 402] on div at bounding box center [444, 399] width 192 height 49
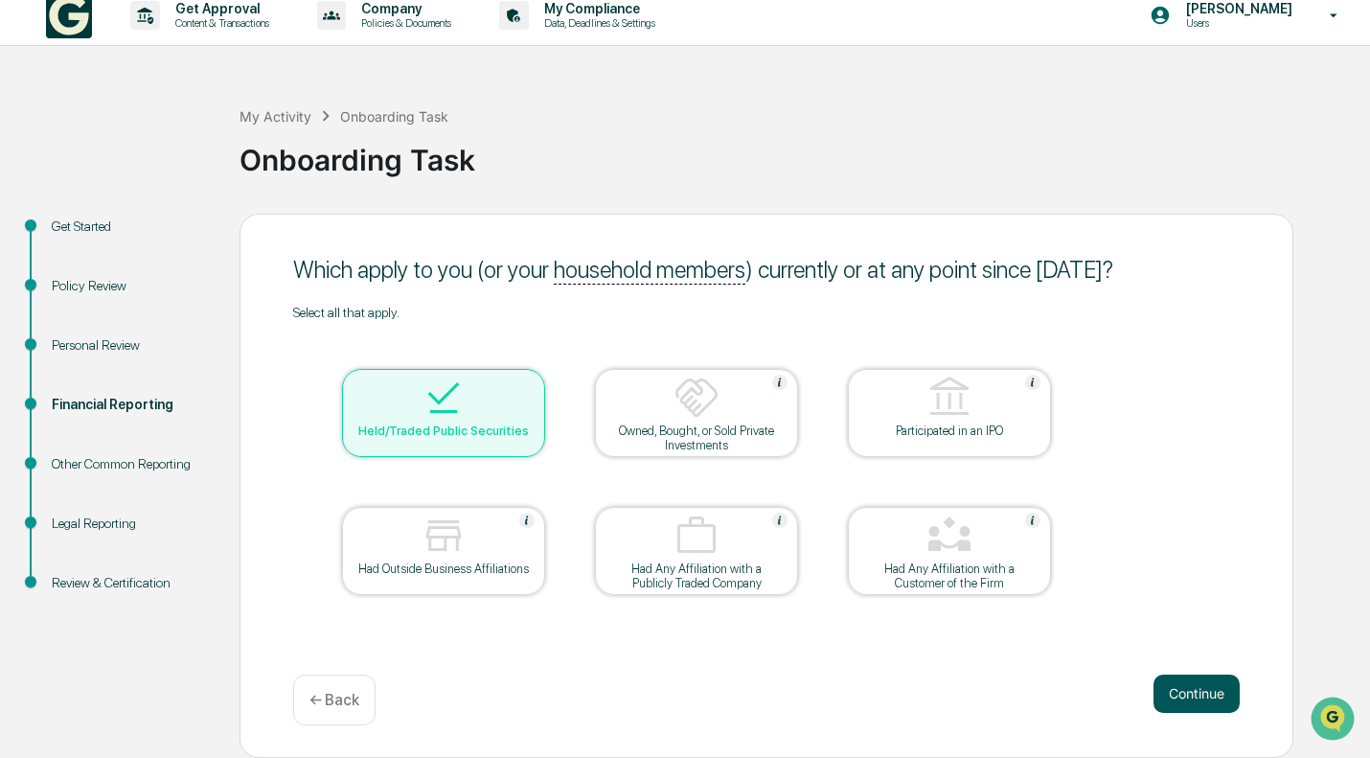
click at [1218, 700] on button "Continue" at bounding box center [1197, 694] width 86 height 38
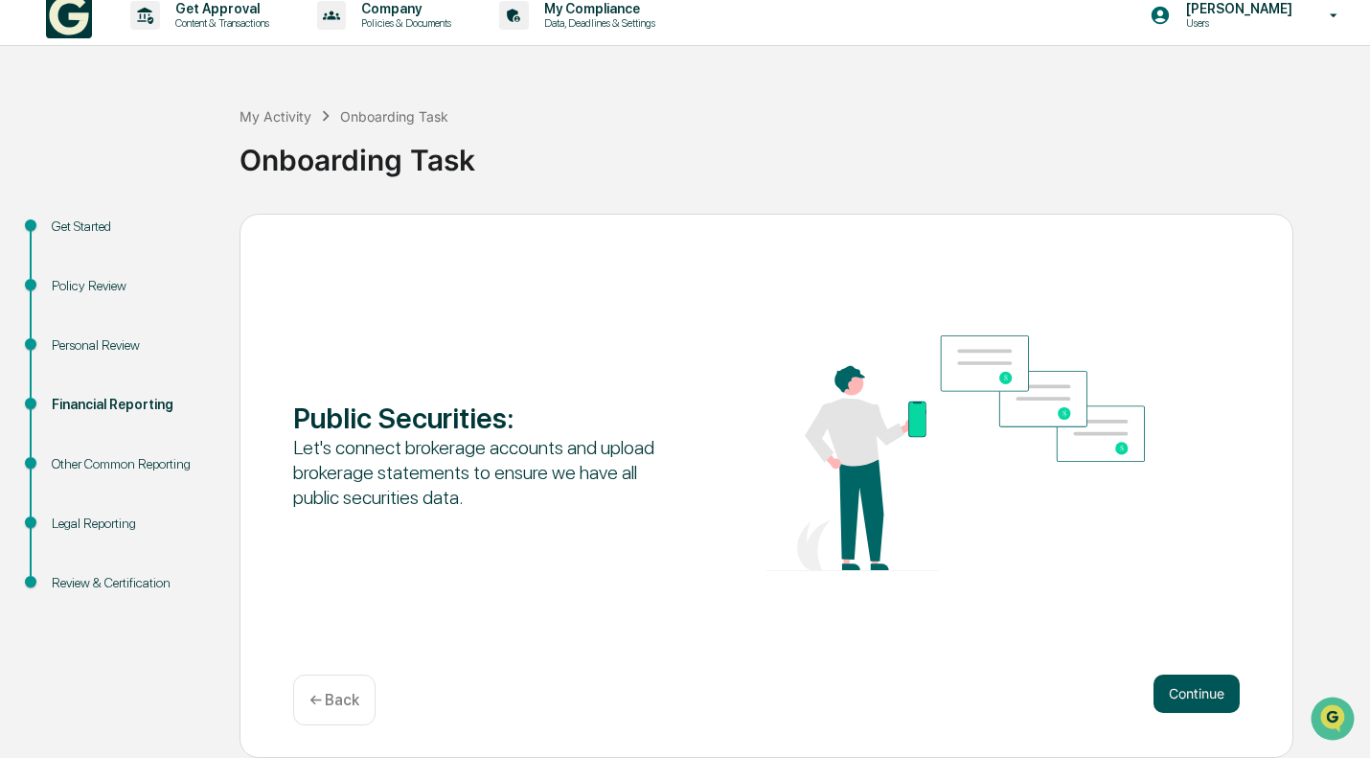
click at [1206, 690] on button "Continue" at bounding box center [1197, 694] width 86 height 38
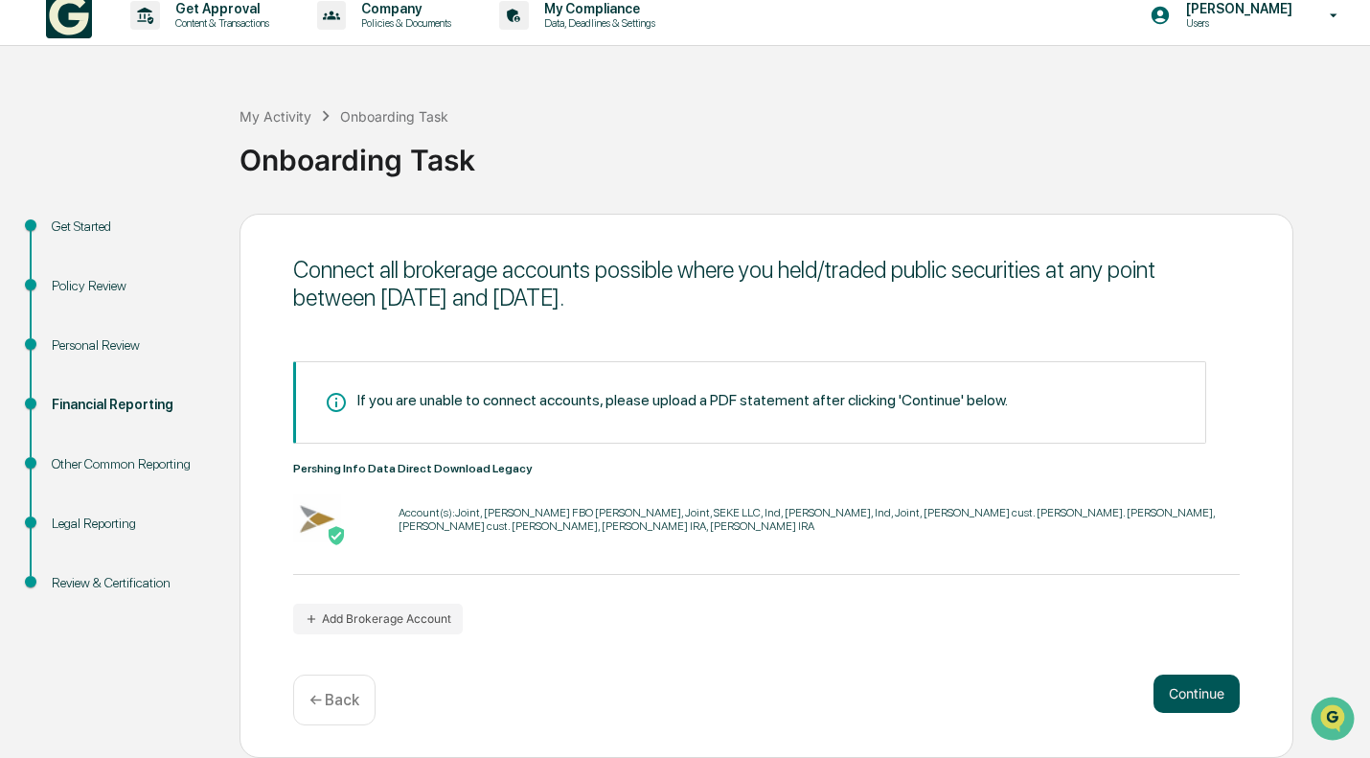
click at [1212, 702] on button "Continue" at bounding box center [1197, 694] width 86 height 38
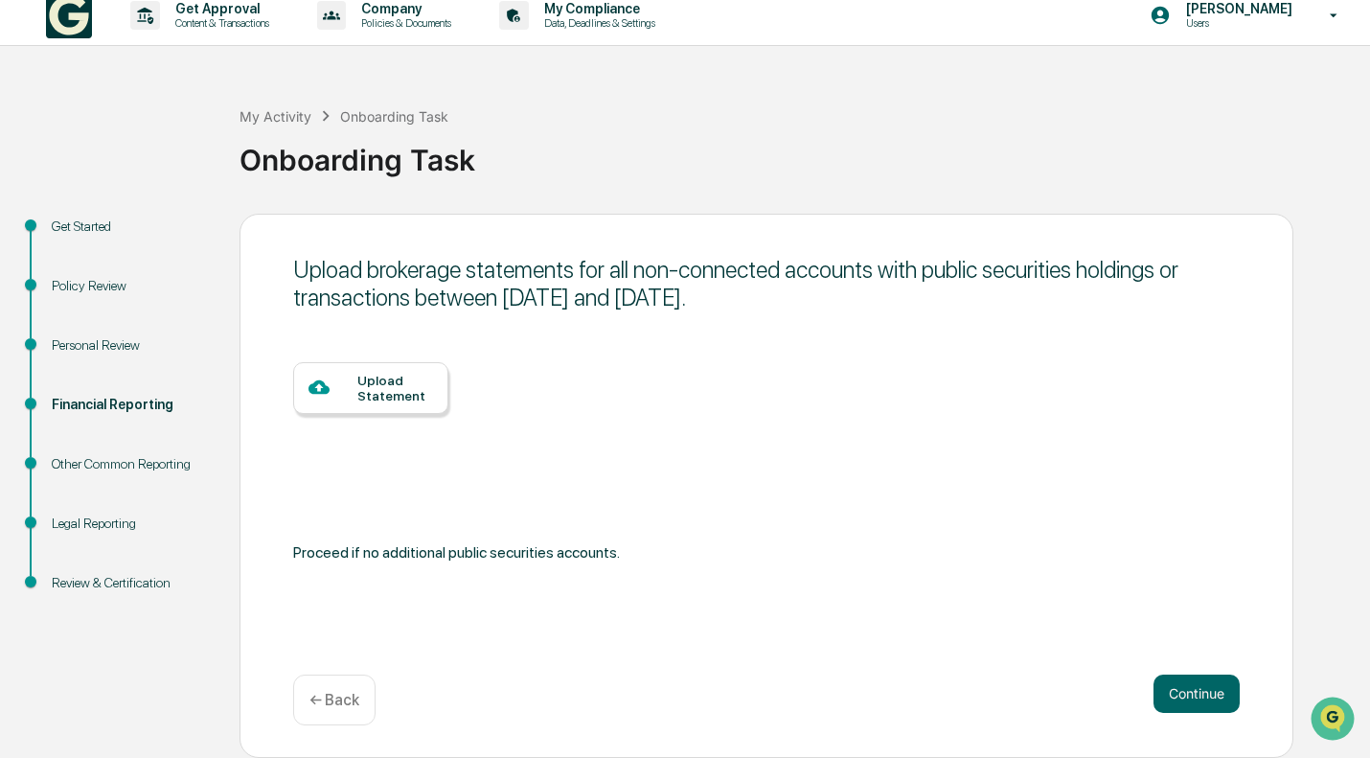
click at [1184, 674] on div "Upload brokerage statements for all non-connected accounts with public securiti…" at bounding box center [767, 486] width 1054 height 544
click at [1192, 683] on button "Continue" at bounding box center [1197, 694] width 86 height 38
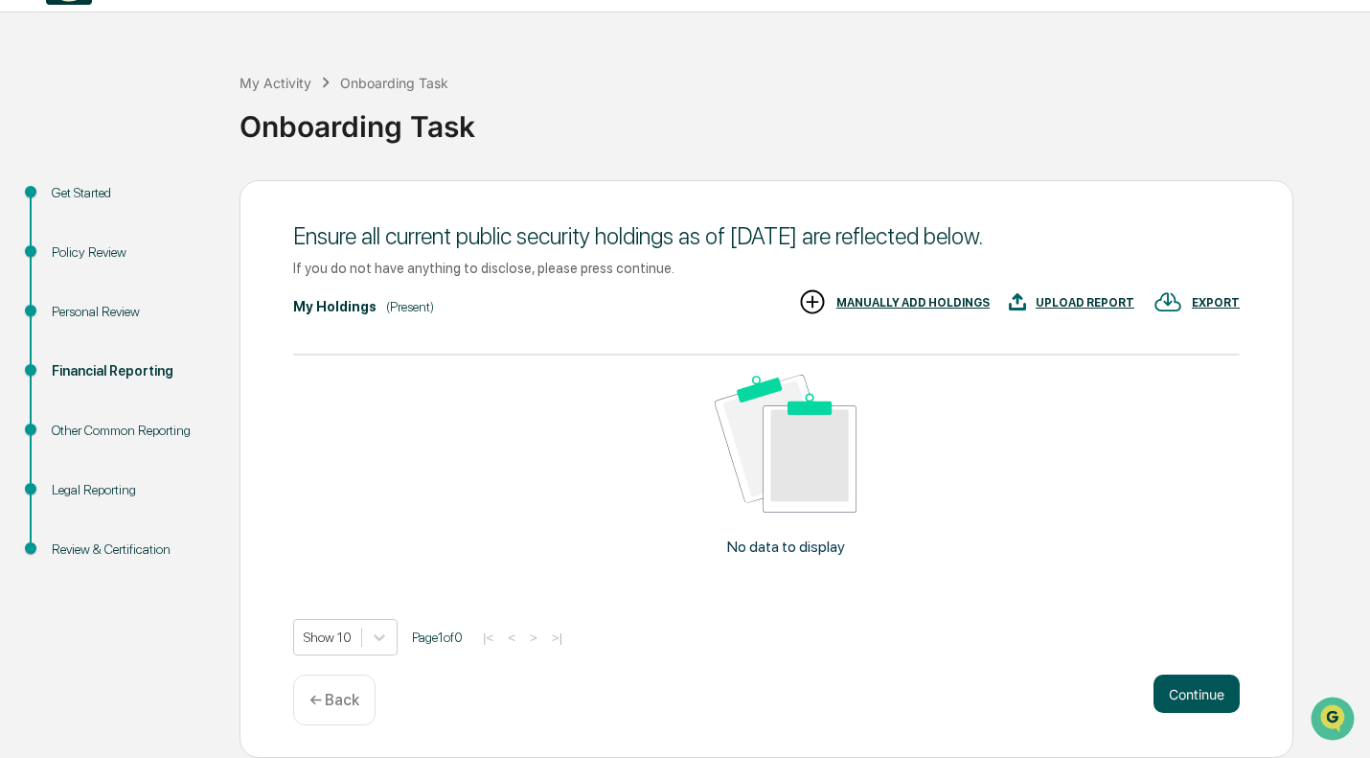
click at [1196, 701] on button "Continue" at bounding box center [1197, 694] width 86 height 38
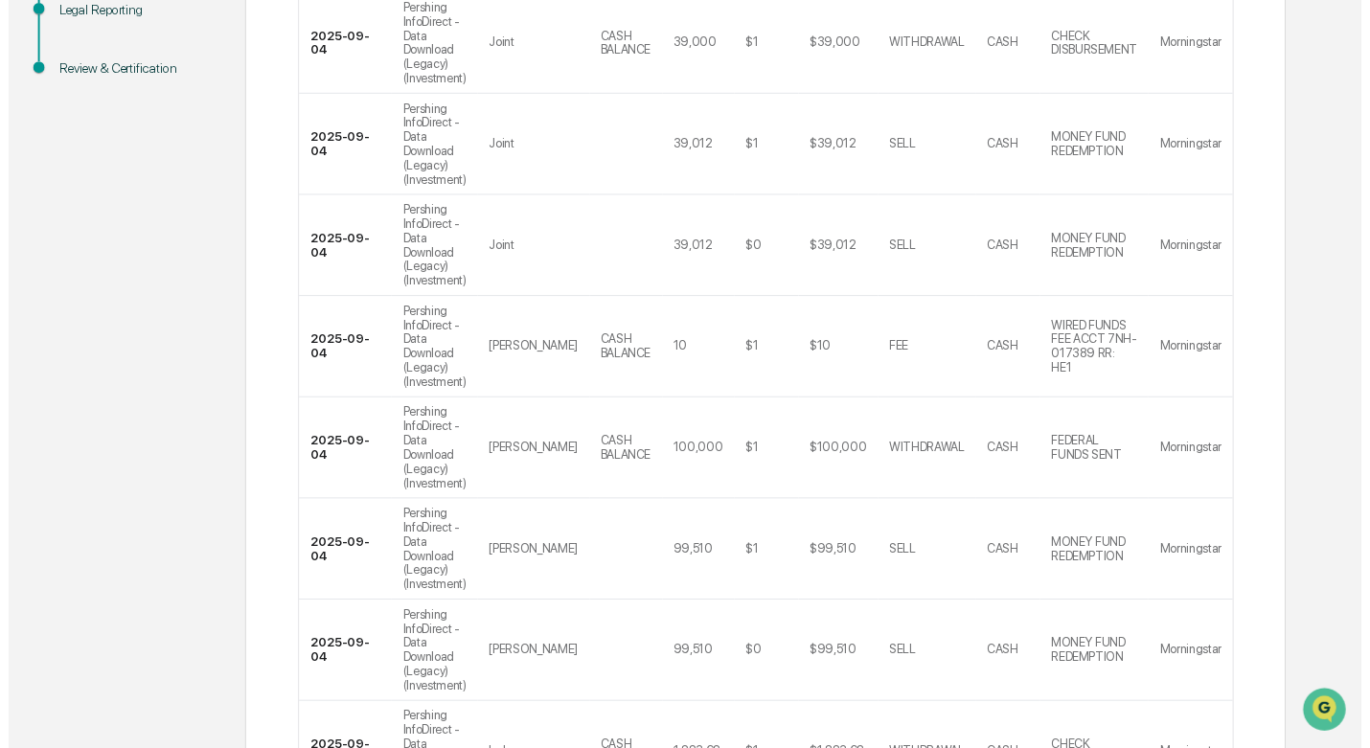
scroll to position [762, 0]
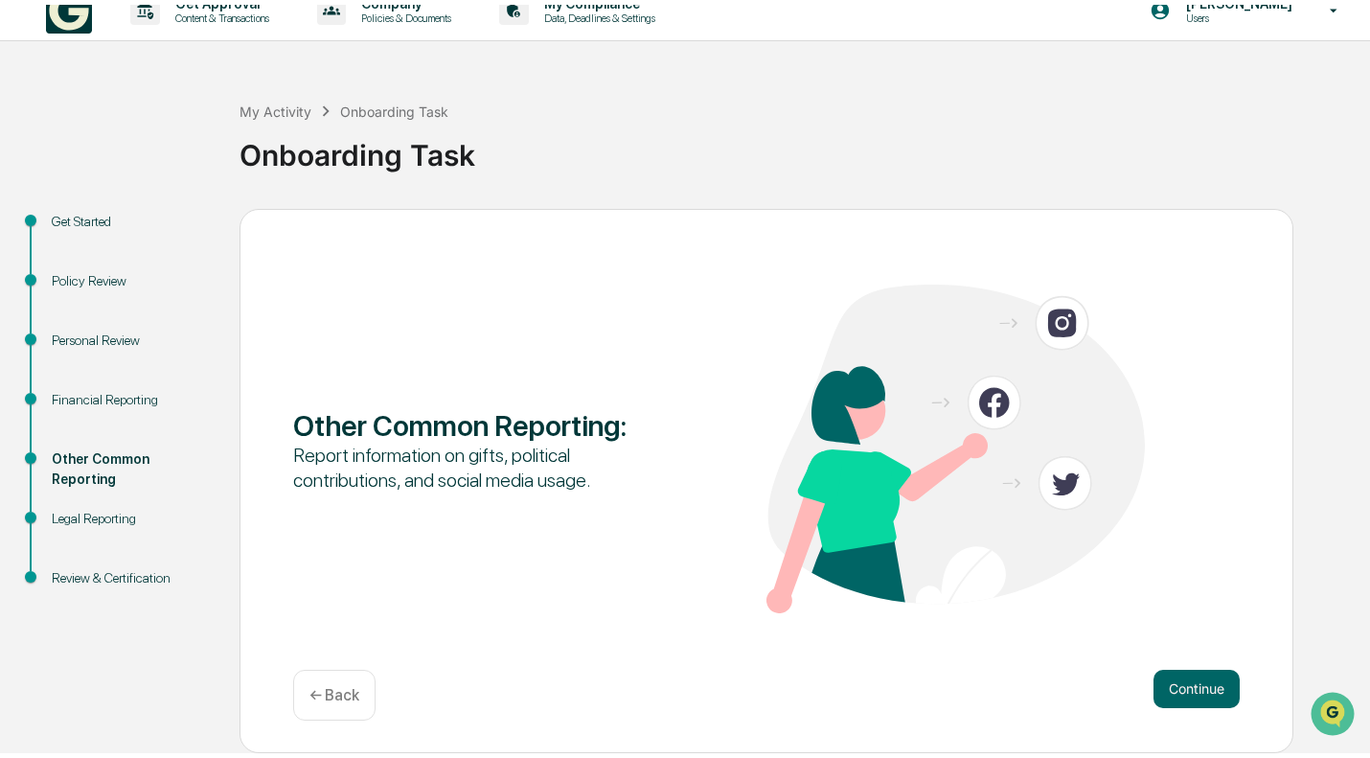
scroll to position [14, 0]
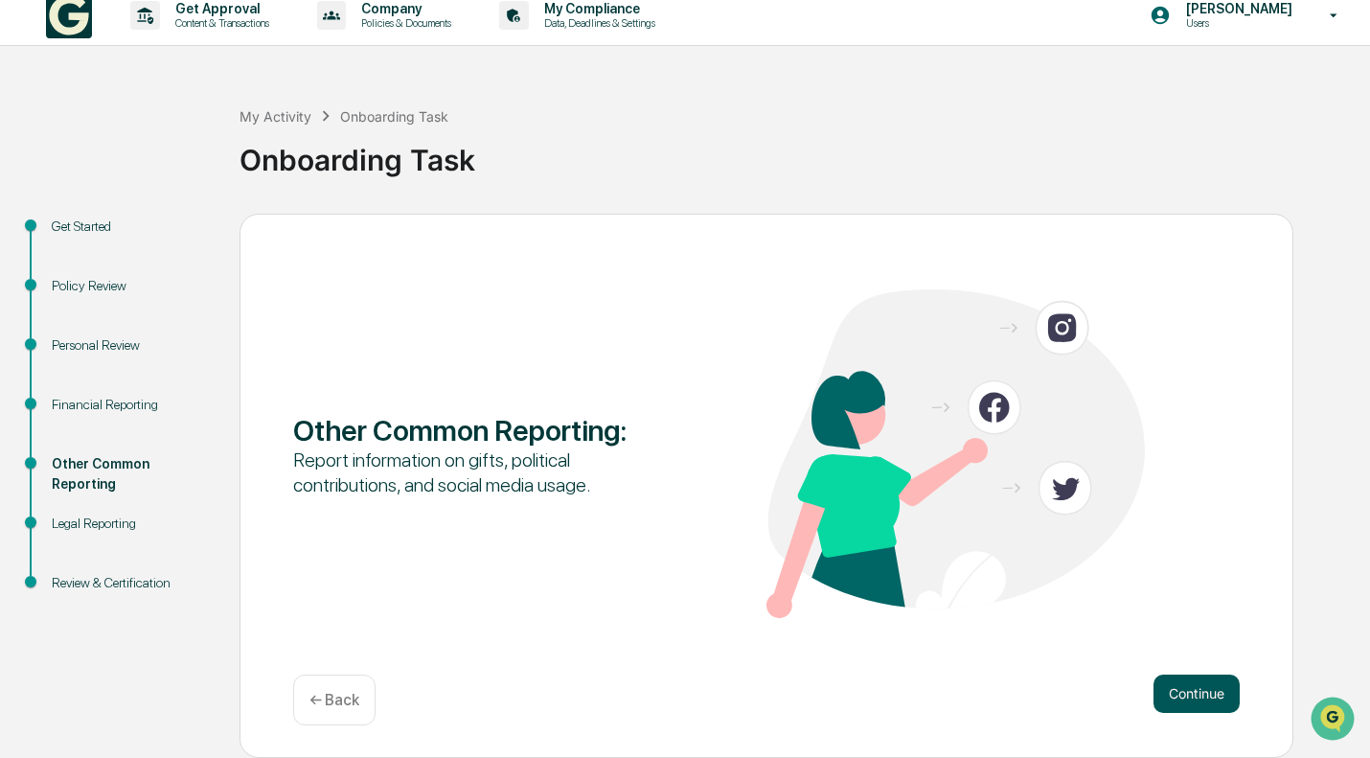
click at [1183, 693] on button "Continue" at bounding box center [1197, 694] width 86 height 38
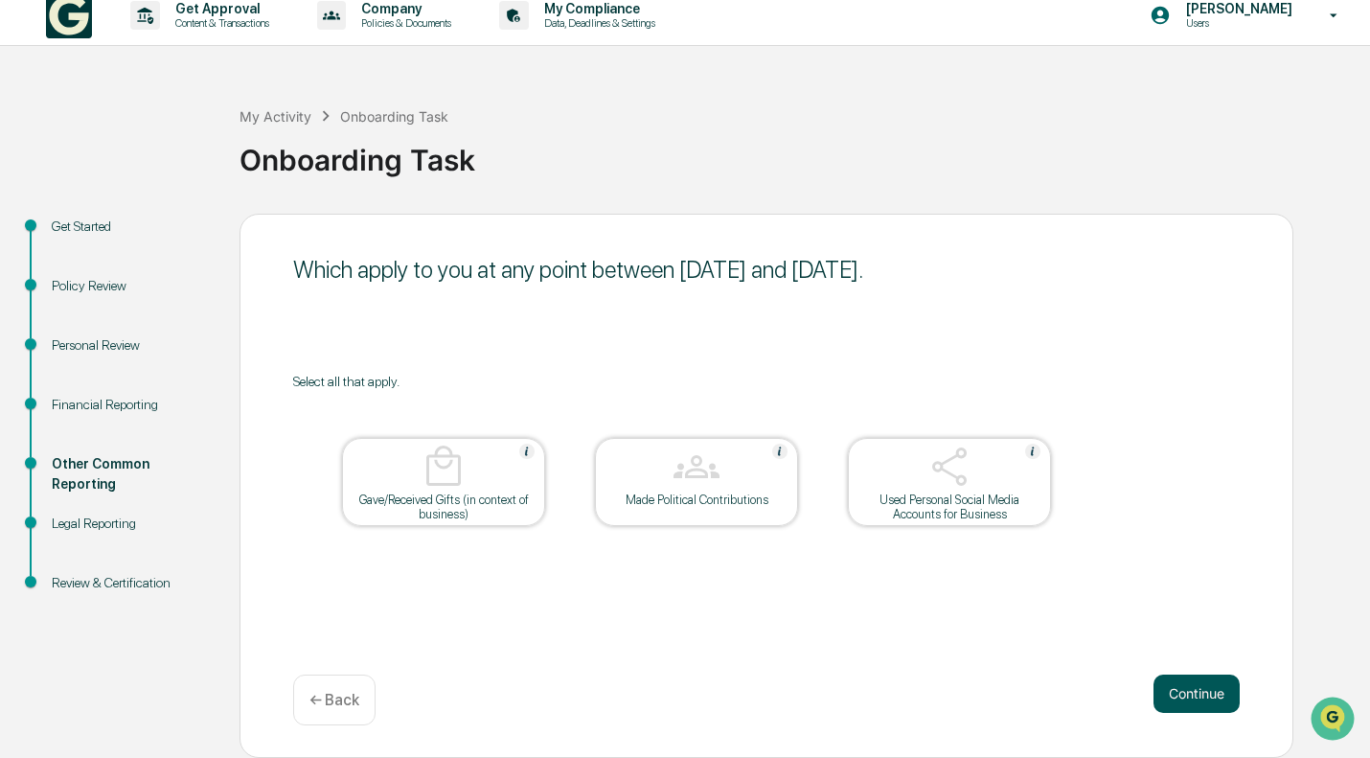
click at [1185, 691] on button "Continue" at bounding box center [1197, 694] width 86 height 38
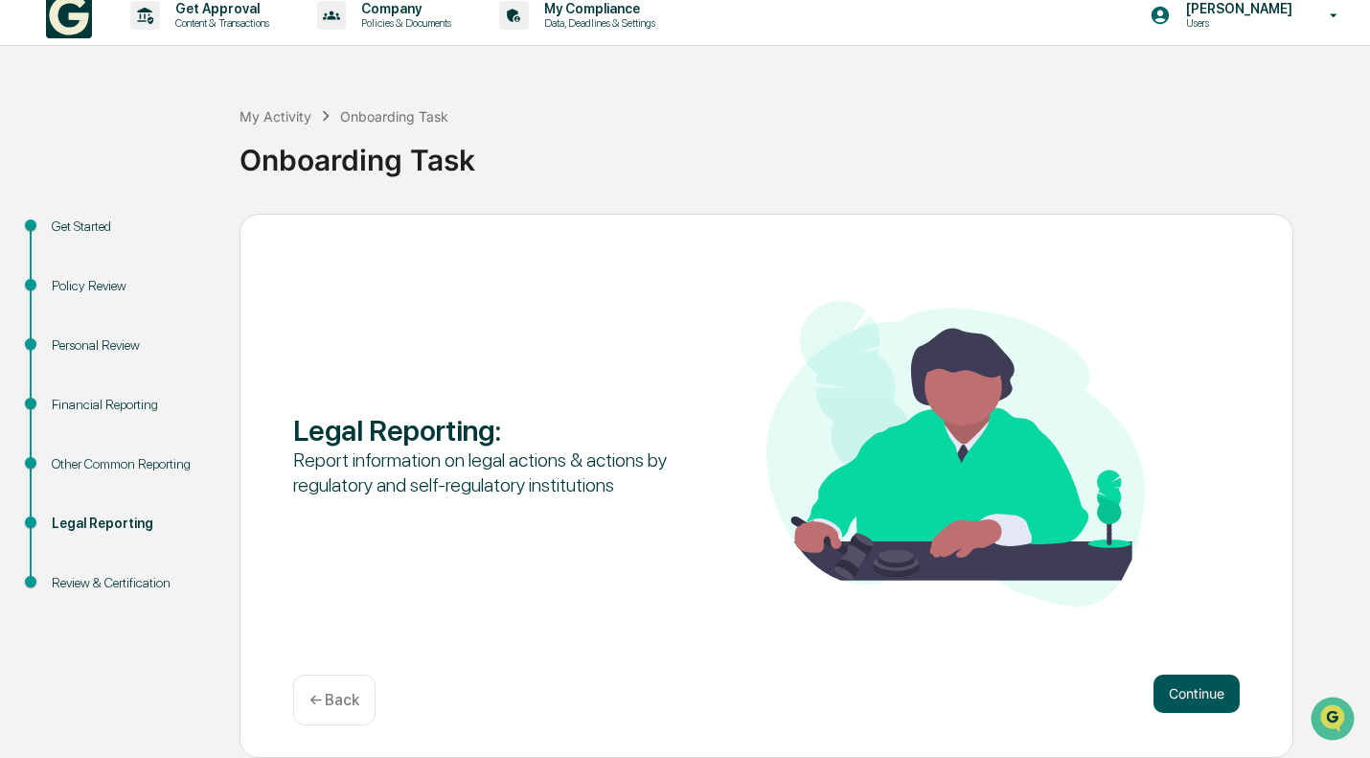
click at [1199, 701] on button "Continue" at bounding box center [1197, 694] width 86 height 38
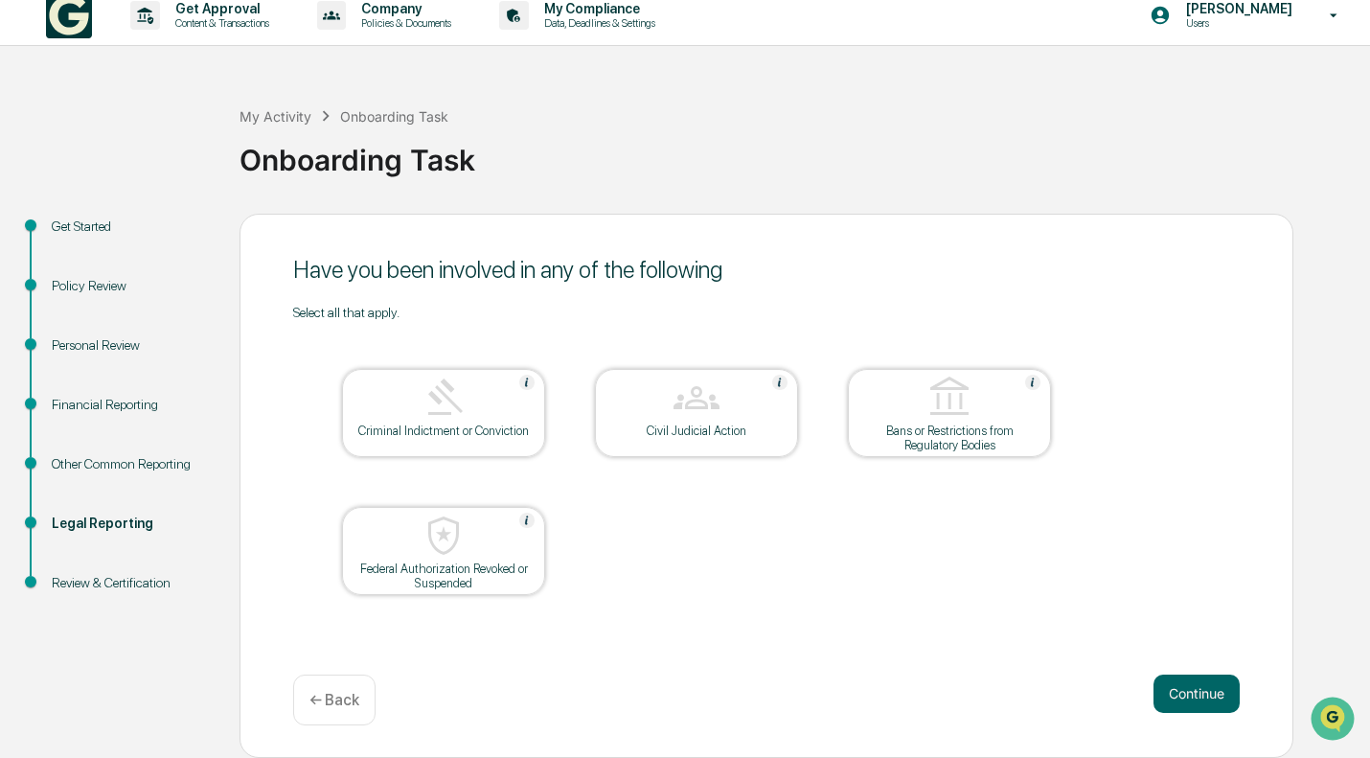
click at [1199, 701] on button "Continue" at bounding box center [1197, 694] width 86 height 38
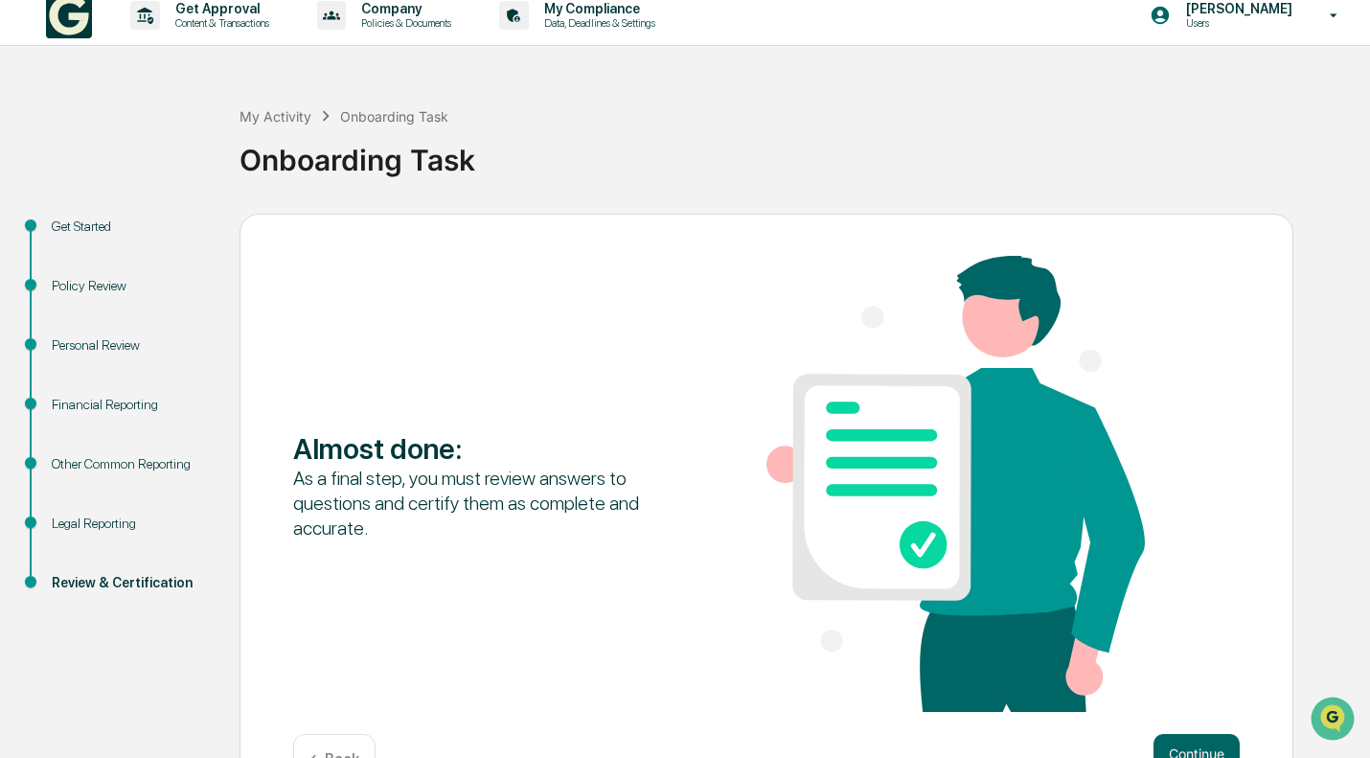
scroll to position [75, 0]
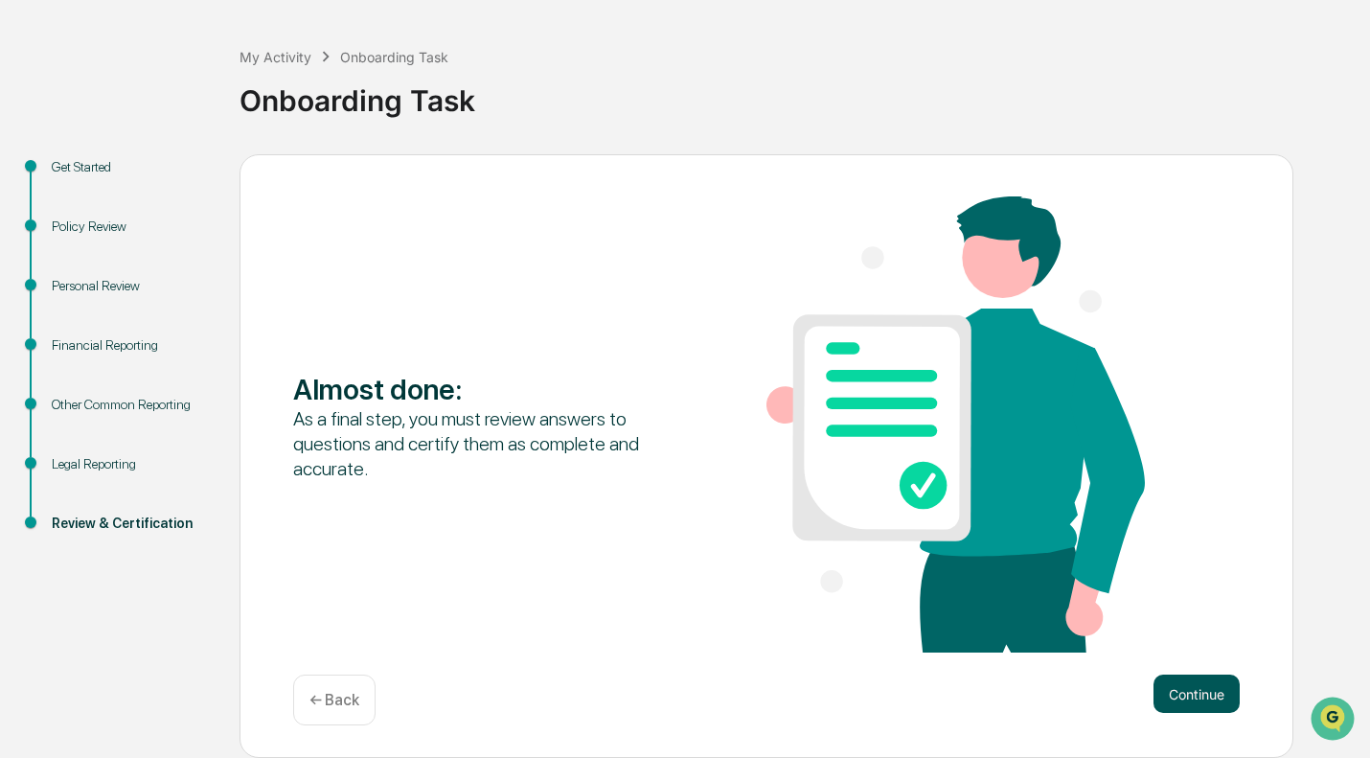
click at [1204, 699] on button "Continue" at bounding box center [1197, 694] width 86 height 38
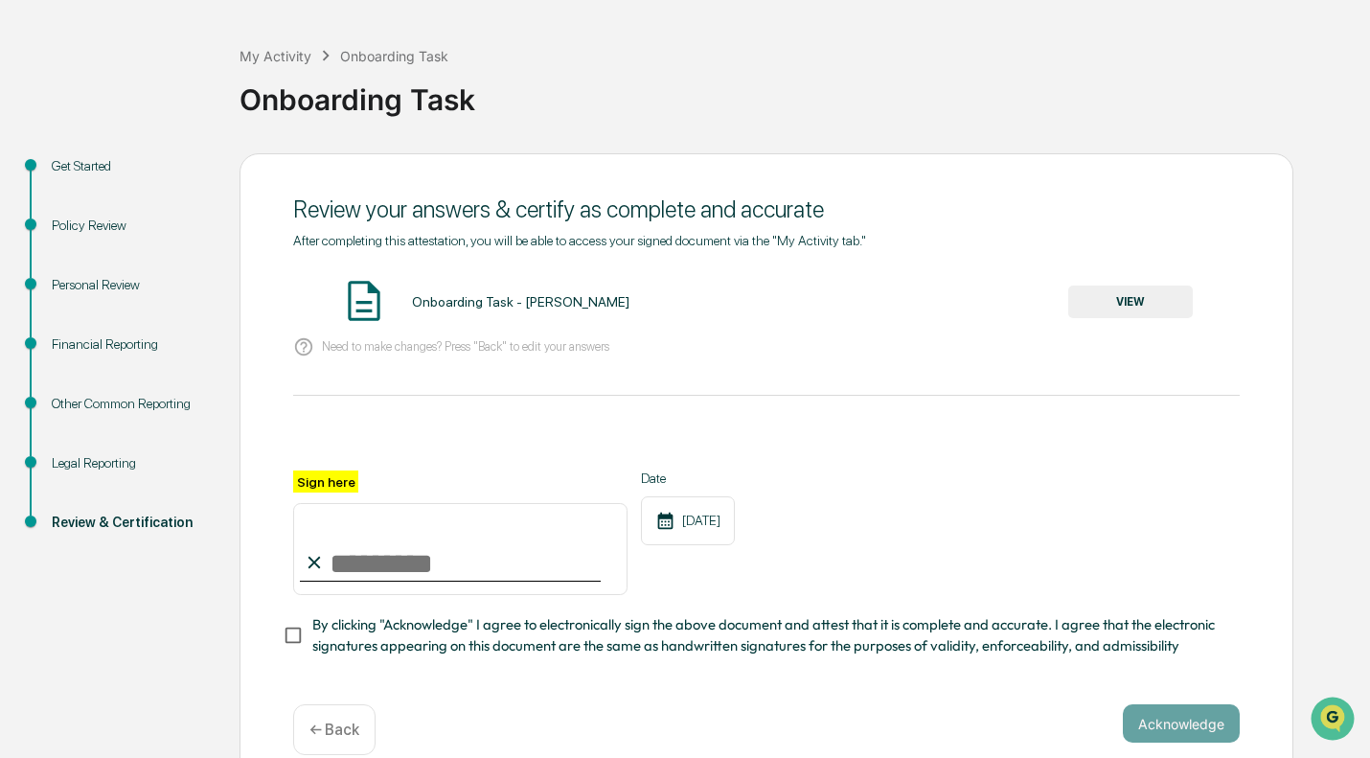
click at [446, 549] on input "Sign here" at bounding box center [460, 549] width 334 height 92
type input "**********"
click at [1201, 743] on button "Acknowledge" at bounding box center [1181, 723] width 117 height 38
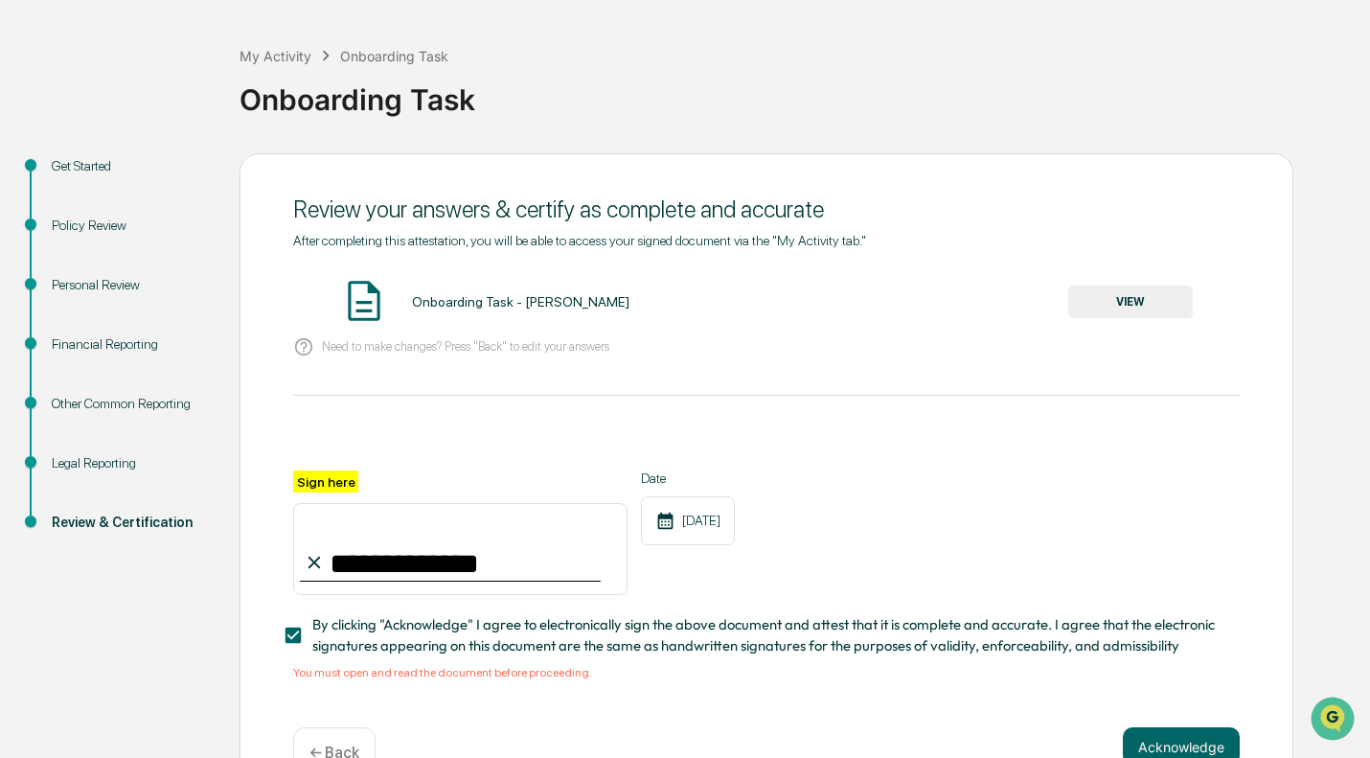
click at [1206, 734] on div "**********" at bounding box center [767, 482] width 1054 height 658
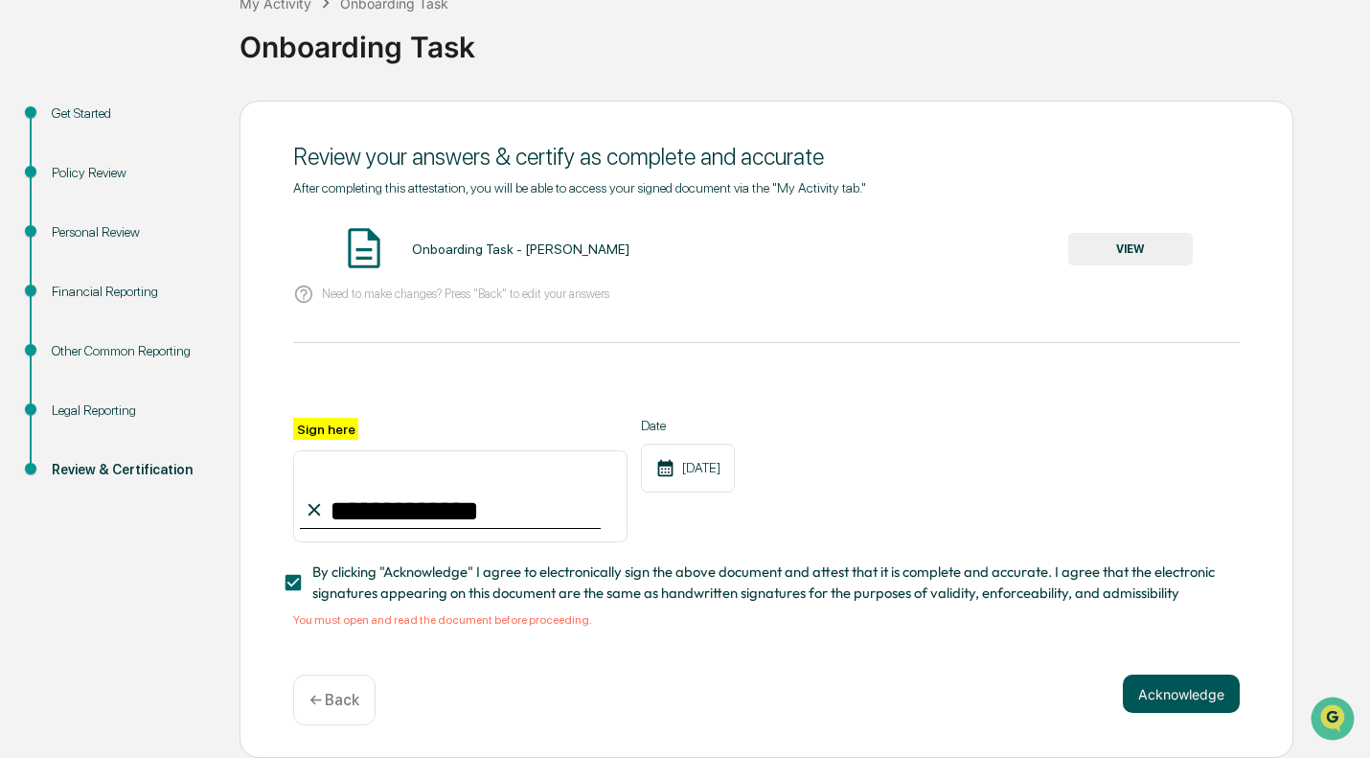
click at [1171, 687] on button "Acknowledge" at bounding box center [1181, 694] width 117 height 38
click at [1153, 241] on button "VIEW" at bounding box center [1130, 249] width 125 height 33
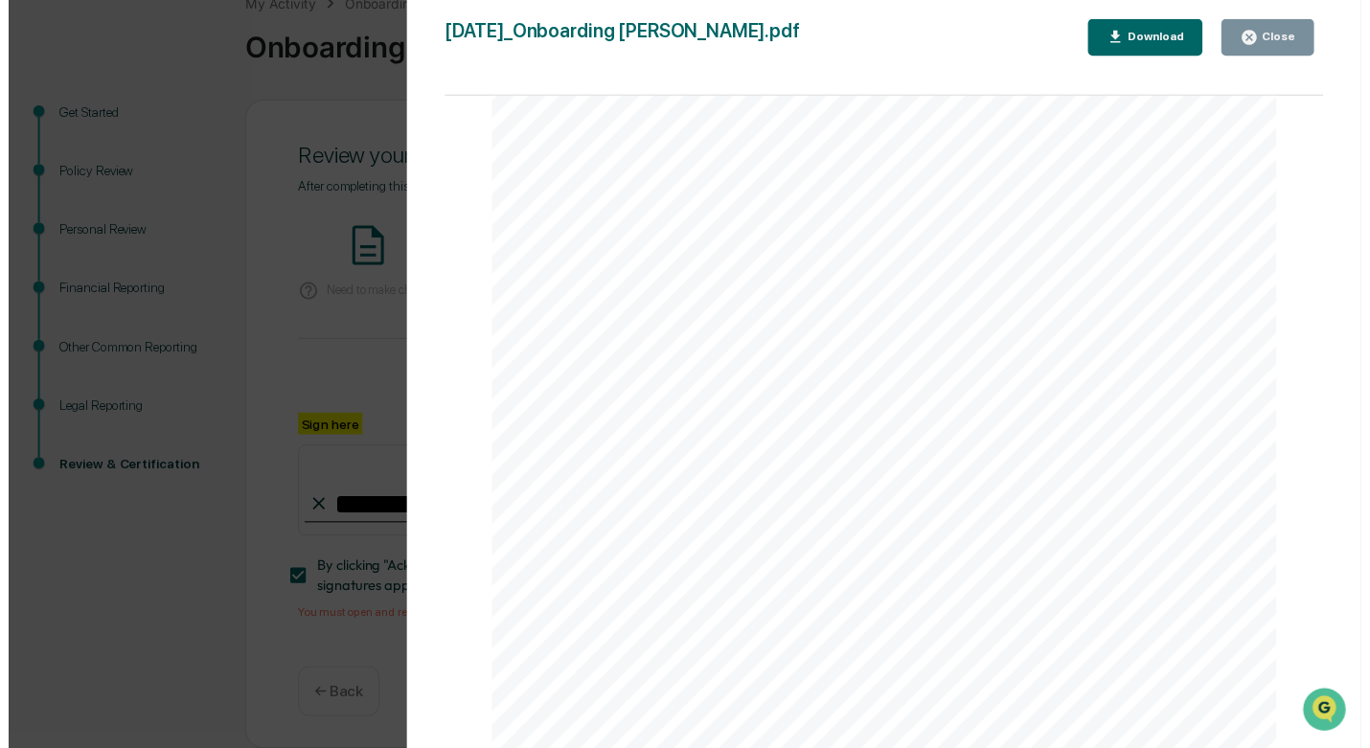
scroll to position [10013, 0]
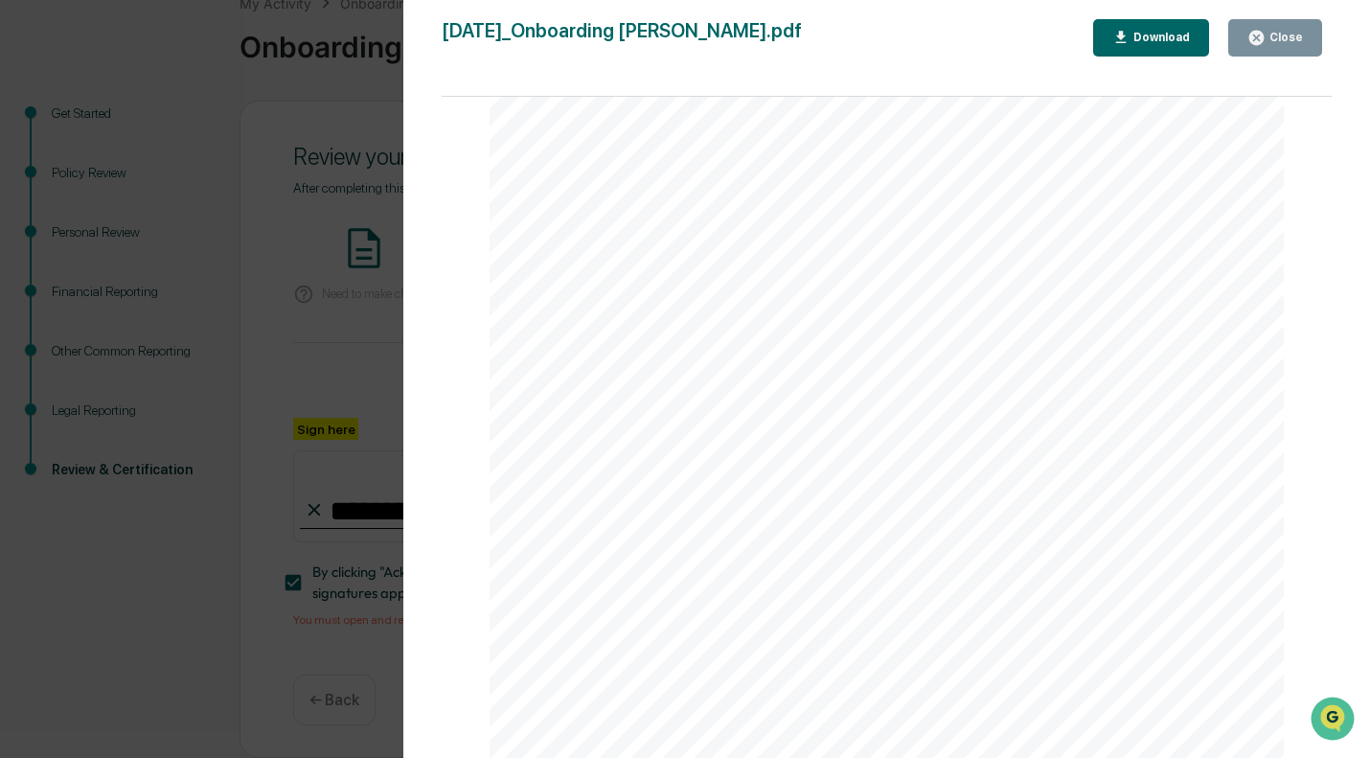
click at [1295, 34] on div "Close" at bounding box center [1284, 37] width 37 height 13
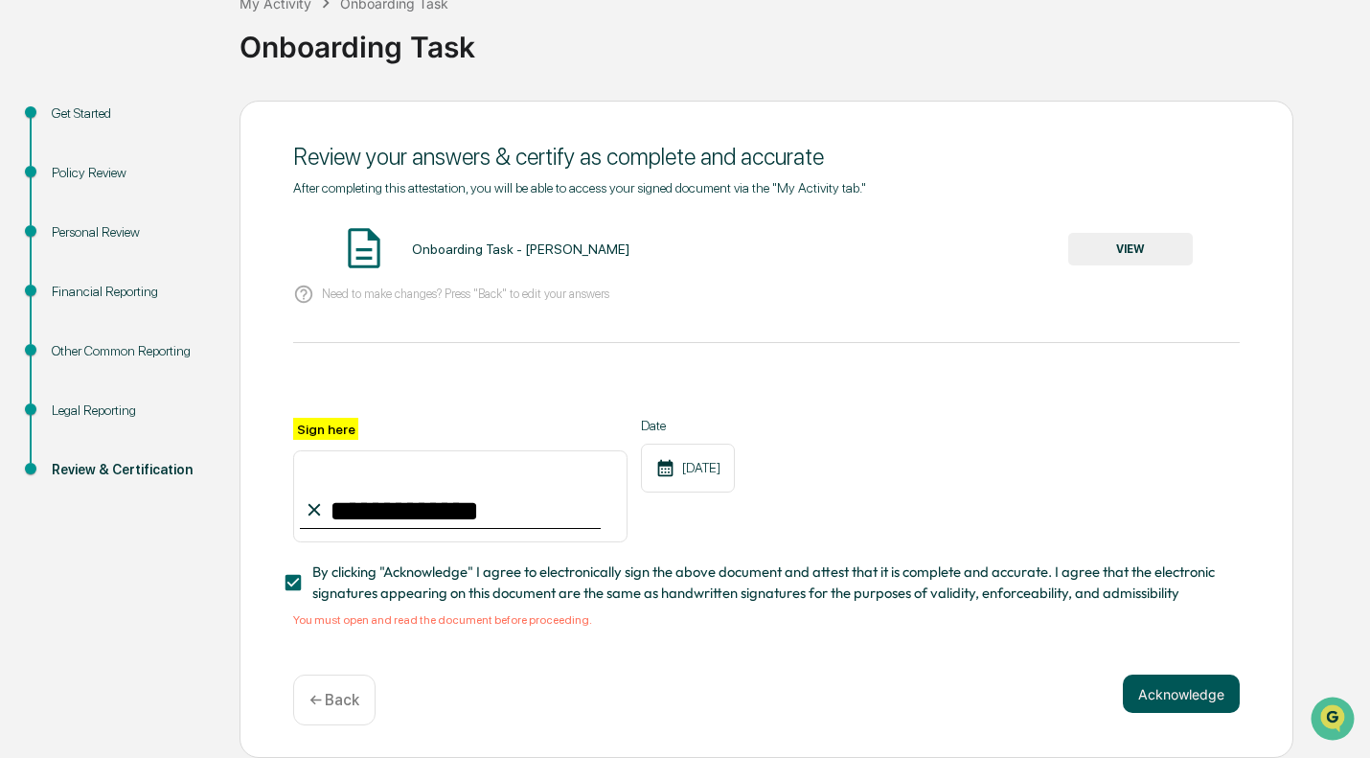
click at [1225, 678] on button "Acknowledge" at bounding box center [1181, 694] width 117 height 38
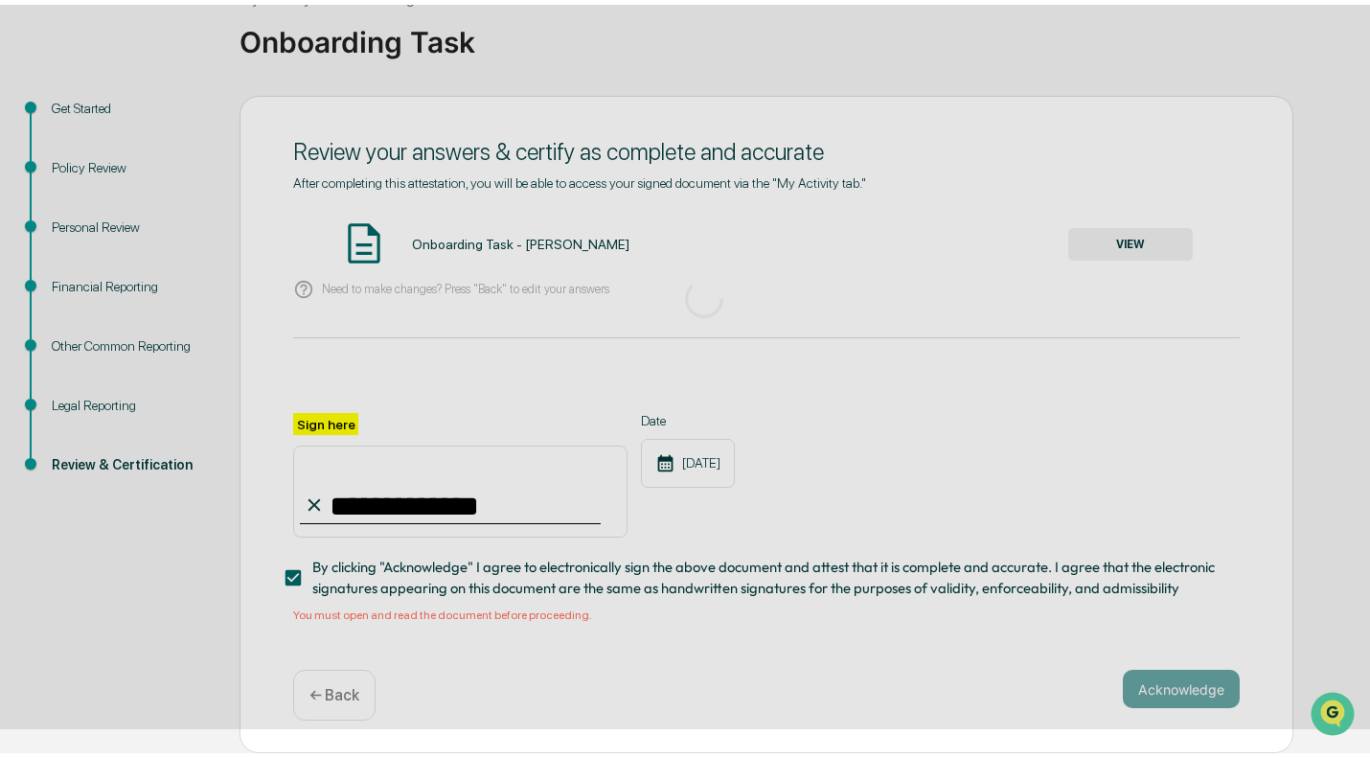
scroll to position [14, 0]
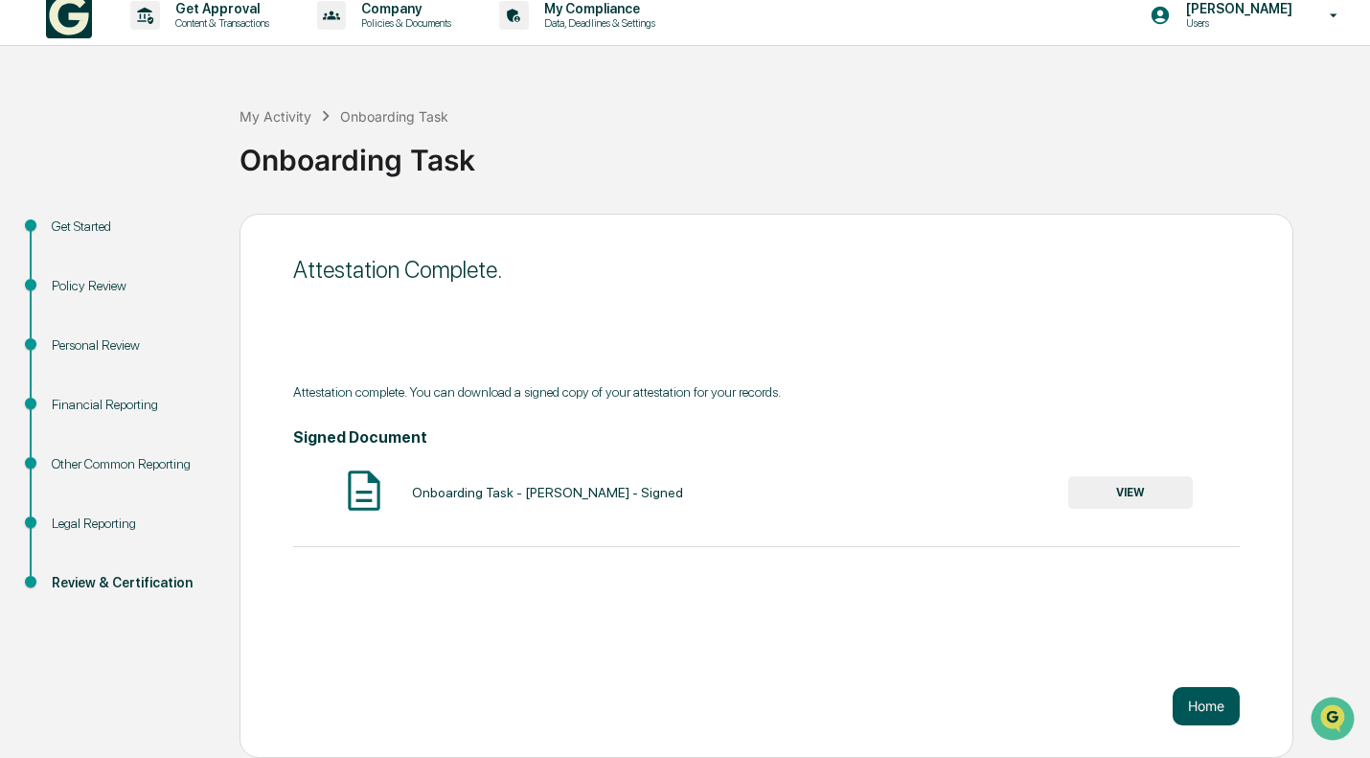
click at [1219, 702] on button "Home" at bounding box center [1206, 706] width 67 height 38
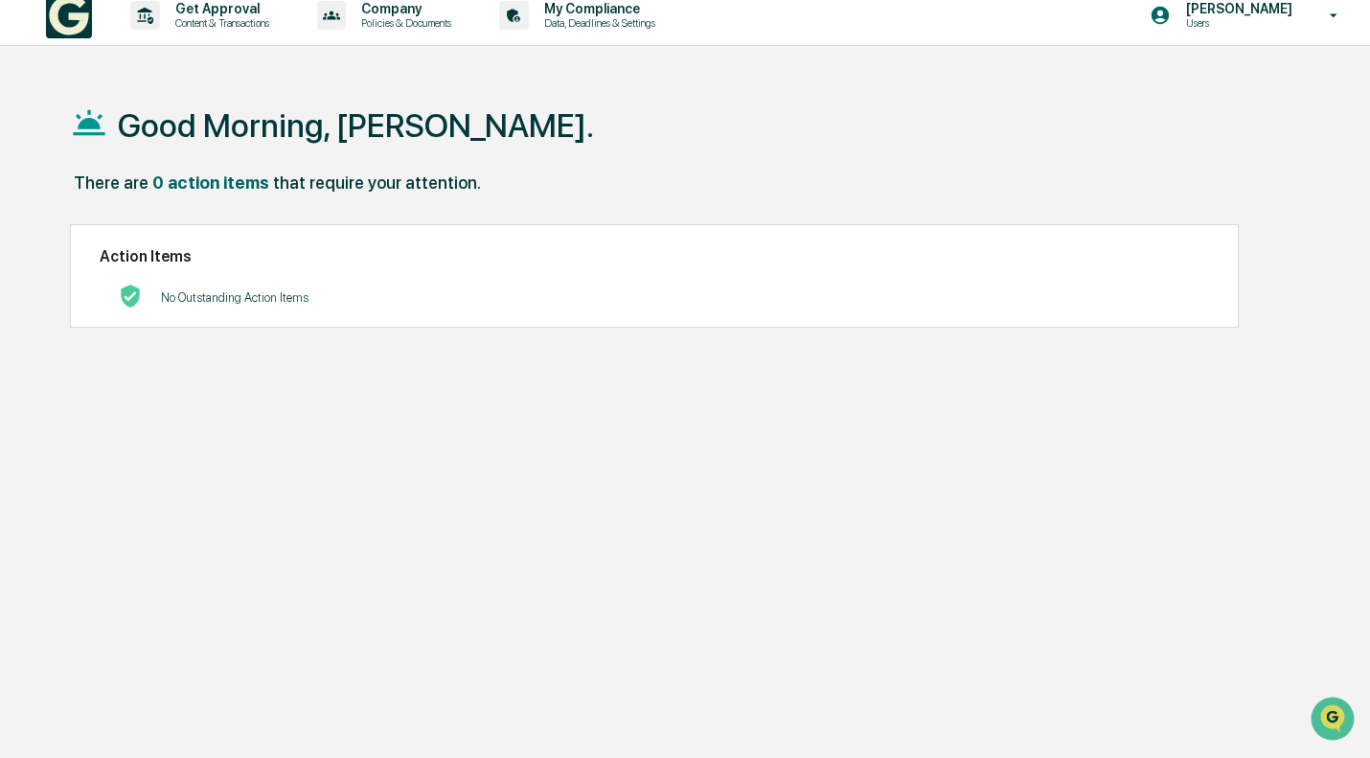
click at [408, 416] on div "Good Morning, Sean. There are 0 action items that require your attention. Actio…" at bounding box center [686, 456] width 1291 height 758
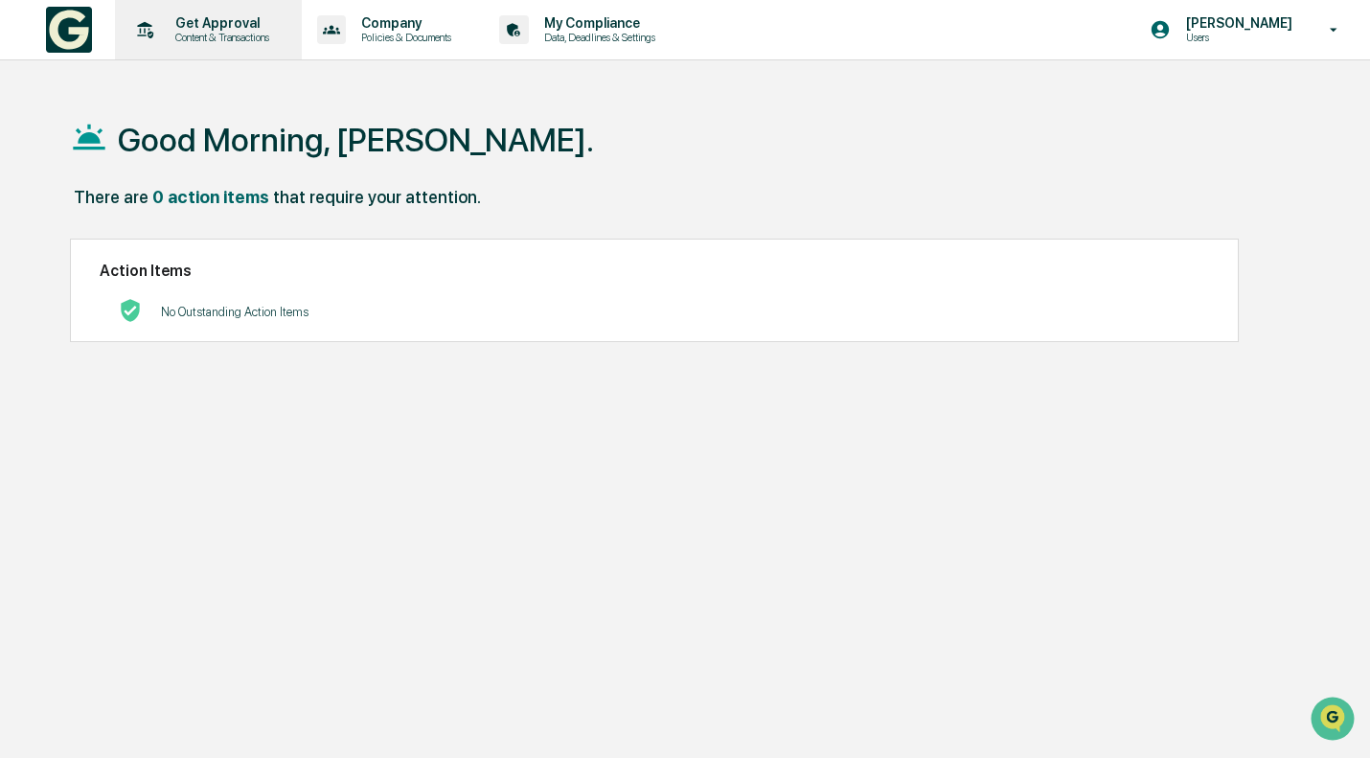
click at [218, 42] on p "Content & Transactions" at bounding box center [219, 37] width 119 height 13
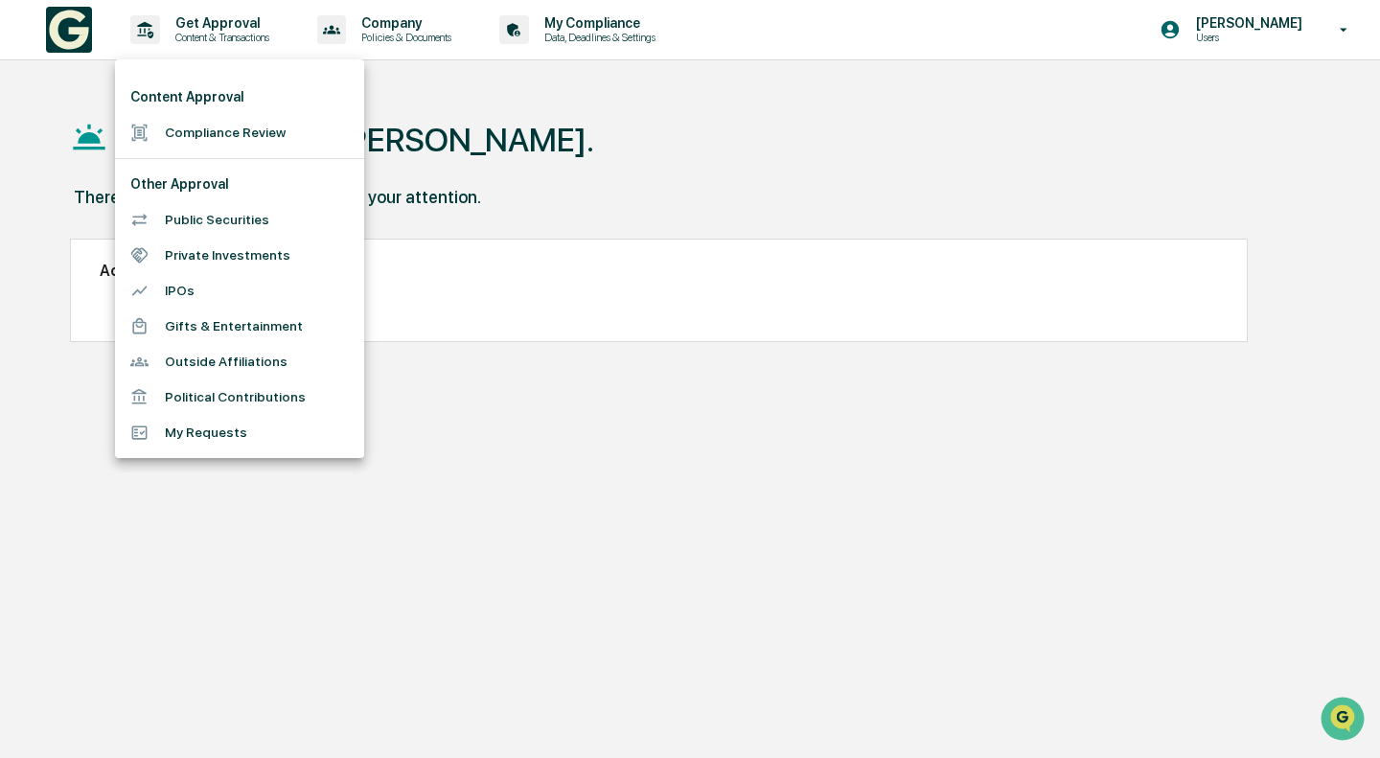
click at [224, 144] on li "Compliance Review" at bounding box center [239, 132] width 249 height 35
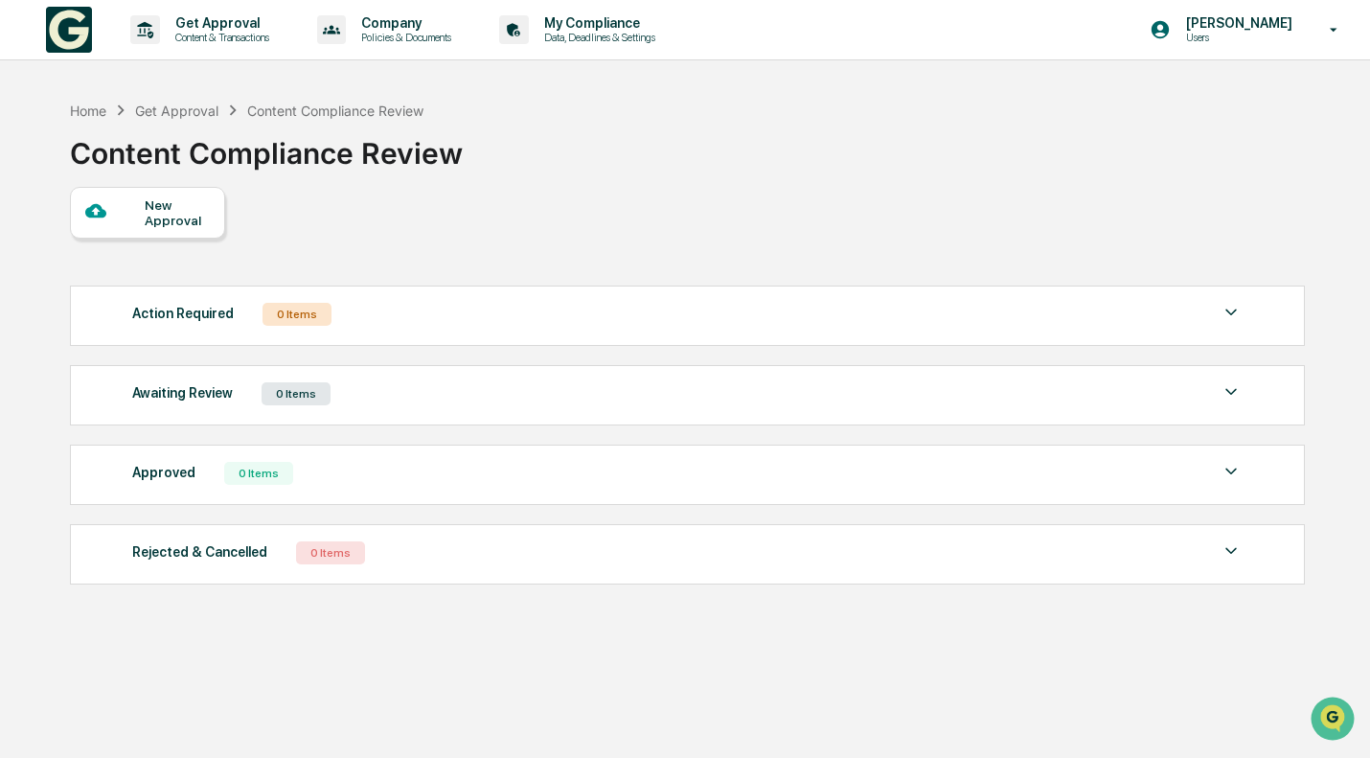
click at [383, 149] on div "Content Compliance Review" at bounding box center [266, 146] width 393 height 50
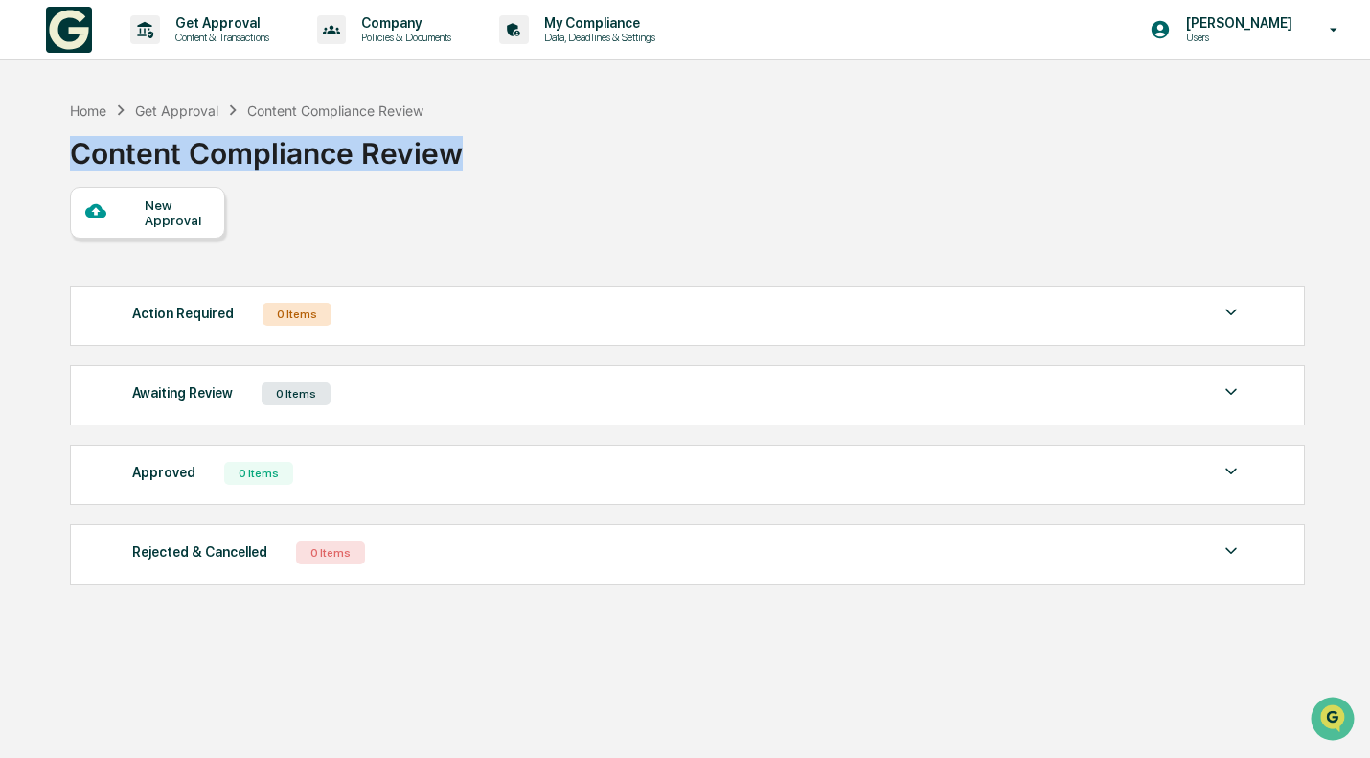
drag, startPoint x: 489, startPoint y: 163, endPoint x: 0, endPoint y: 157, distance: 488.8
click at [0, 157] on div "Get Approval Content & Transactions Company Policies & Documents My Compliance …" at bounding box center [685, 424] width 1370 height 849
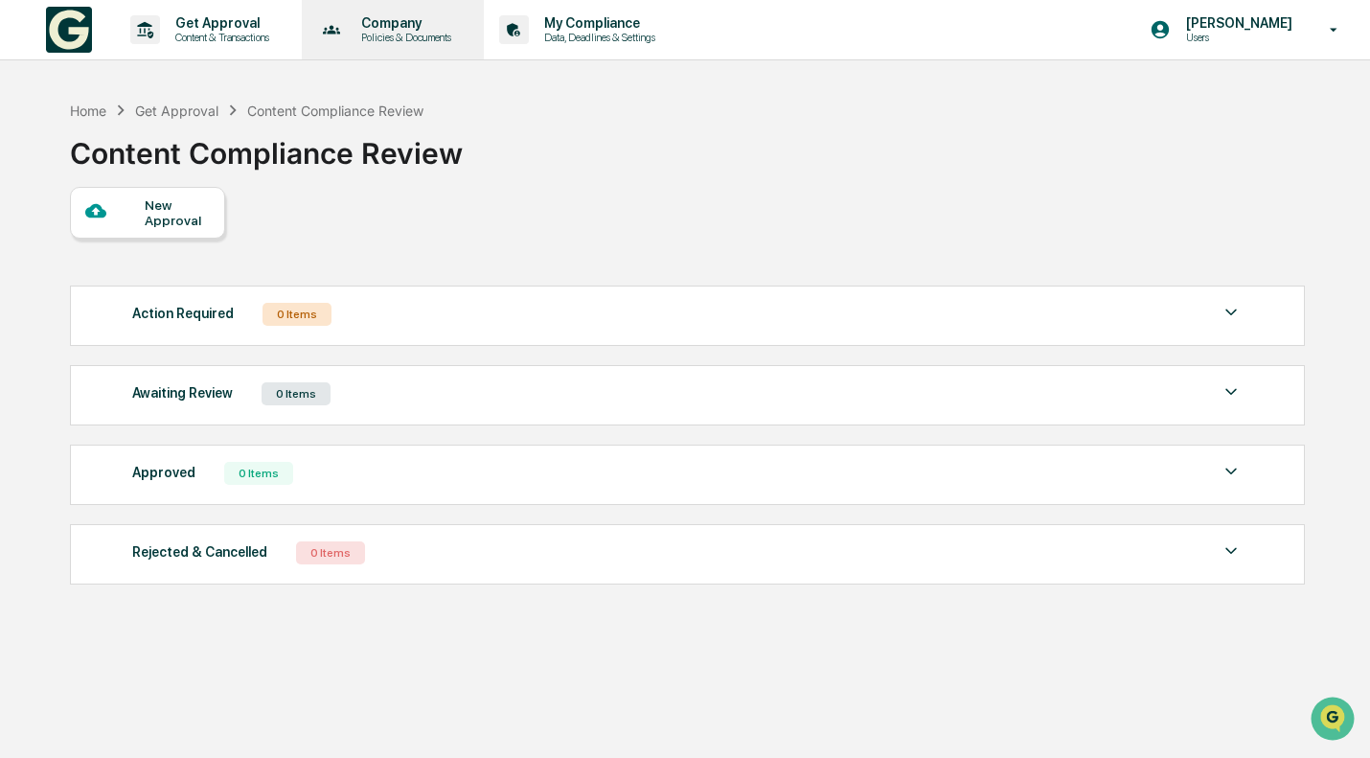
click at [418, 20] on p "Company" at bounding box center [403, 22] width 115 height 15
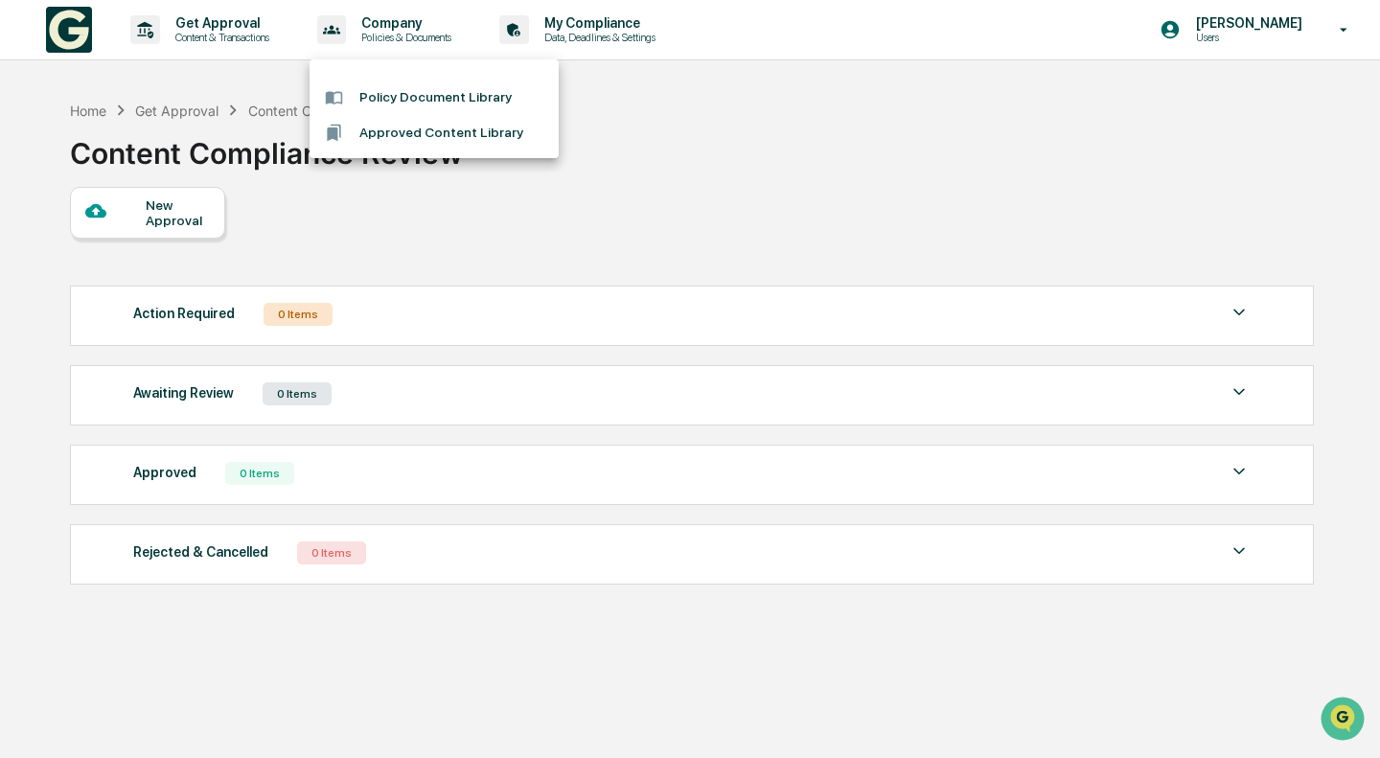
drag, startPoint x: 1047, startPoint y: 130, endPoint x: 837, endPoint y: 27, distance: 234.9
click at [1025, 119] on div at bounding box center [690, 379] width 1380 height 758
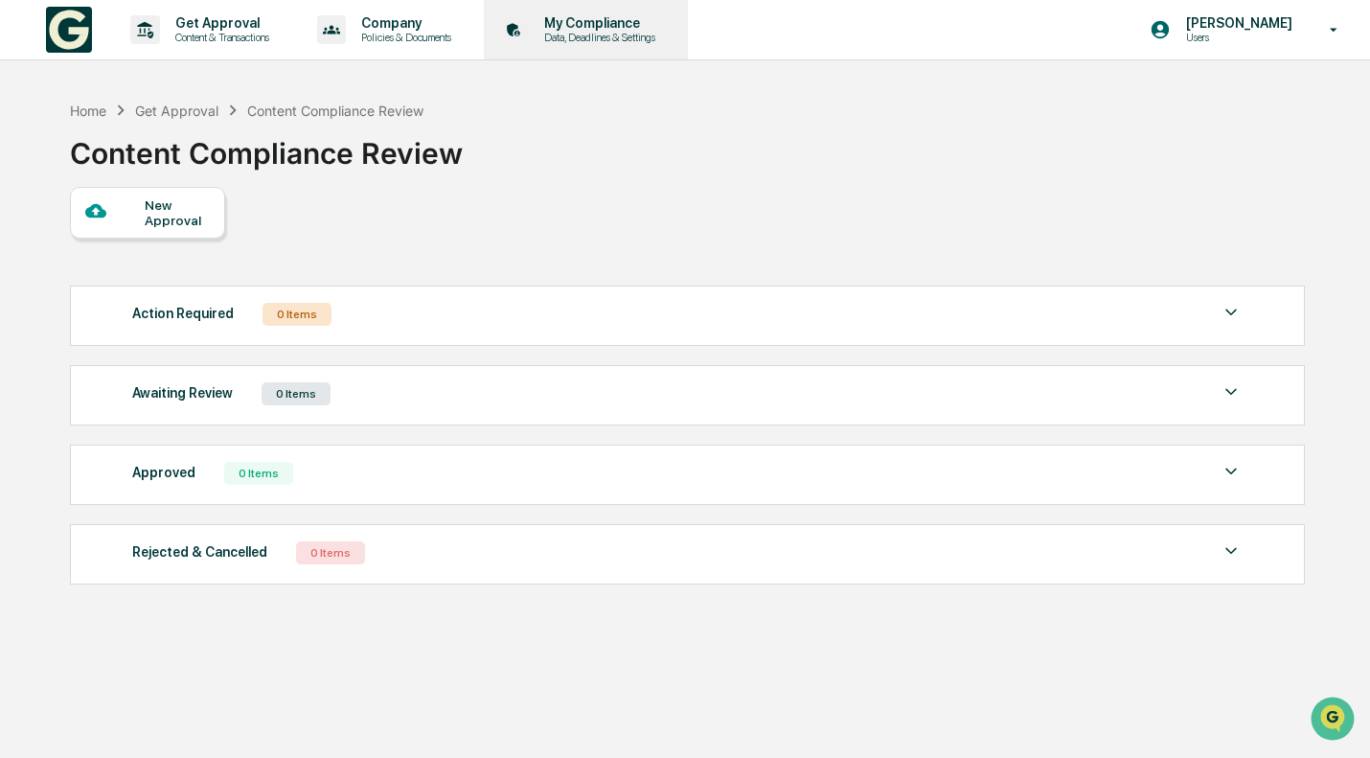
click at [624, 33] on p "Data, Deadlines & Settings" at bounding box center [597, 37] width 136 height 13
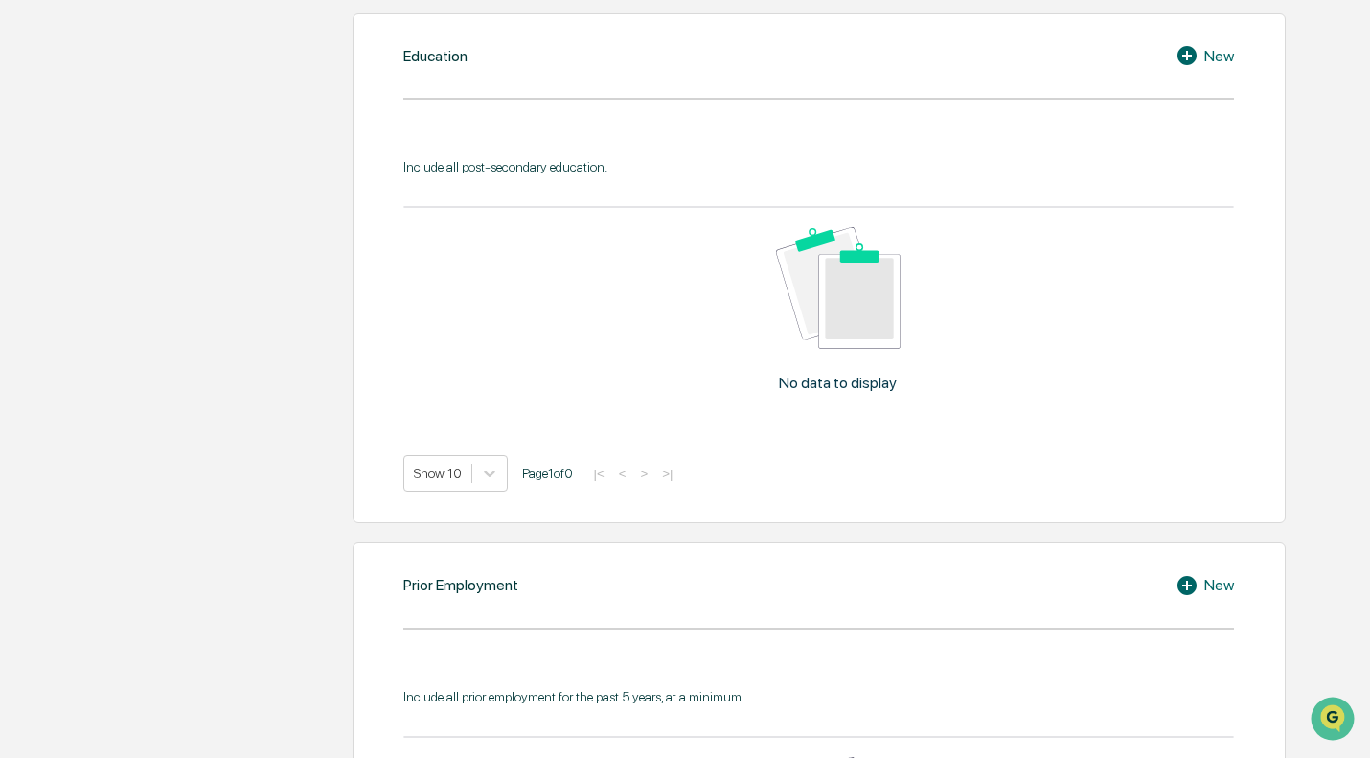
scroll to position [816, 0]
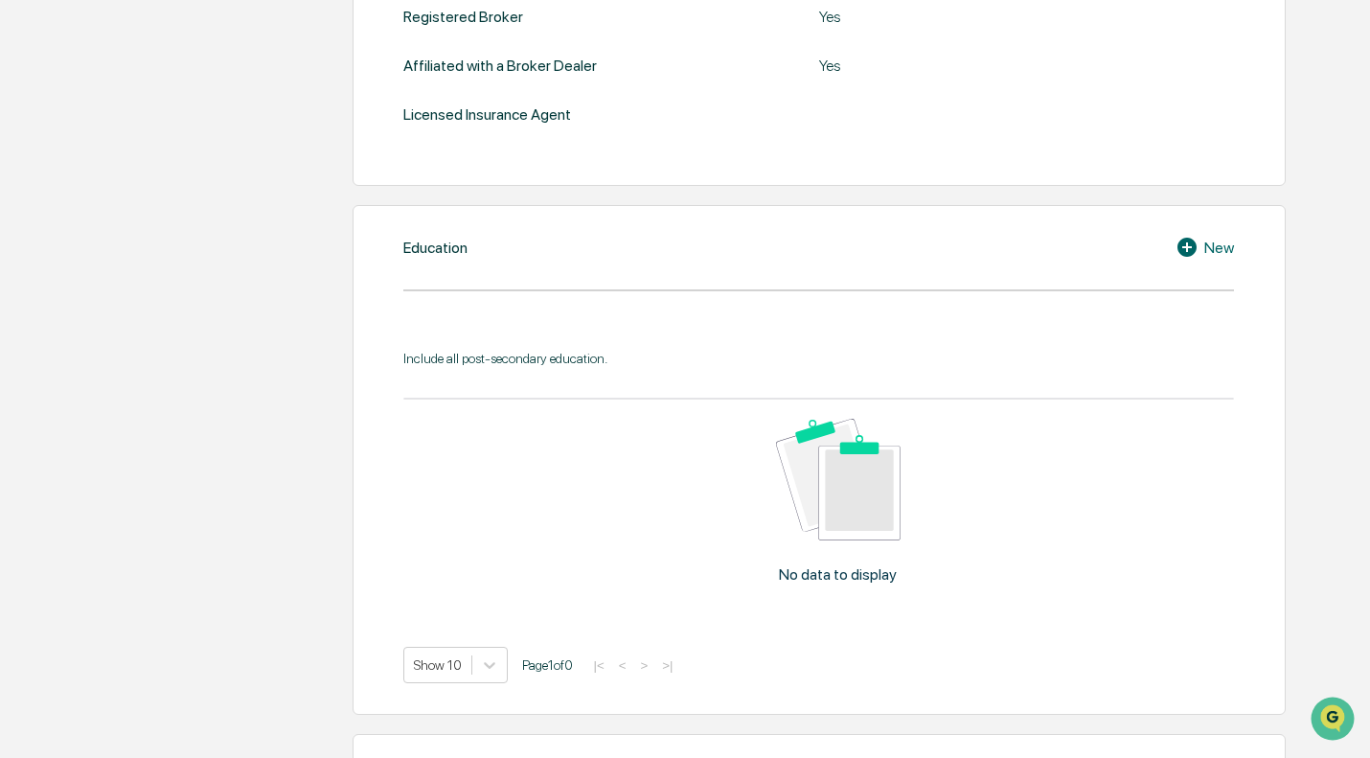
click at [854, 381] on div "Include all post-secondary education. No data to display Show 10 Page 1 of 0 |<…" at bounding box center [818, 517] width 831 height 333
click at [920, 381] on div "Include all post-secondary education. No data to display Show 10 Page 1 of 0 |<…" at bounding box center [818, 517] width 831 height 333
click at [879, 564] on div "No data to display" at bounding box center [837, 509] width 869 height 218
drag, startPoint x: 925, startPoint y: 557, endPoint x: 624, endPoint y: 440, distance: 322.8
click at [624, 440] on div "No data to display" at bounding box center [837, 509] width 869 height 218
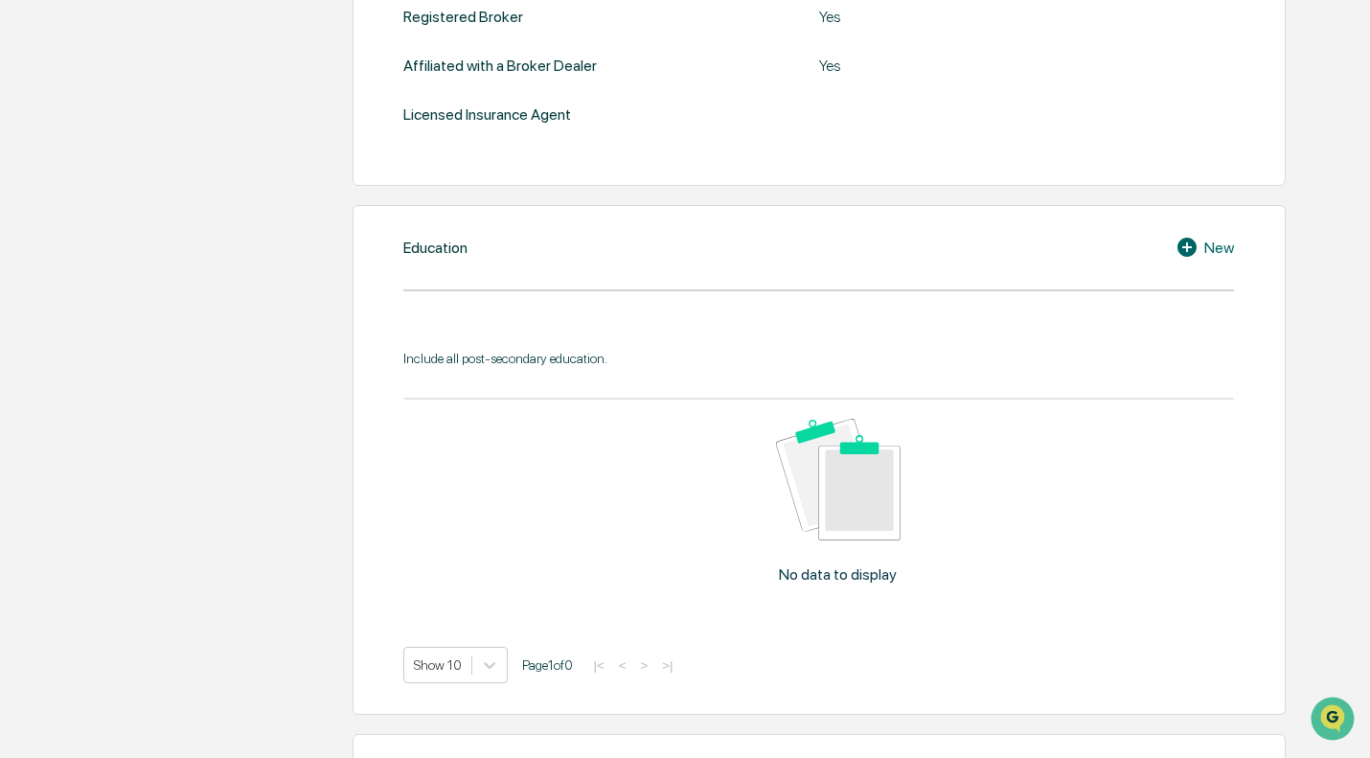
drag, startPoint x: 1177, startPoint y: 501, endPoint x: 1141, endPoint y: 507, distance: 35.9
click at [1172, 494] on div "No data to display" at bounding box center [837, 509] width 869 height 218
drag, startPoint x: 906, startPoint y: 575, endPoint x: 817, endPoint y: 565, distance: 88.7
click at [817, 565] on div "No data to display" at bounding box center [837, 509] width 869 height 218
drag, startPoint x: 1260, startPoint y: 514, endPoint x: 1223, endPoint y: 442, distance: 81.0
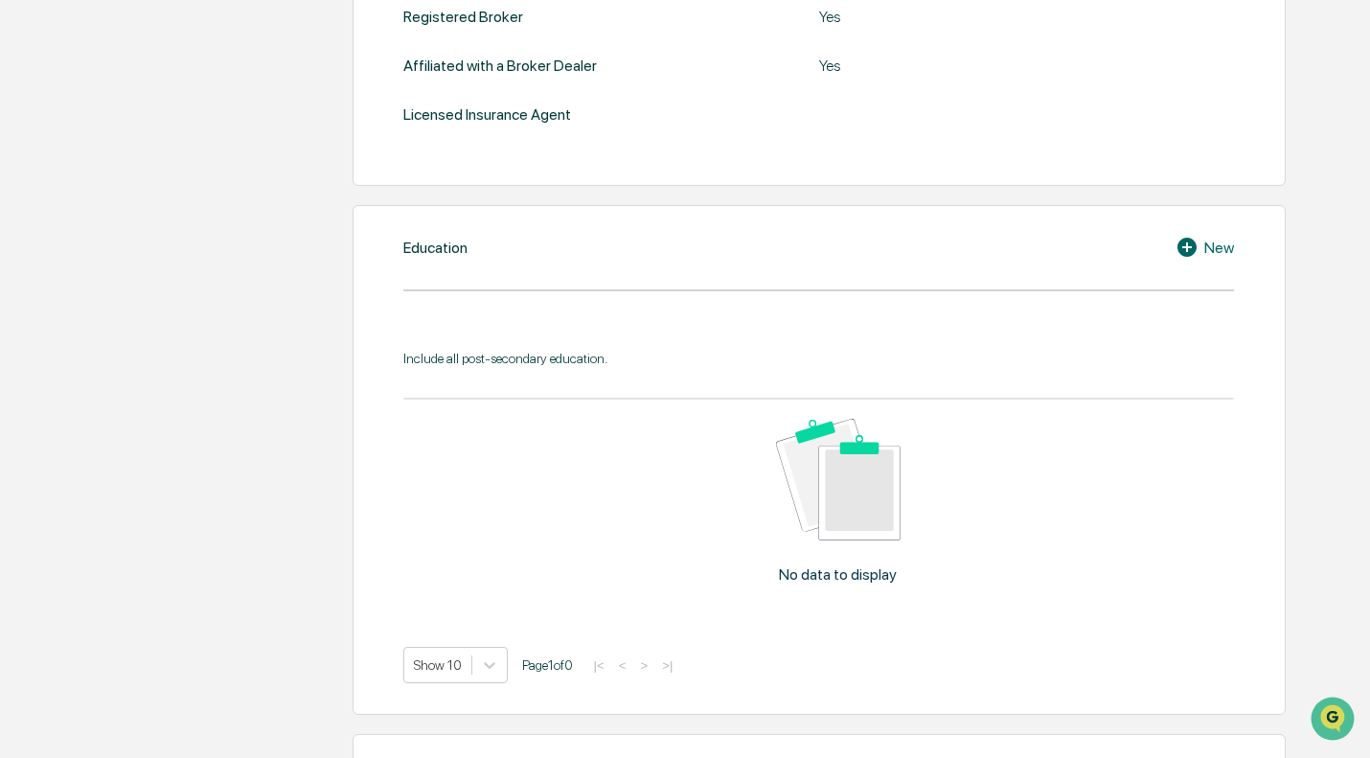
click at [1244, 502] on div "No data to display" at bounding box center [837, 509] width 869 height 218
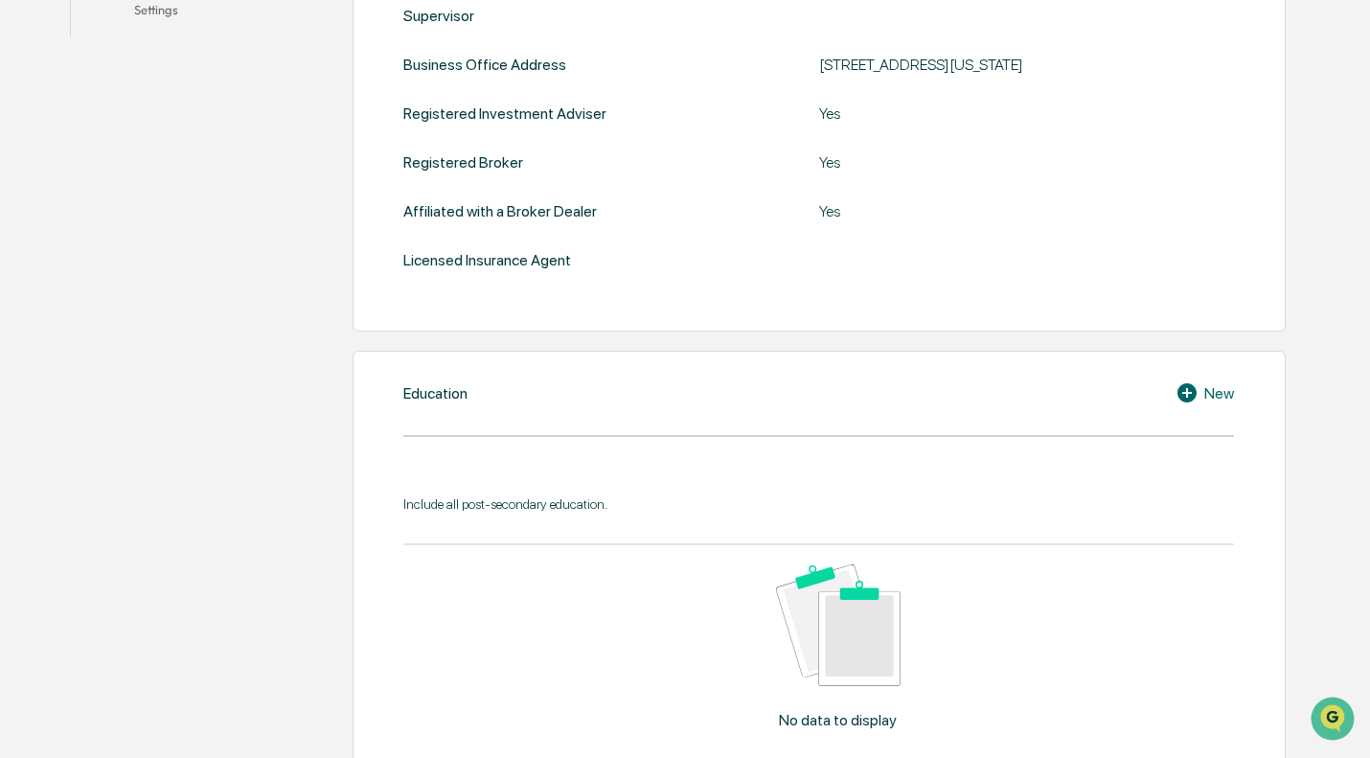
scroll to position [1679, 0]
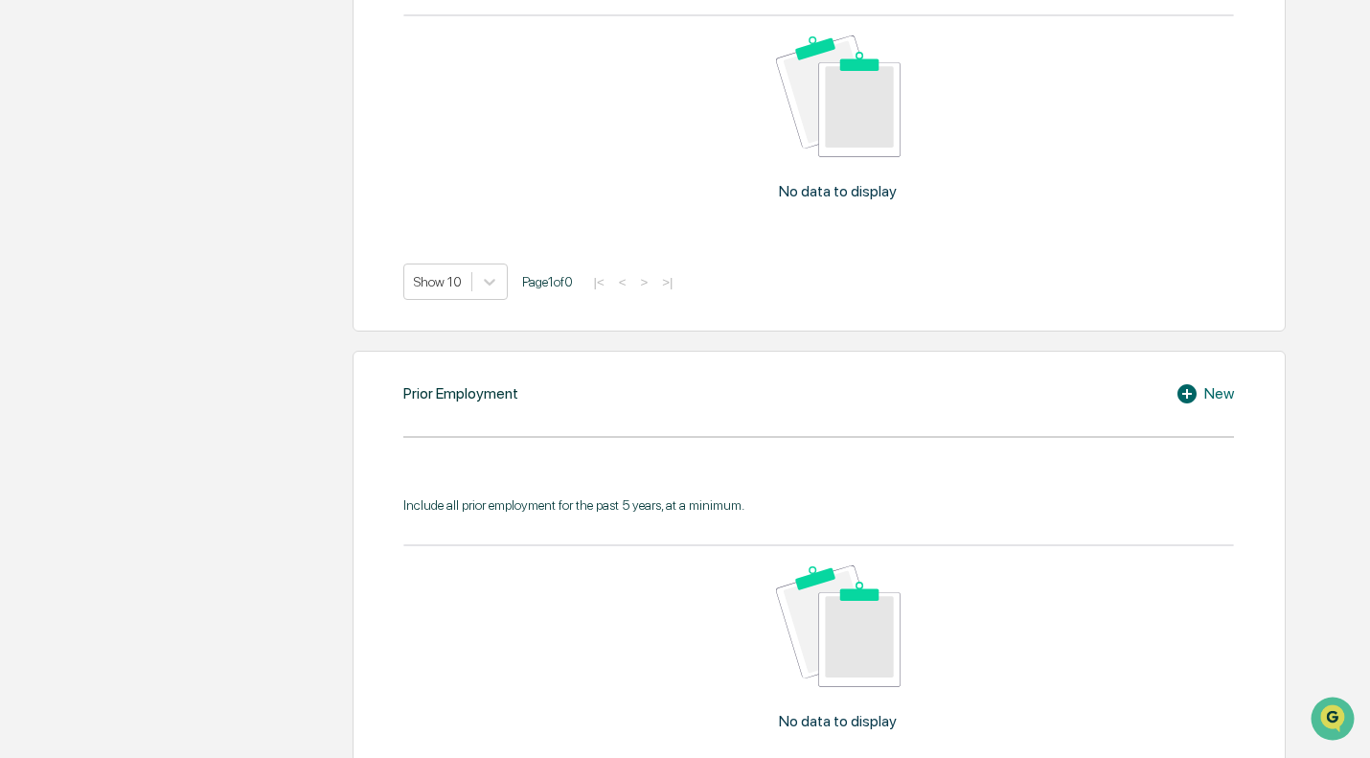
drag, startPoint x: 813, startPoint y: 273, endPoint x: 813, endPoint y: 263, distance: 10.5
click at [813, 264] on div "Show 10 Page 1 of 0 |< < > >|" at bounding box center [818, 282] width 831 height 36
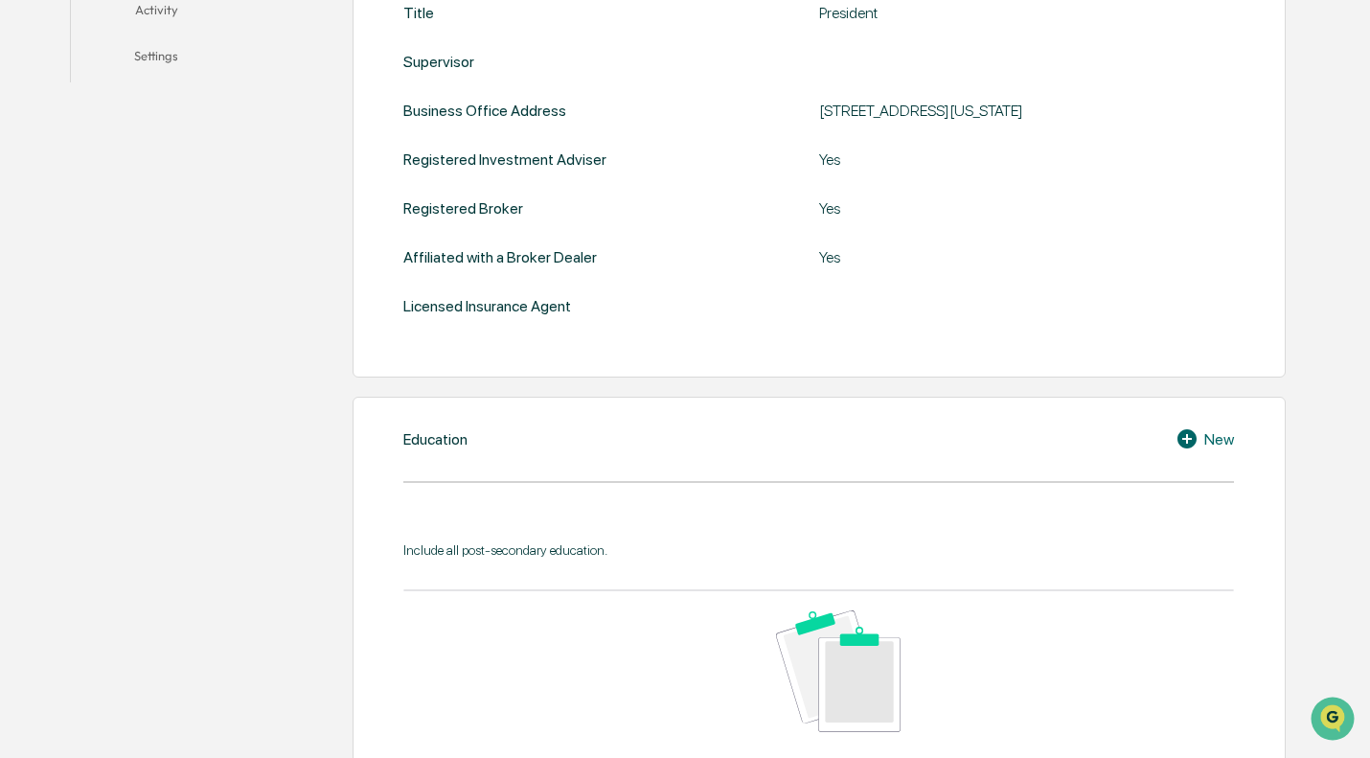
scroll to position [0, 0]
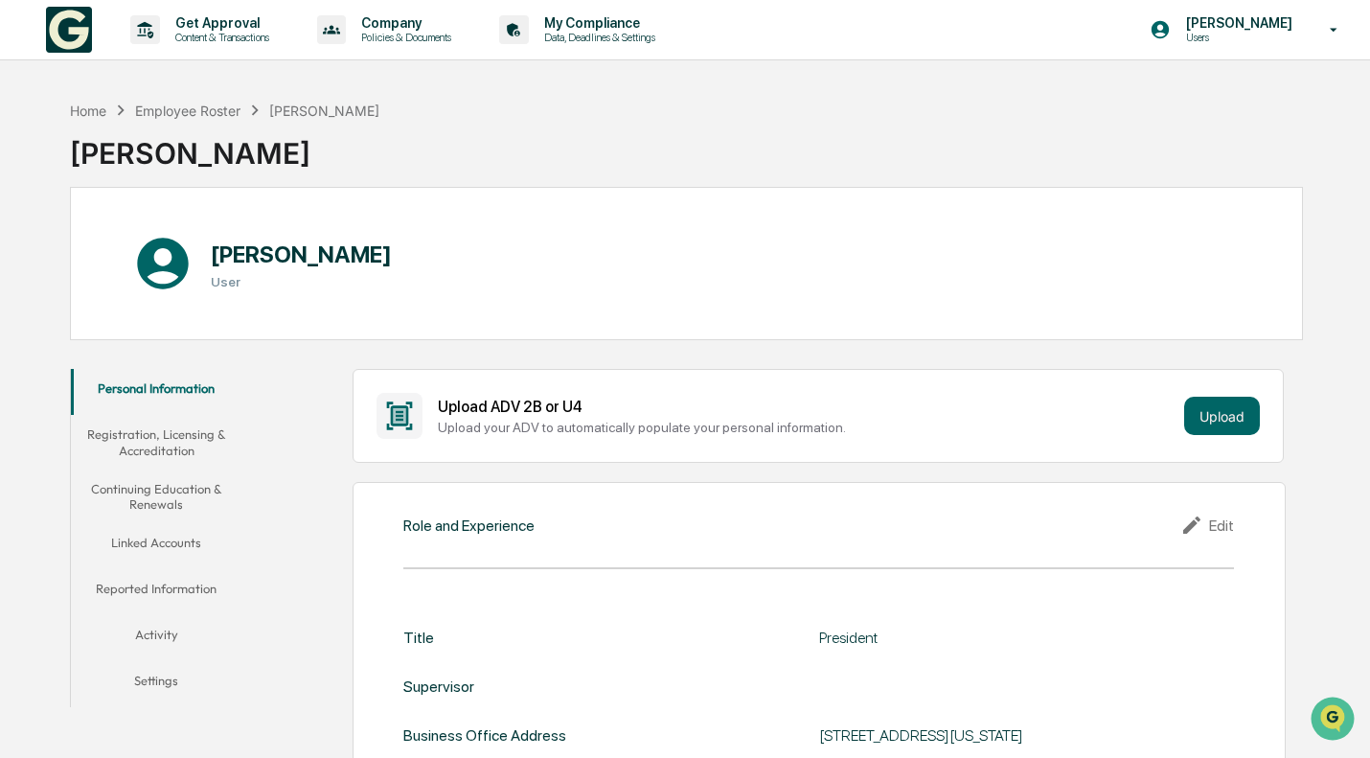
click at [155, 425] on button "Registration, Licensing & Accreditation" at bounding box center [157, 442] width 172 height 55
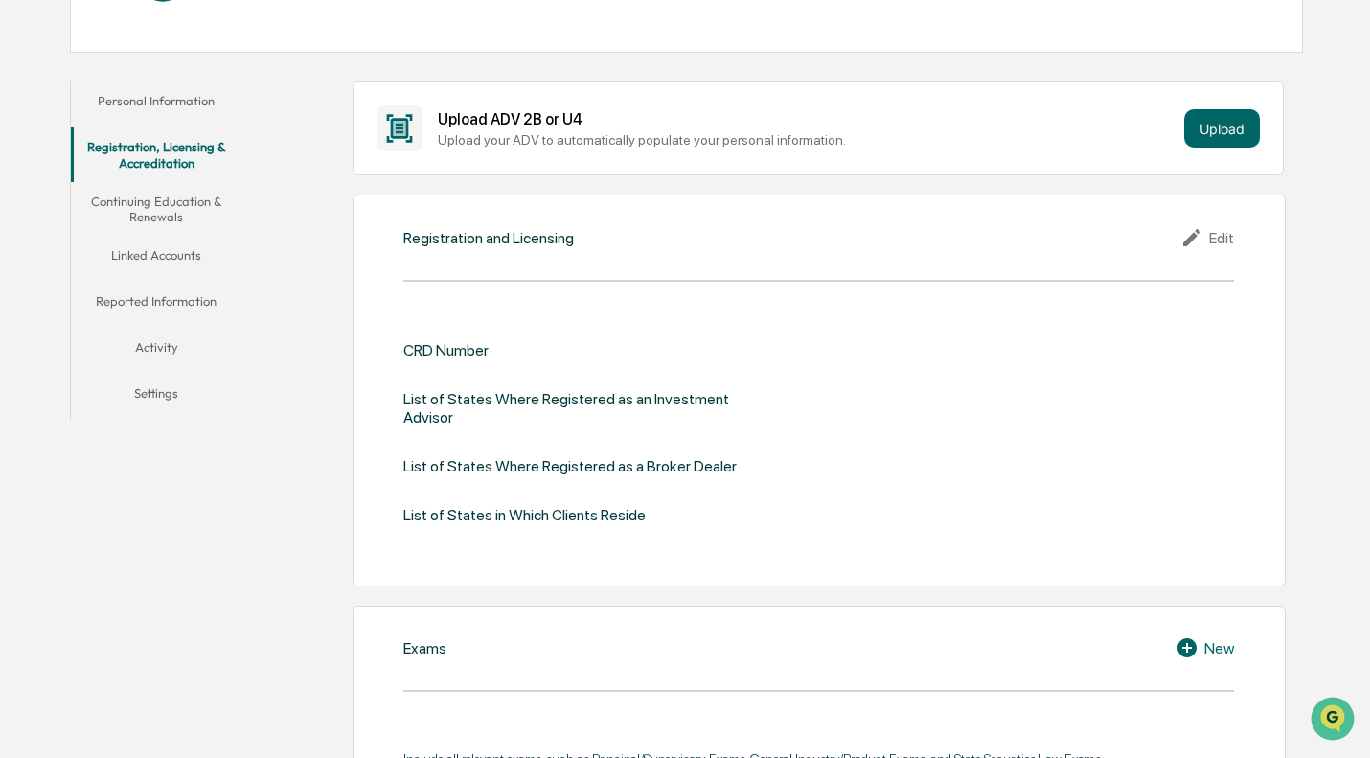
scroll to position [383, 0]
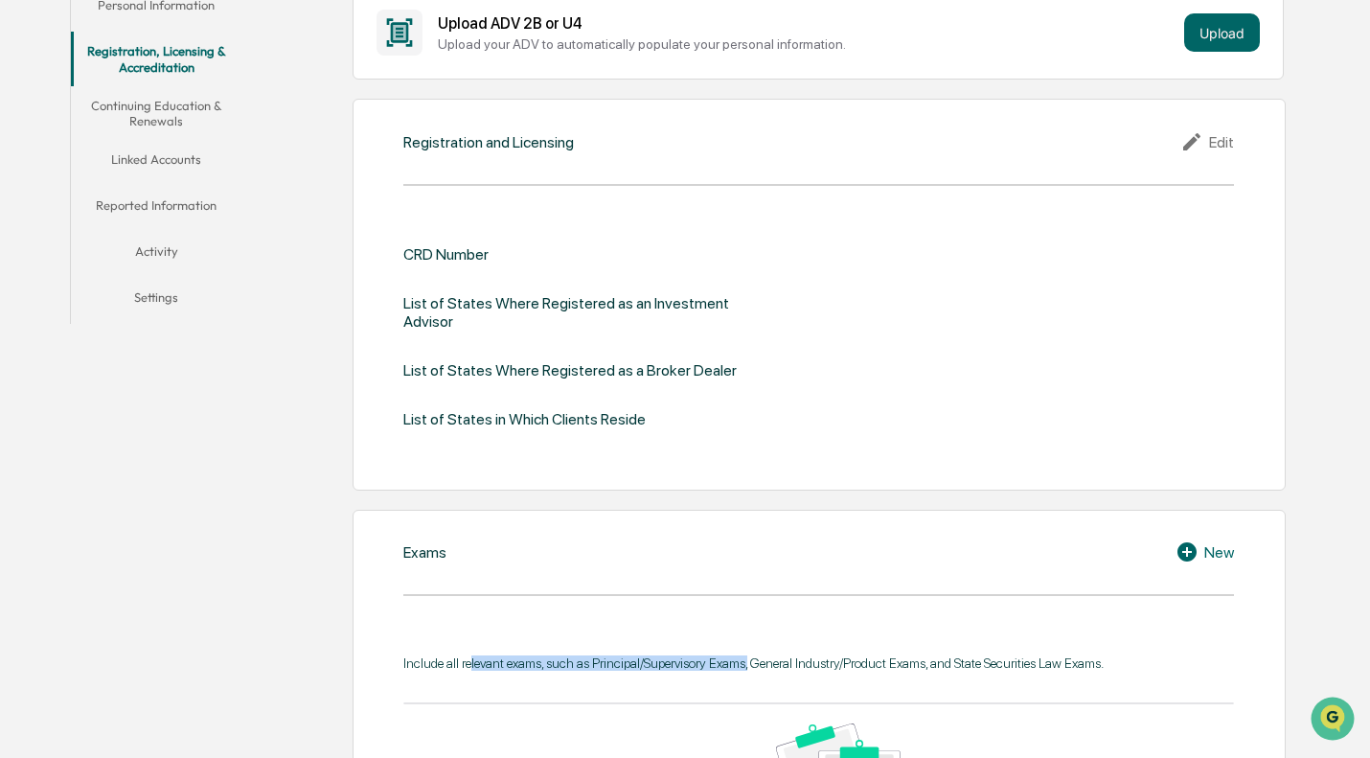
drag, startPoint x: 469, startPoint y: 644, endPoint x: 762, endPoint y: 638, distance: 293.3
click at [749, 655] on div "Include all relevant exams, such as Principal/Supervisory Exams, General Indust…" at bounding box center [818, 662] width 831 height 15
drag, startPoint x: 952, startPoint y: 643, endPoint x: 402, endPoint y: 620, distance: 550.5
click at [402, 620] on div "Exams New Include all relevant exams, such as Principal/Supervisory Exams, Gene…" at bounding box center [819, 765] width 933 height 510
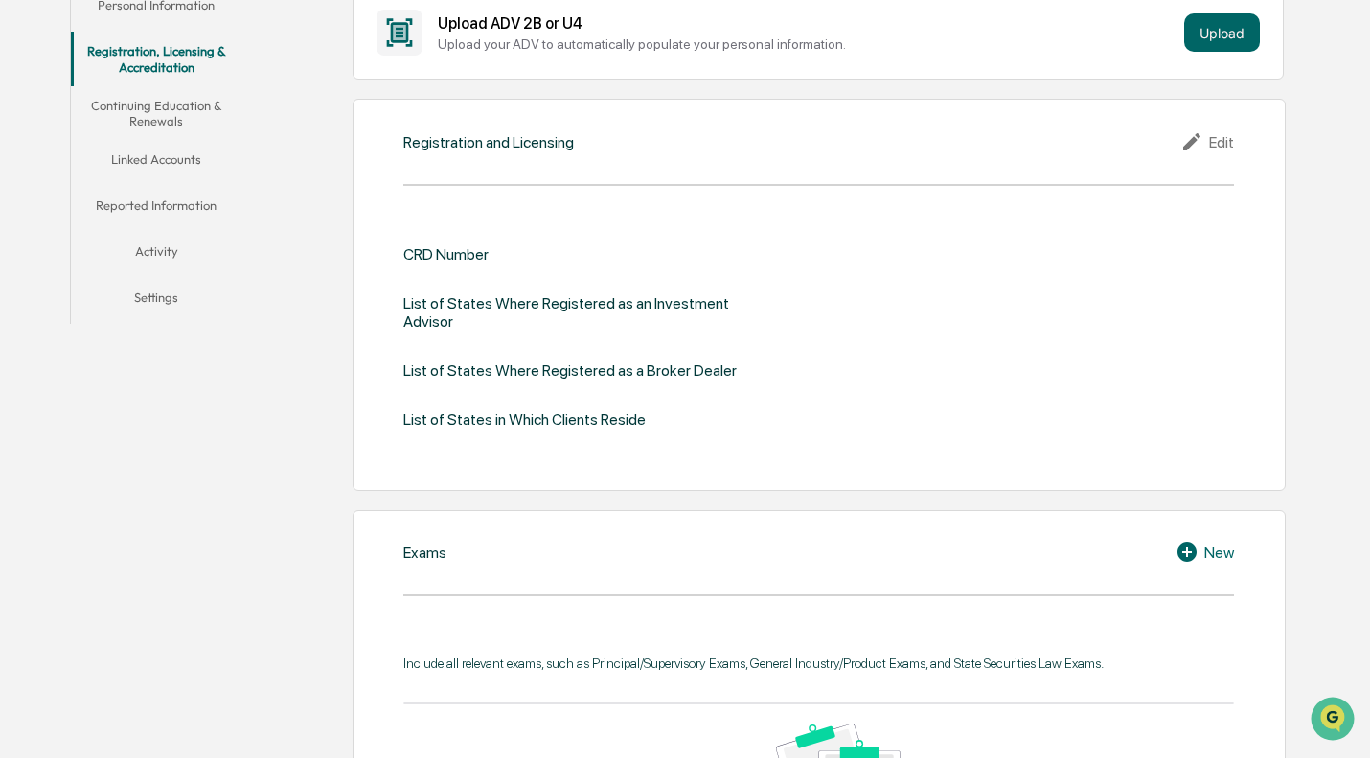
click at [832, 540] on div "Exams New" at bounding box center [818, 551] width 831 height 23
click at [1211, 142] on div "Edit" at bounding box center [1208, 141] width 54 height 23
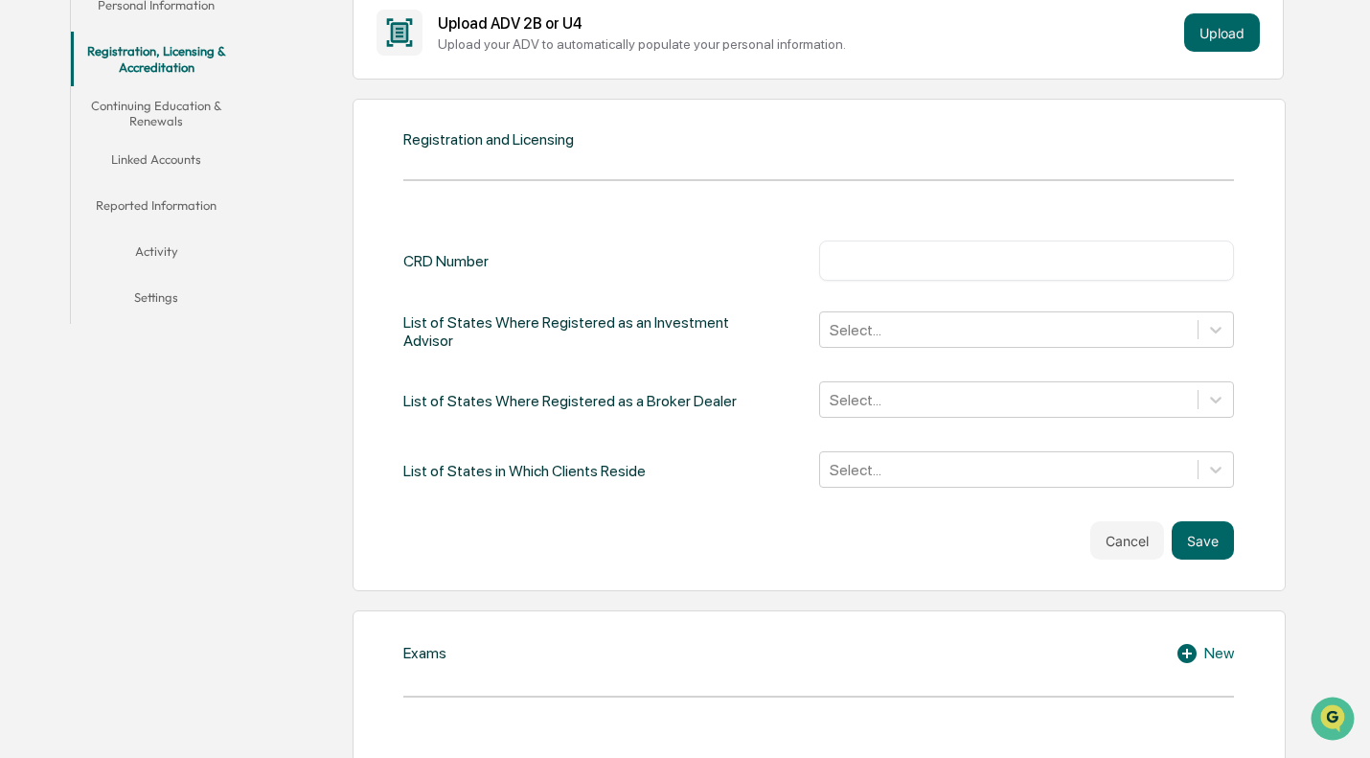
click at [893, 261] on input "text" at bounding box center [1027, 260] width 386 height 19
paste input "**********"
drag, startPoint x: 918, startPoint y: 257, endPoint x: 1379, endPoint y: 290, distance: 462.2
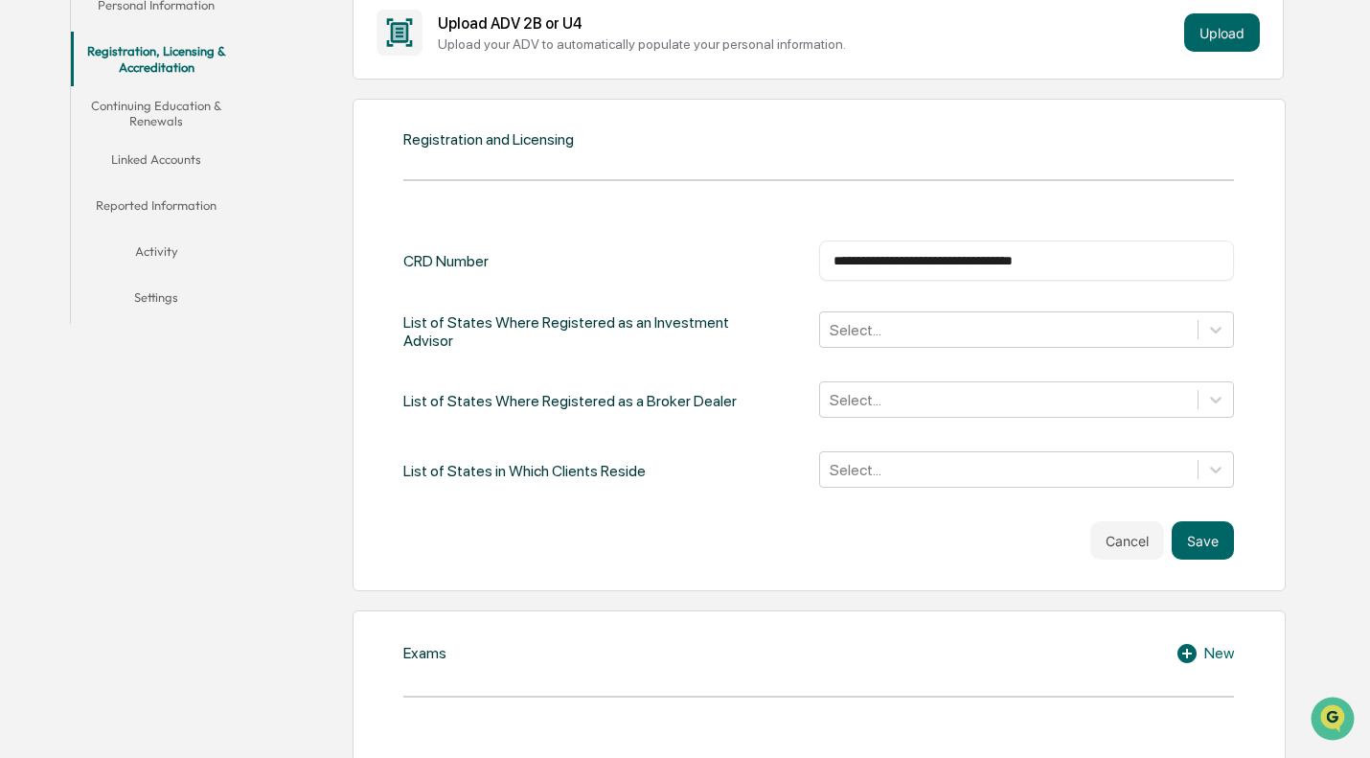
scroll to position [0, 0]
type input "*"
paste input "**********"
type input "**********"
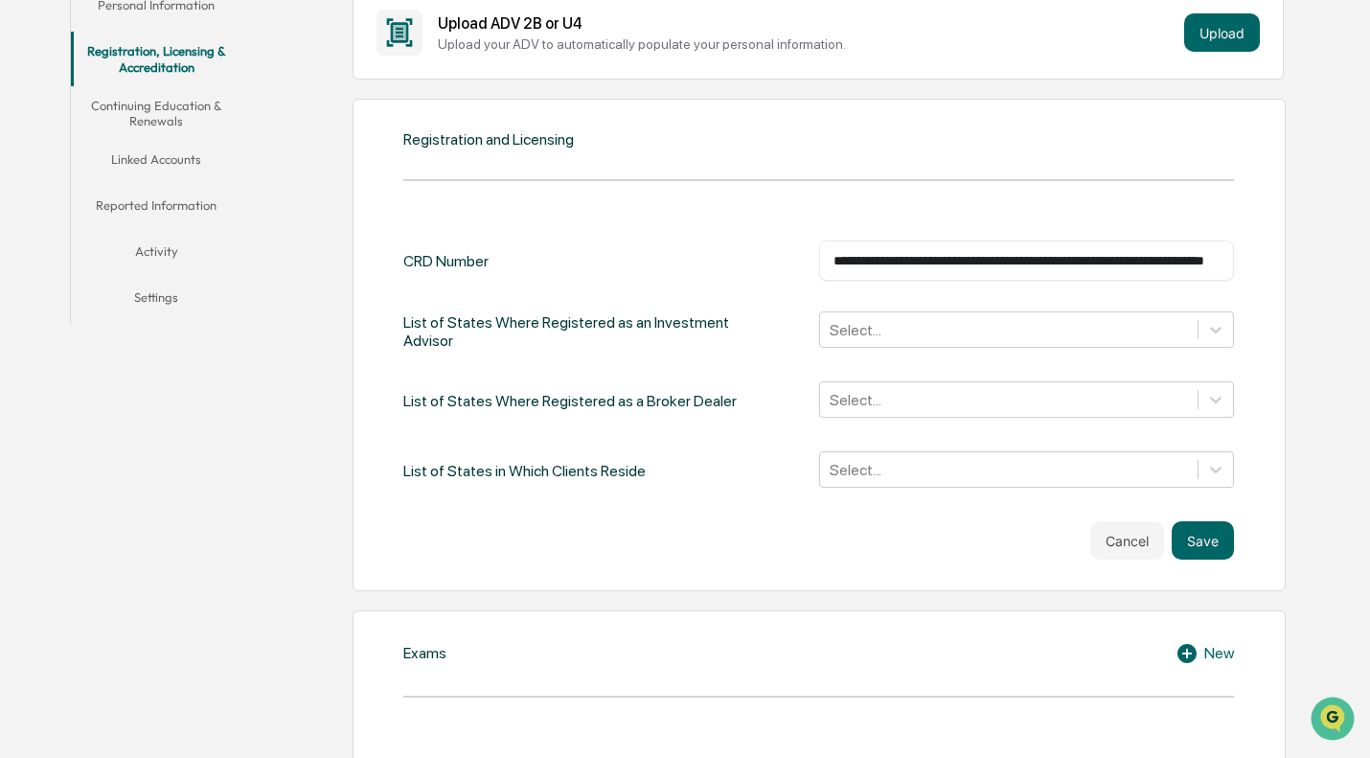
scroll to position [0, 0]
click at [1222, 257] on div "**********" at bounding box center [1026, 261] width 415 height 40
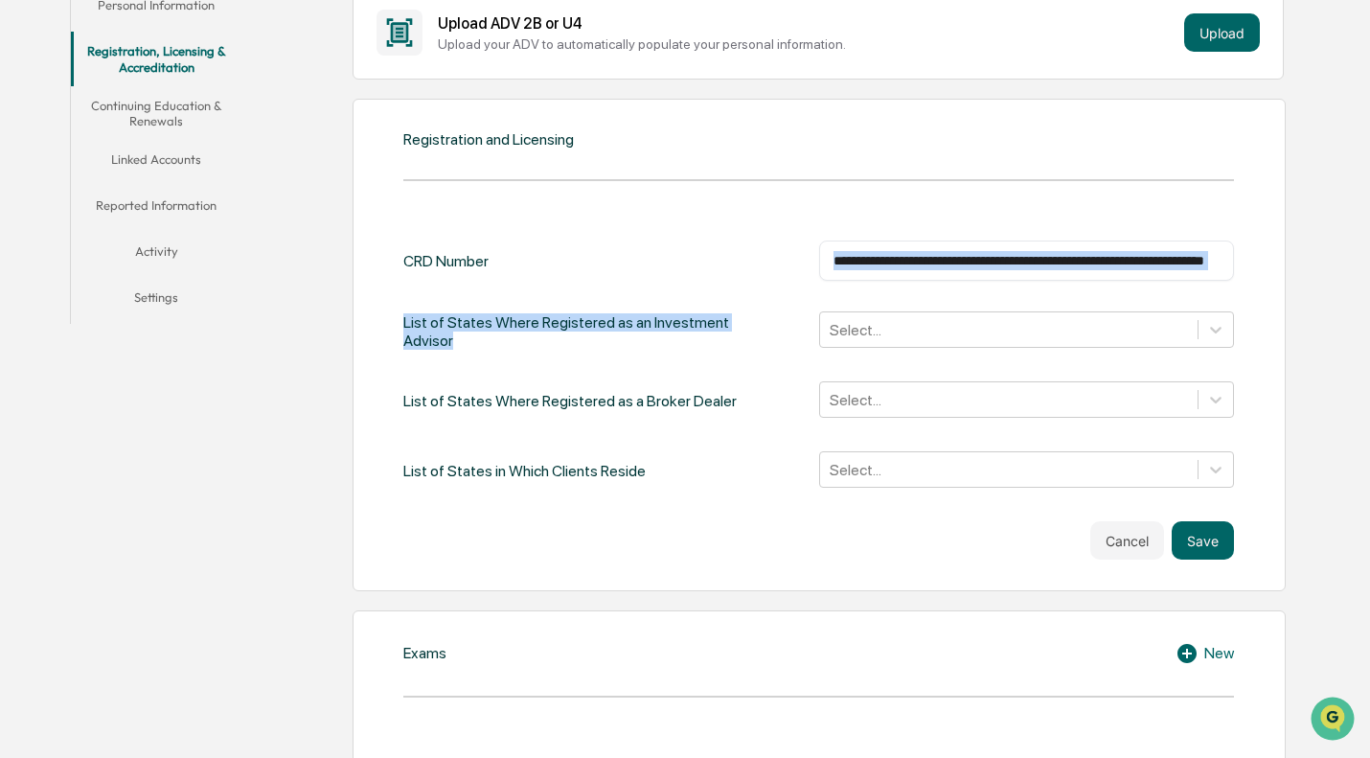
drag, startPoint x: 1223, startPoint y: 259, endPoint x: 856, endPoint y: 279, distance: 367.6
click at [770, 290] on div "**********" at bounding box center [818, 366] width 831 height 250
click at [1003, 266] on input "**********" at bounding box center [1027, 260] width 386 height 19
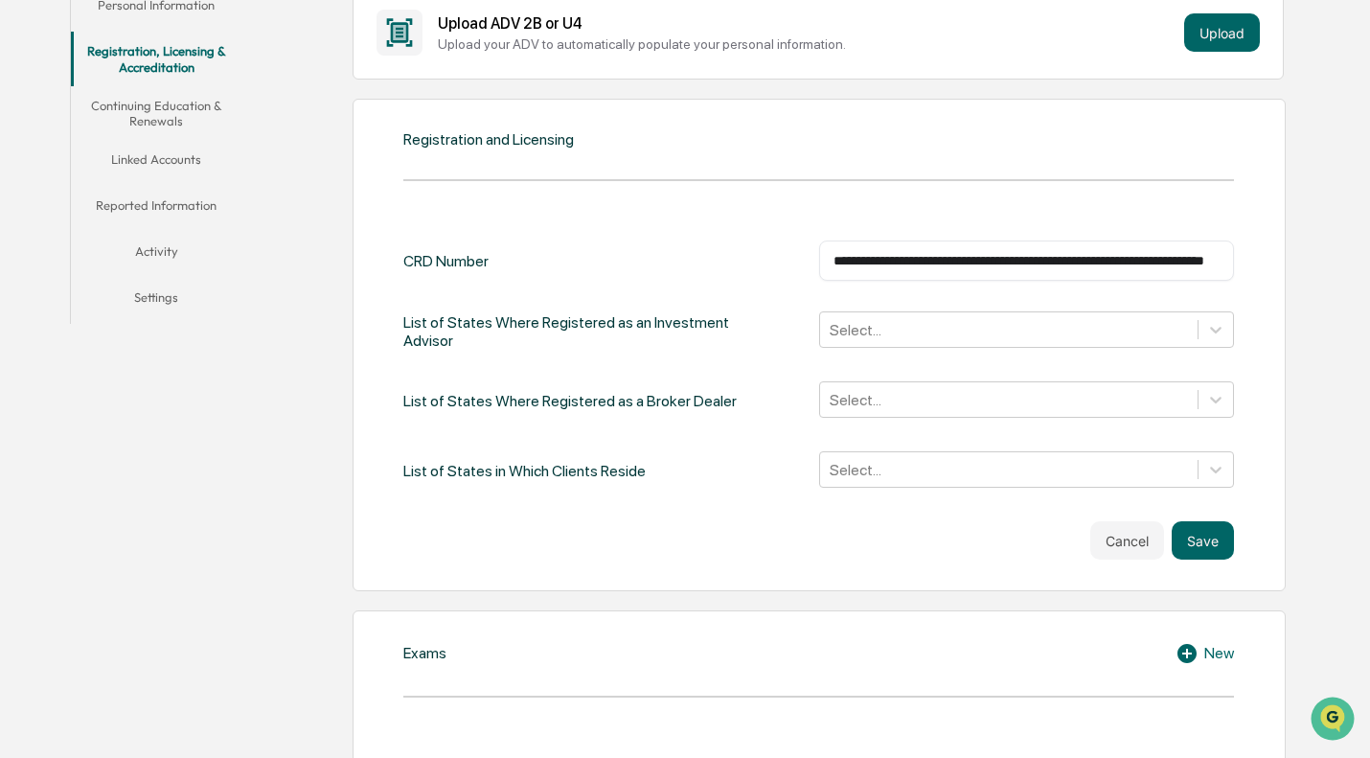
click at [1003, 266] on input "**********" at bounding box center [1027, 260] width 386 height 19
type input "*******"
click at [898, 331] on div at bounding box center [1009, 330] width 358 height 22
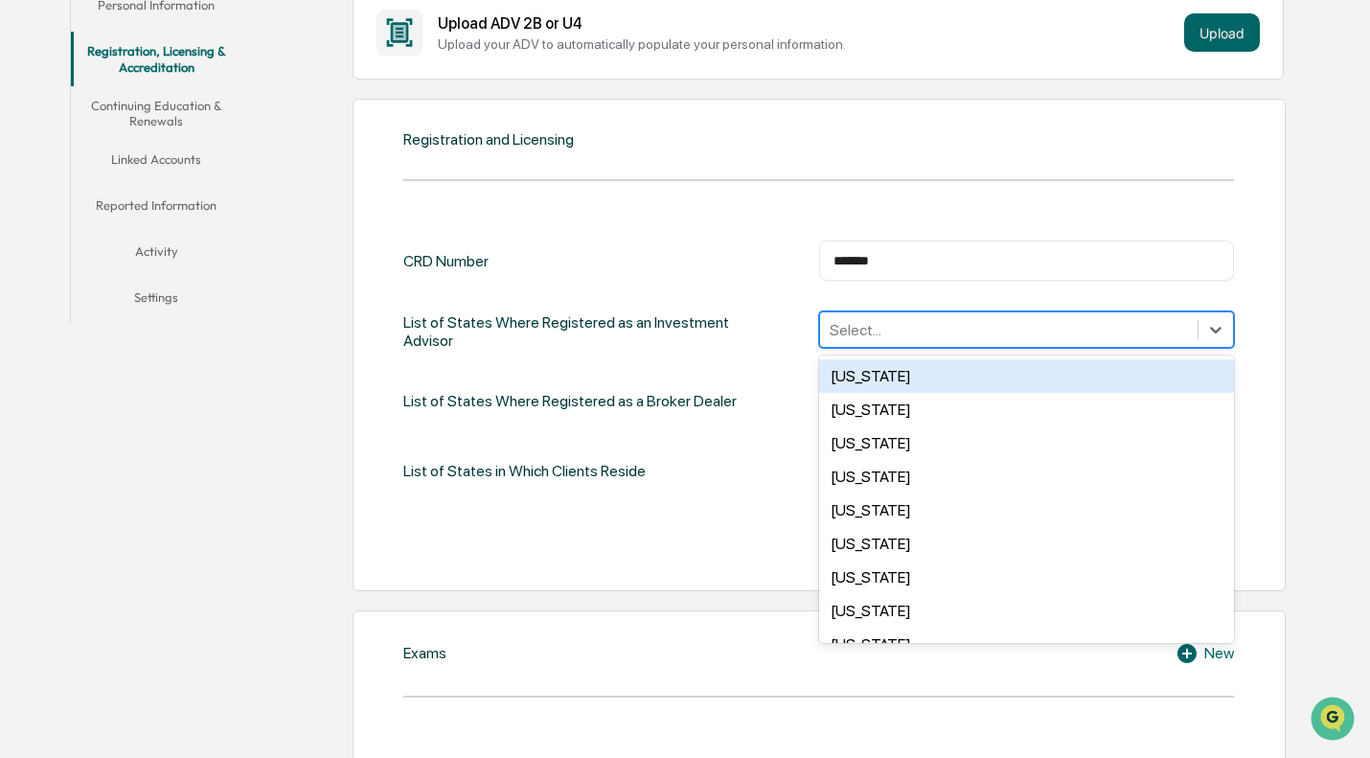
click at [615, 200] on div "Registration and Licensing CRD Number ******* ​ List of States Where Registered…" at bounding box center [819, 345] width 933 height 493
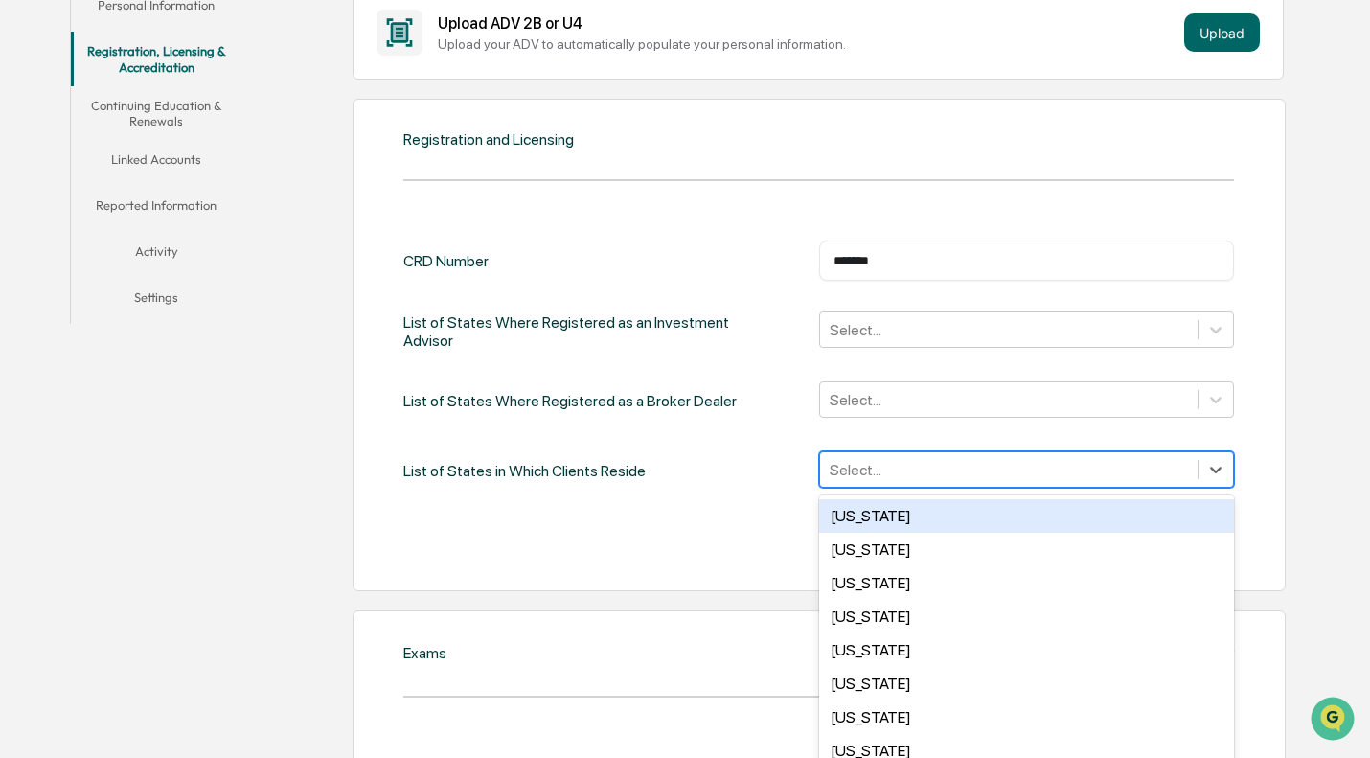
scroll to position [416, 0]
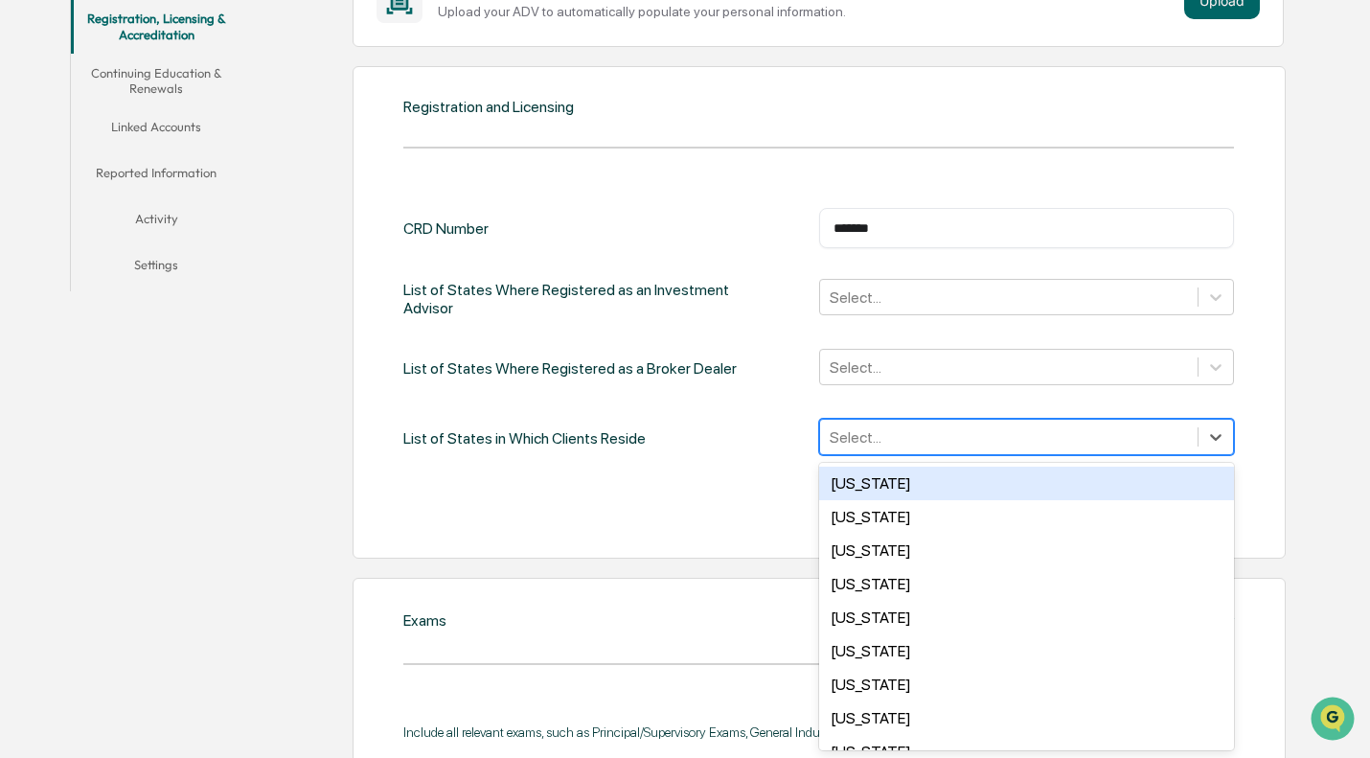
click at [930, 455] on div "50 results available. Use Up and Down to choose options, press Enter to select …" at bounding box center [1026, 437] width 415 height 36
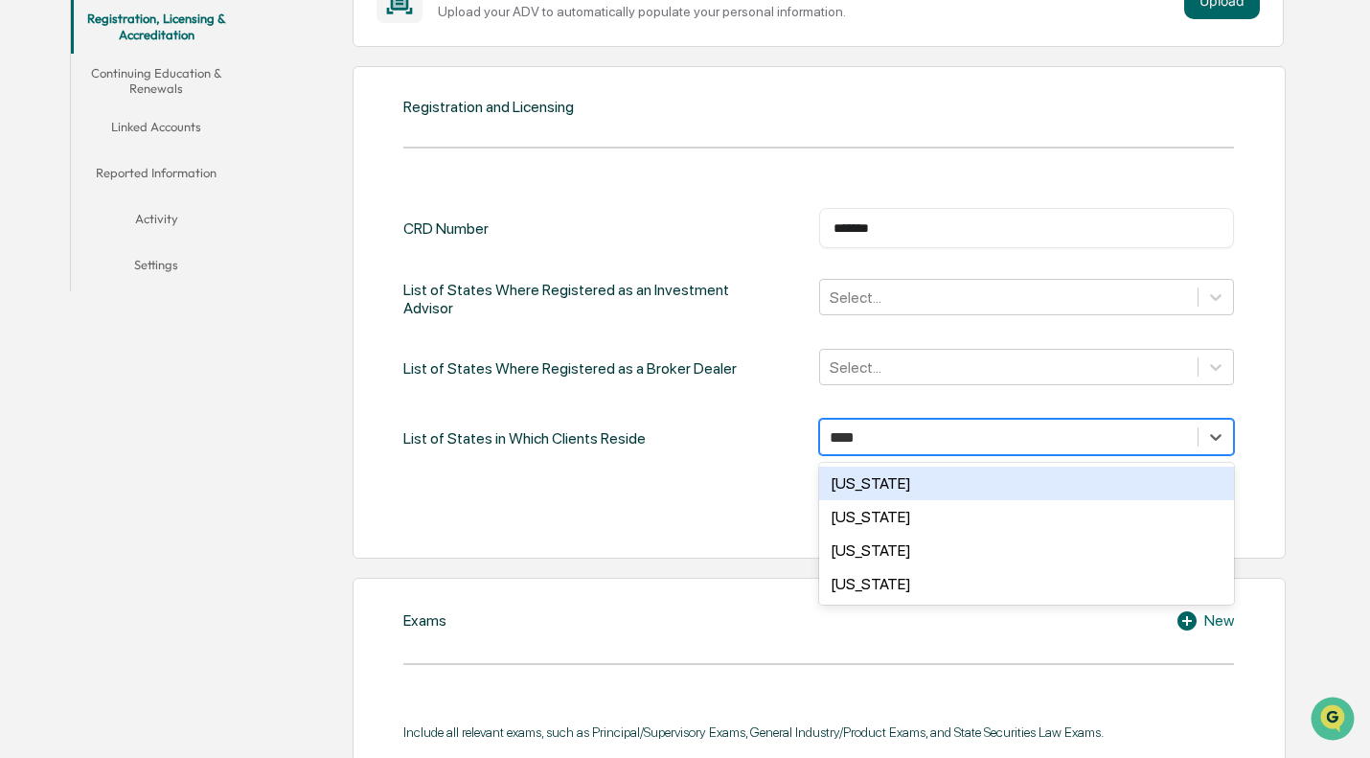
type input "*****"
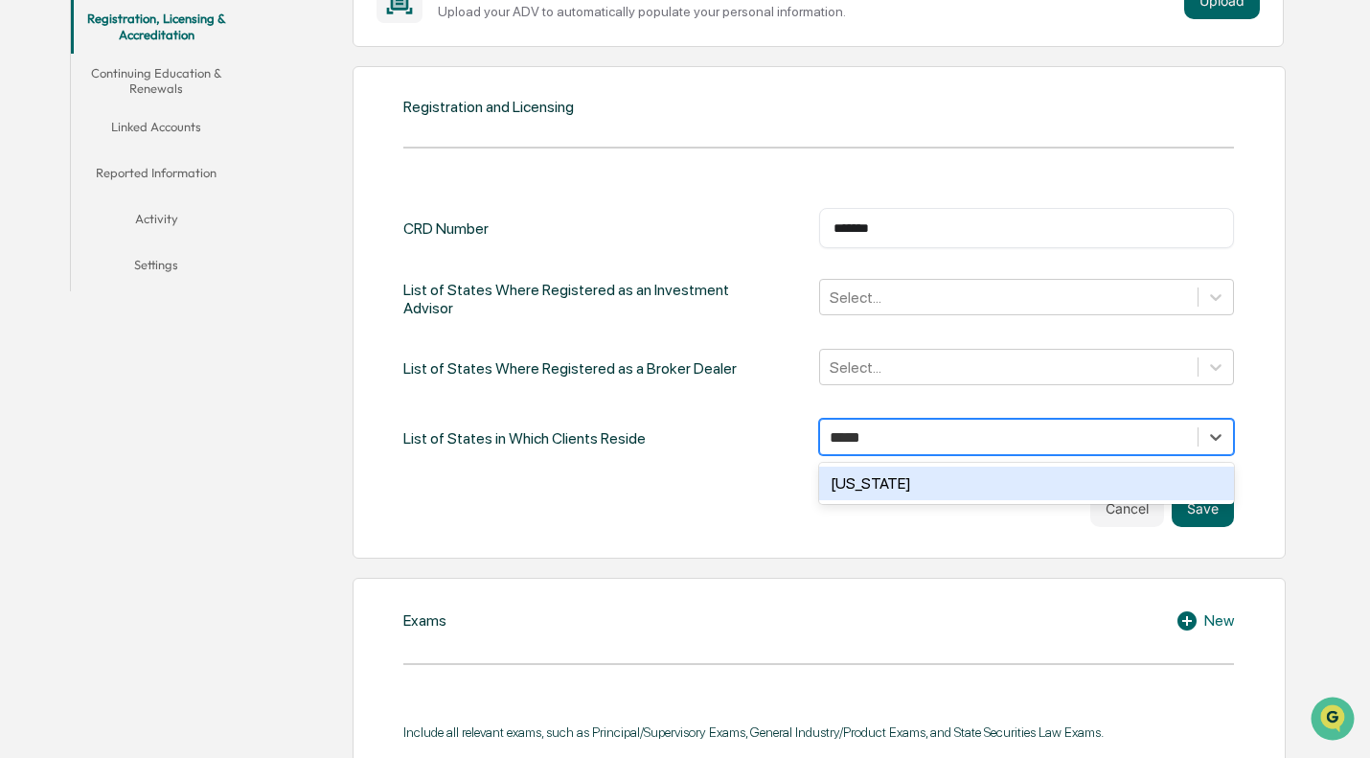
click at [930, 480] on div "New York" at bounding box center [1026, 484] width 415 height 34
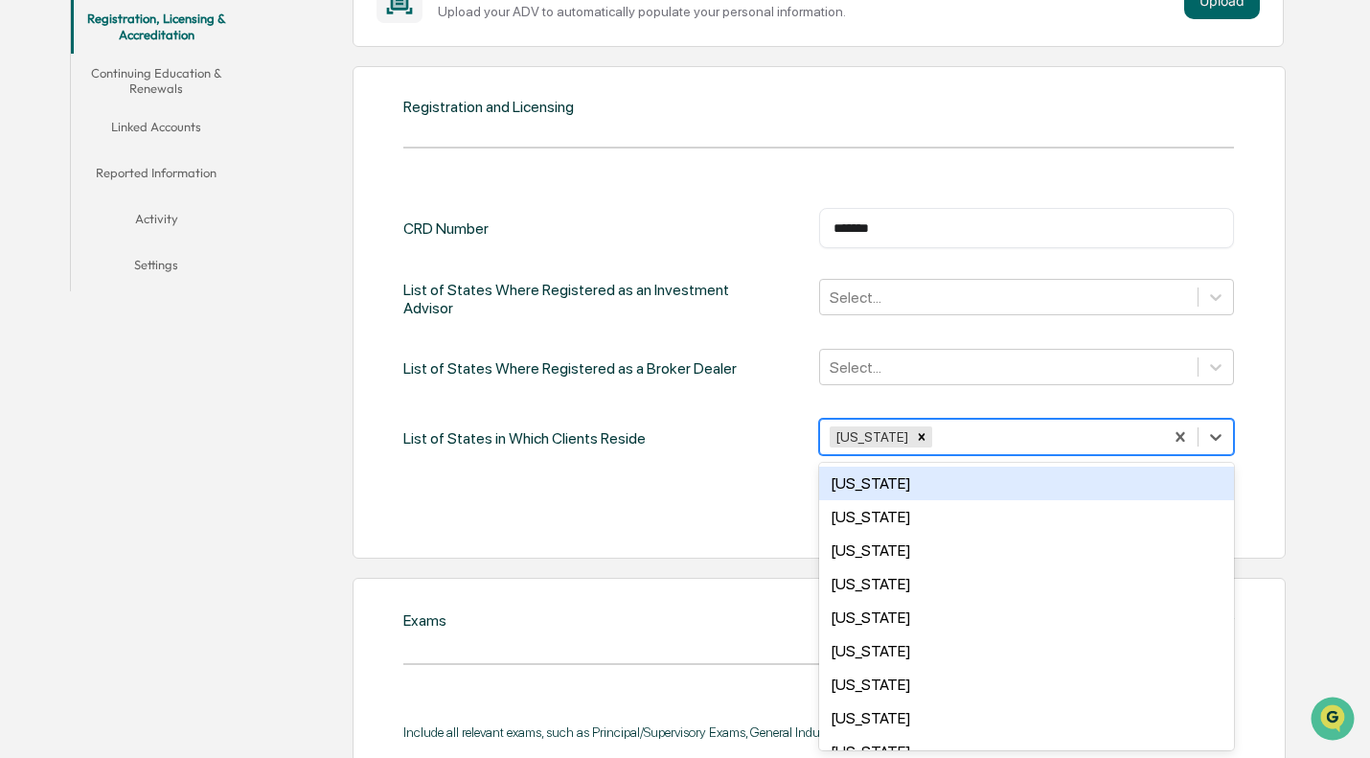
click at [541, 467] on div "CRD Number ******* ​ List of States Where Registered as an Investment Advisor S…" at bounding box center [818, 367] width 831 height 319
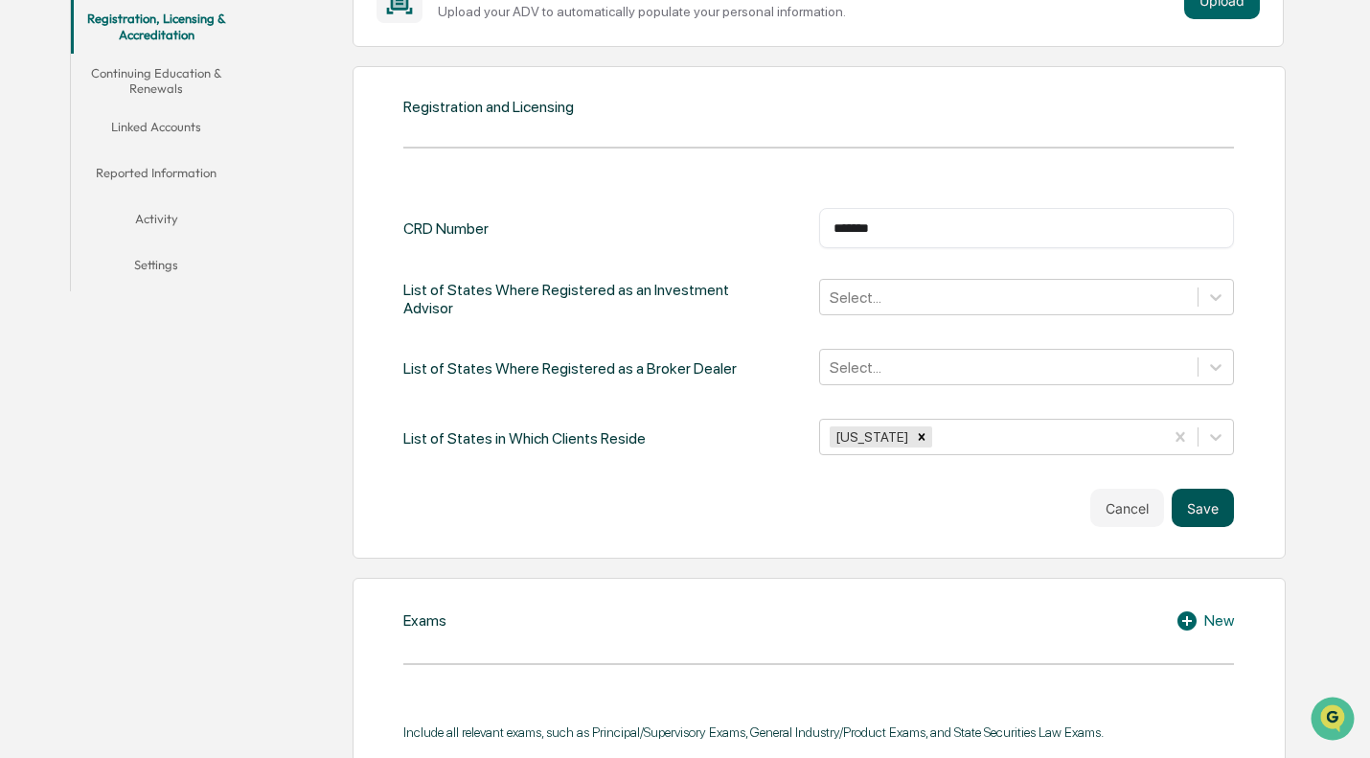
click at [1214, 507] on button "Save" at bounding box center [1203, 508] width 62 height 38
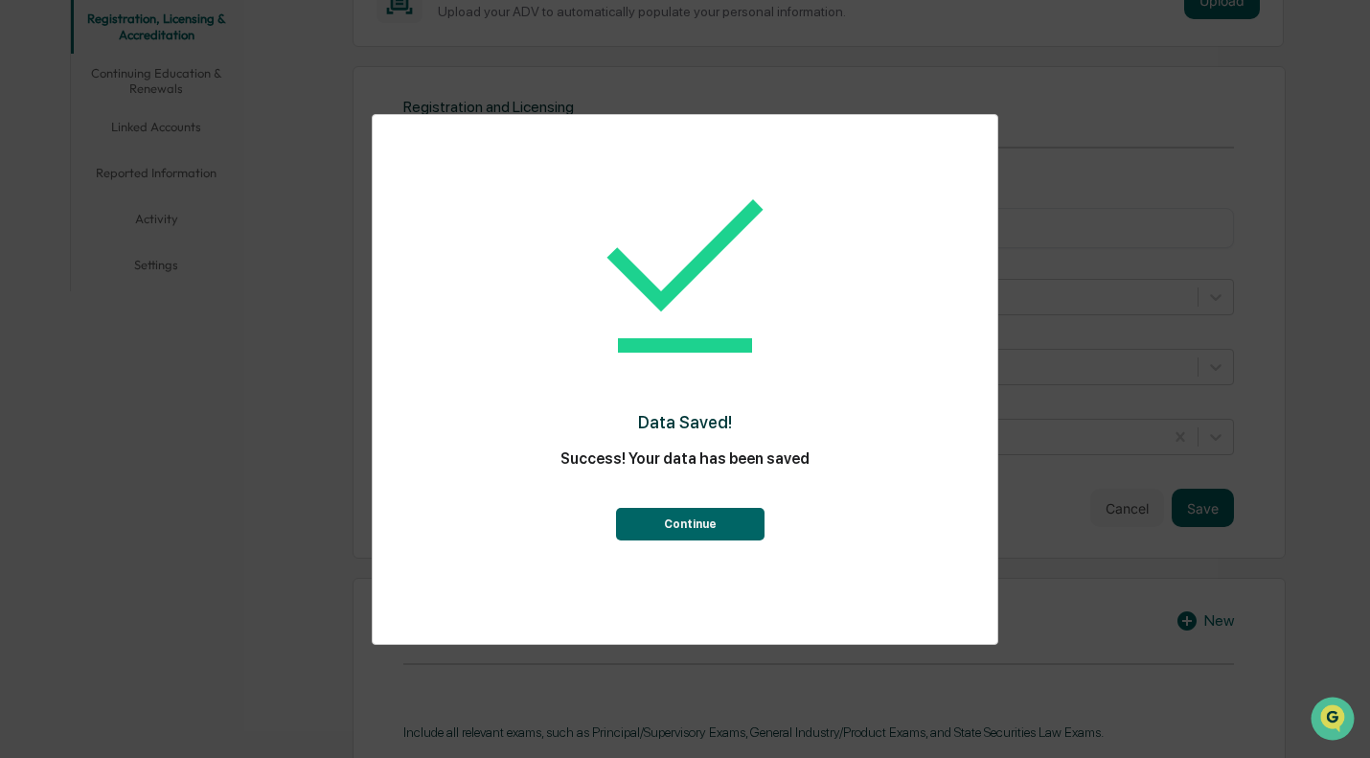
click at [669, 523] on button "Continue" at bounding box center [690, 524] width 149 height 33
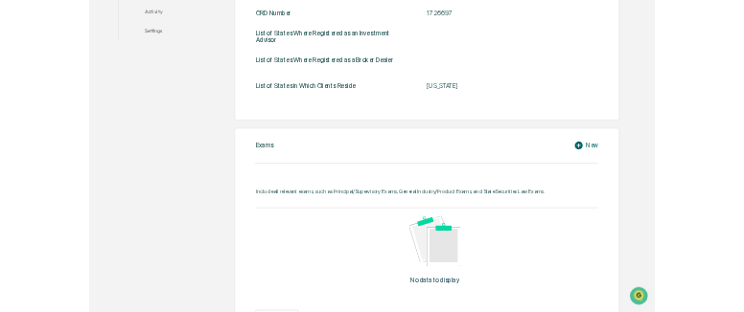
scroll to position [703, 0]
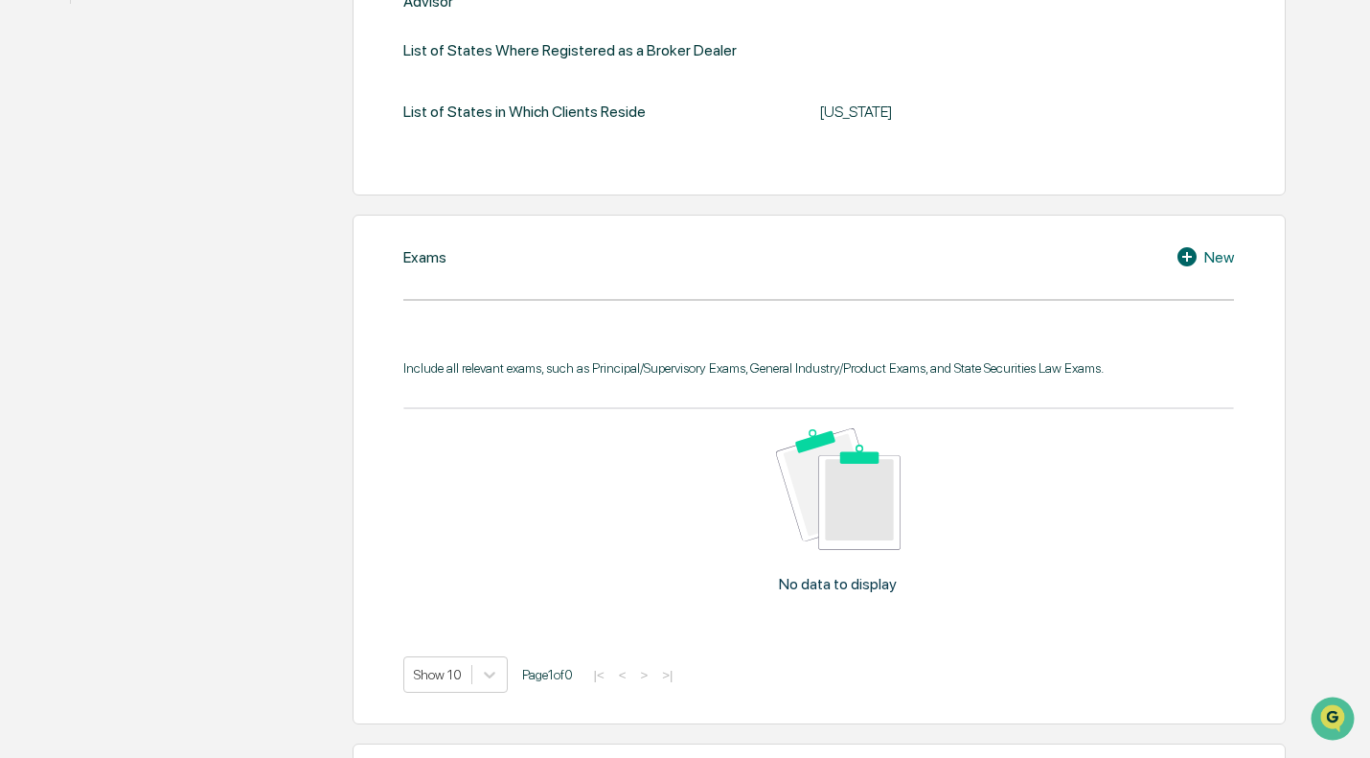
click at [760, 360] on div "Include all relevant exams, such as Principal/Supervisory Exams, General Indust…" at bounding box center [818, 367] width 831 height 15
click at [928, 362] on div "Include all relevant exams, such as Principal/Supervisory Exams, General Indust…" at bounding box center [818, 526] width 831 height 333
click at [1170, 379] on div "Include all relevant exams, such as Principal/Supervisory Exams, General Indust…" at bounding box center [818, 526] width 831 height 333
click at [1205, 226] on div "Exams New Include all relevant exams, such as Principal/Supervisory Exams, Gene…" at bounding box center [819, 470] width 933 height 510
click at [1198, 245] on icon at bounding box center [1190, 256] width 29 height 23
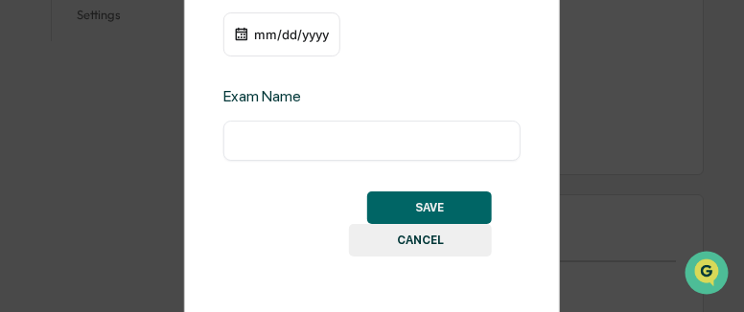
scroll to position [0, 0]
